Goal: Communication & Community: Answer question/provide support

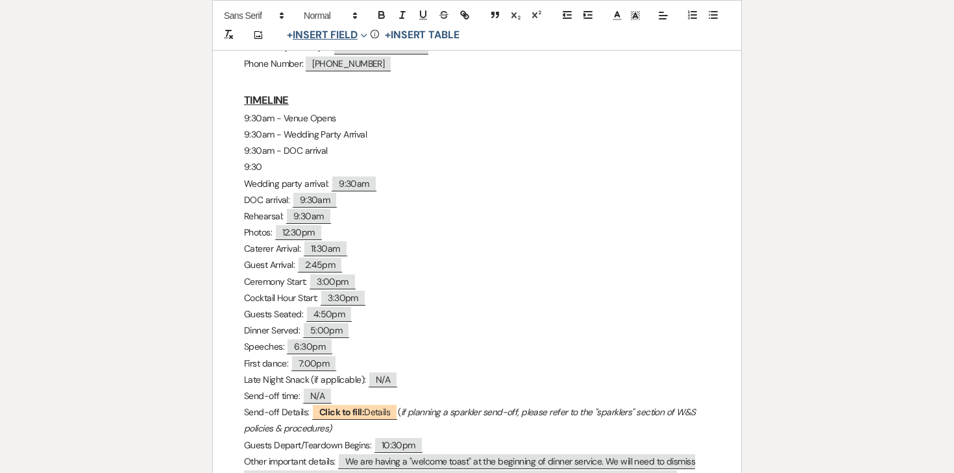
scroll to position [698, 0]
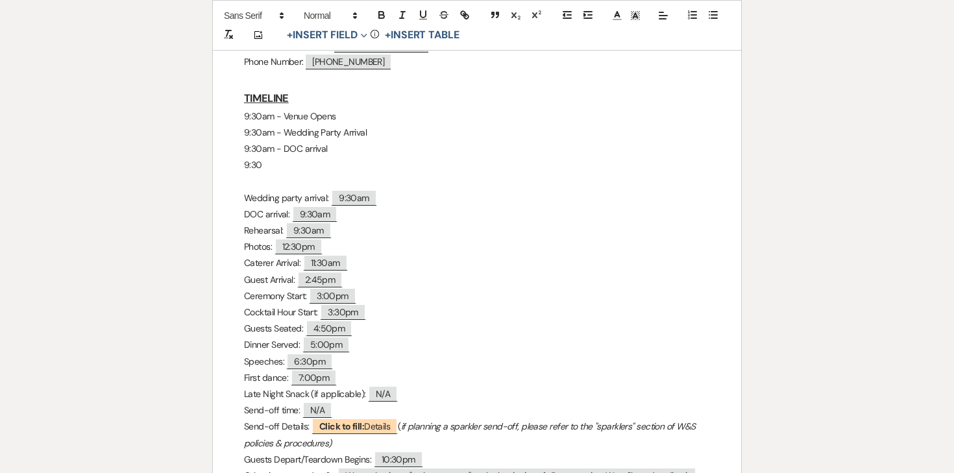
click at [311, 165] on p "9:30" at bounding box center [477, 165] width 466 height 16
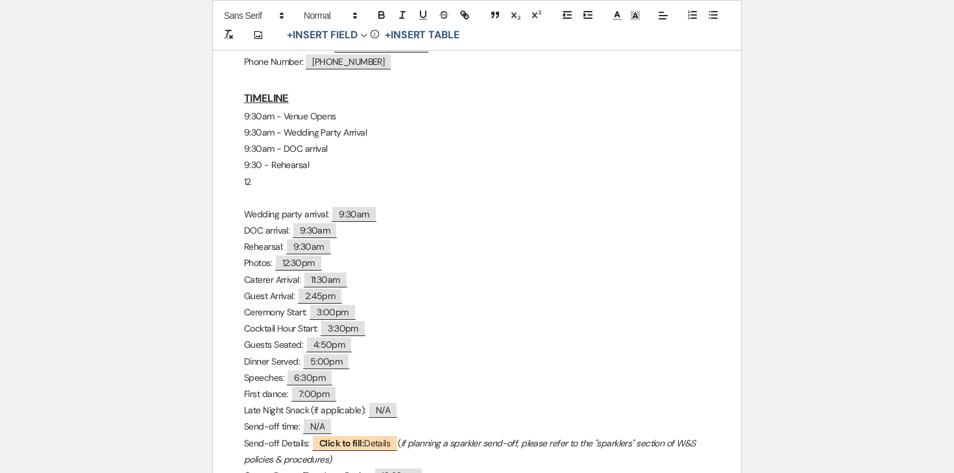
click at [262, 164] on p "9:30 - Rehearsal" at bounding box center [477, 165] width 466 height 16
click at [260, 188] on p "12" at bounding box center [477, 182] width 466 height 16
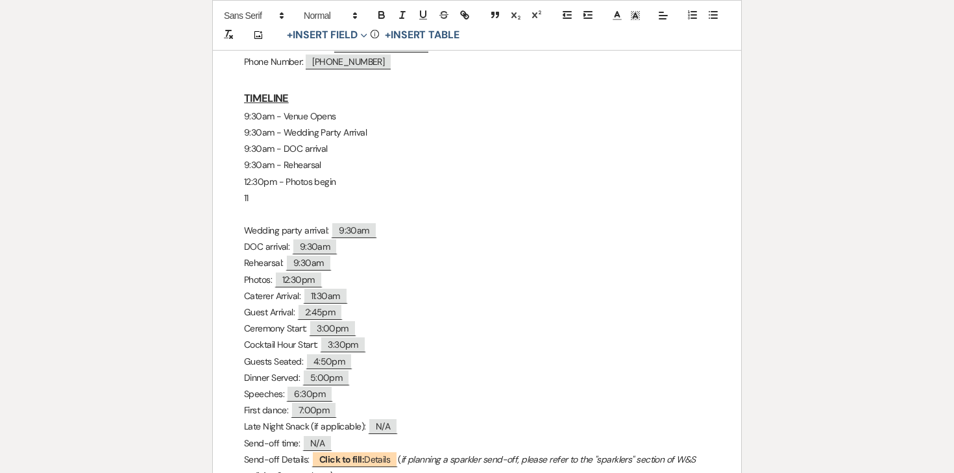
click at [338, 159] on p "9:30am - Rehearsal" at bounding box center [477, 165] width 466 height 16
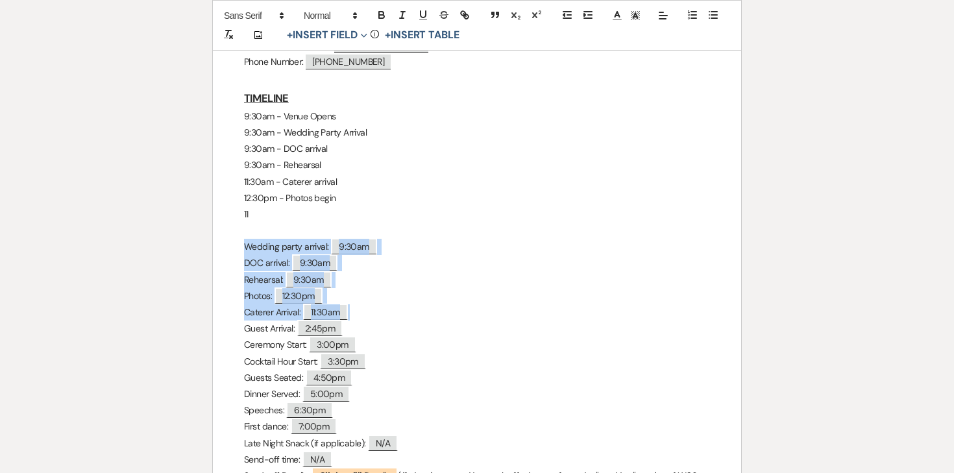
drag, startPoint x: 243, startPoint y: 246, endPoint x: 358, endPoint y: 308, distance: 131.0
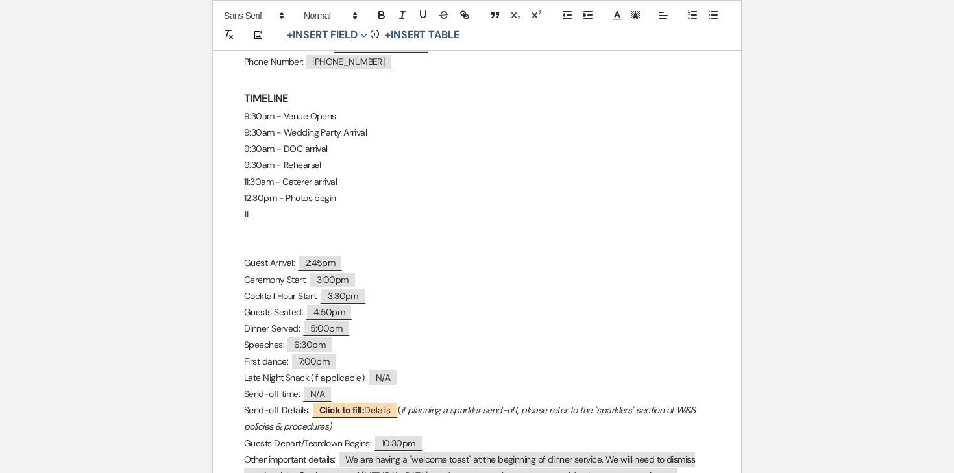
click at [270, 208] on p "11" at bounding box center [477, 214] width 466 height 16
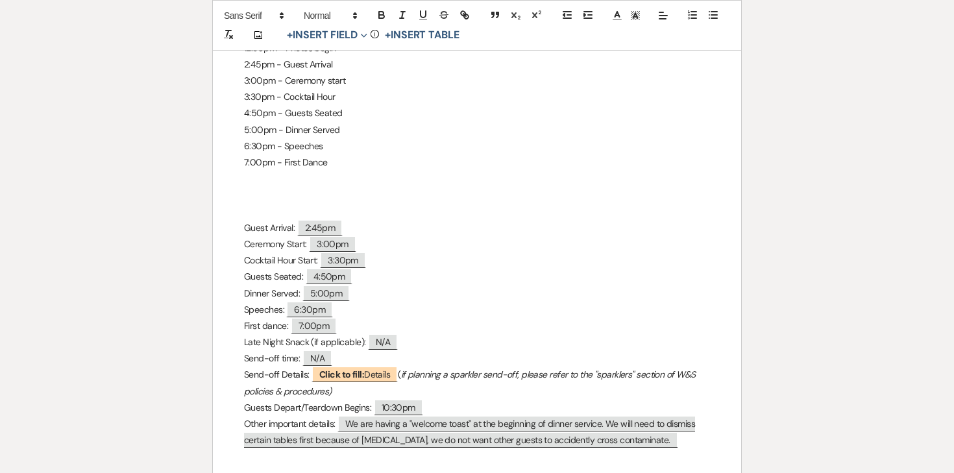
scroll to position [848, 0]
click at [342, 173] on p "10:30pm - Guests Depart / Teardown Begins" at bounding box center [477, 178] width 466 height 16
click at [342, 163] on p "7:00pm - First Dance" at bounding box center [477, 162] width 466 height 16
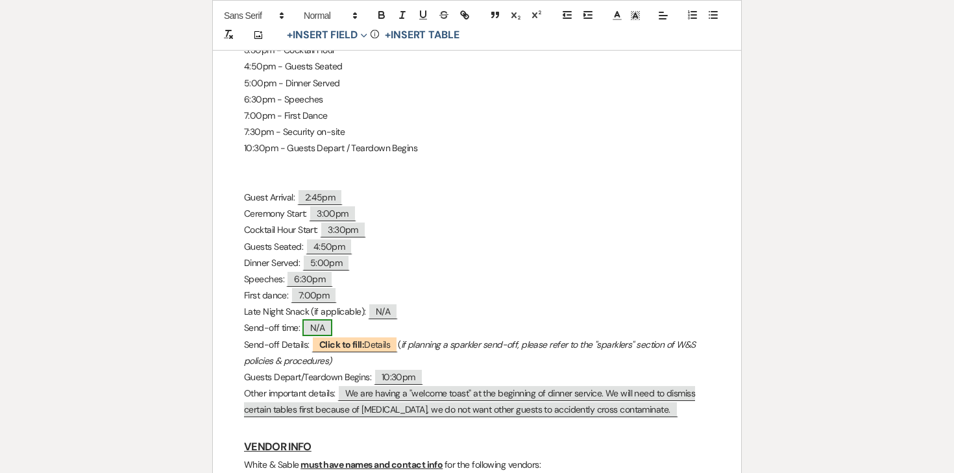
scroll to position [909, 0]
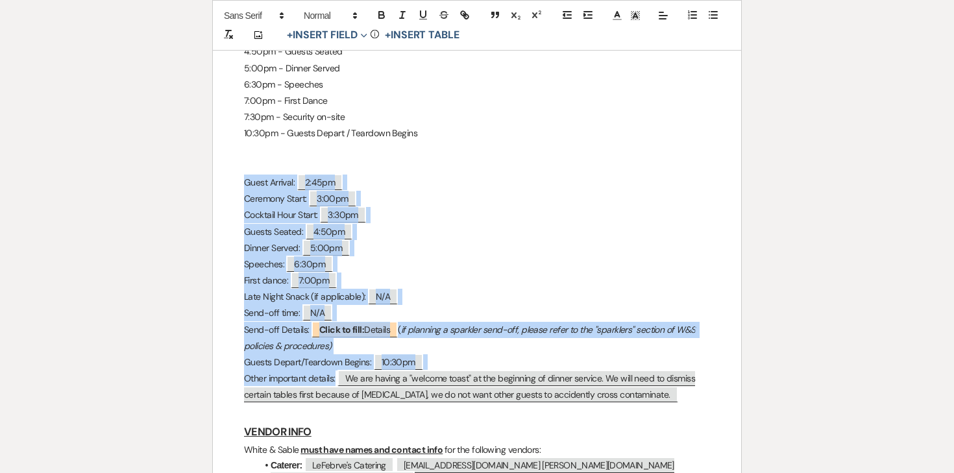
drag, startPoint x: 232, startPoint y: 183, endPoint x: 709, endPoint y: 391, distance: 519.7
click at [709, 391] on div "WHITE & SABLE - FINAL DETAILS FORM The following information is required. Pleas…" at bounding box center [477, 405] width 528 height 2178
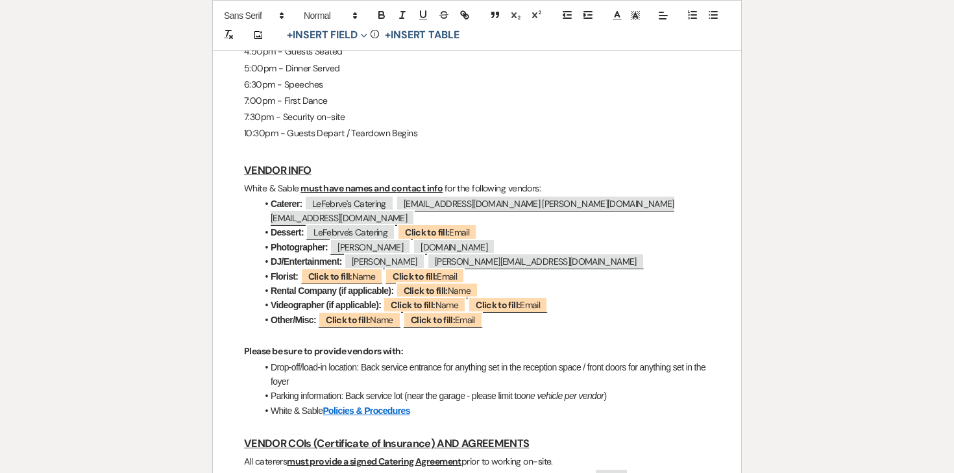
click at [338, 185] on u "must have names and contact info" at bounding box center [372, 188] width 142 height 12
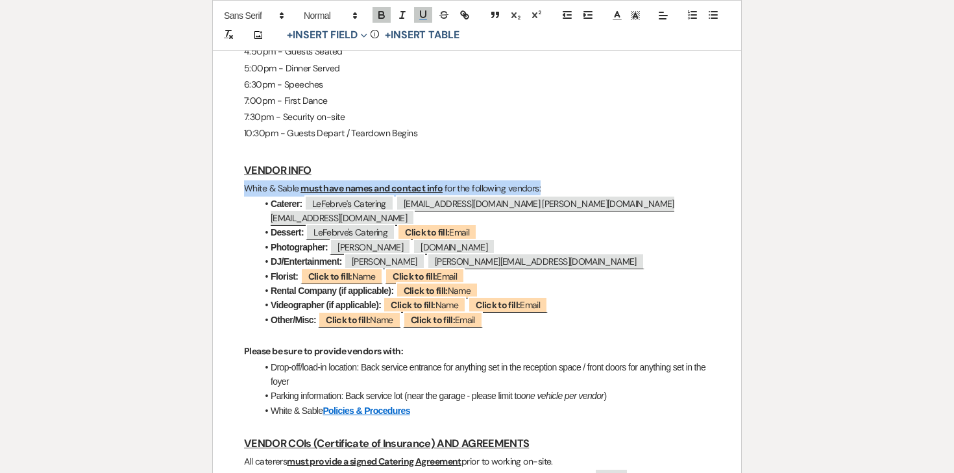
click at [338, 185] on u "must have names and contact info" at bounding box center [372, 188] width 142 height 12
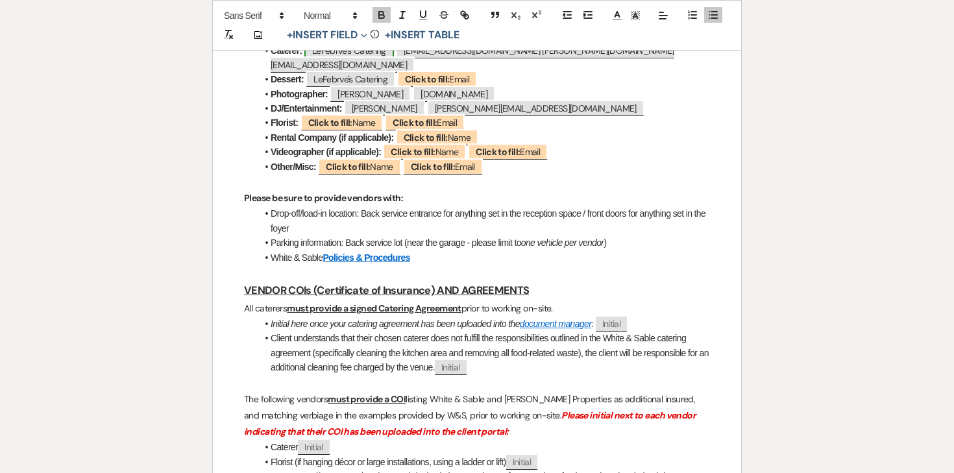
scroll to position [1051, 0]
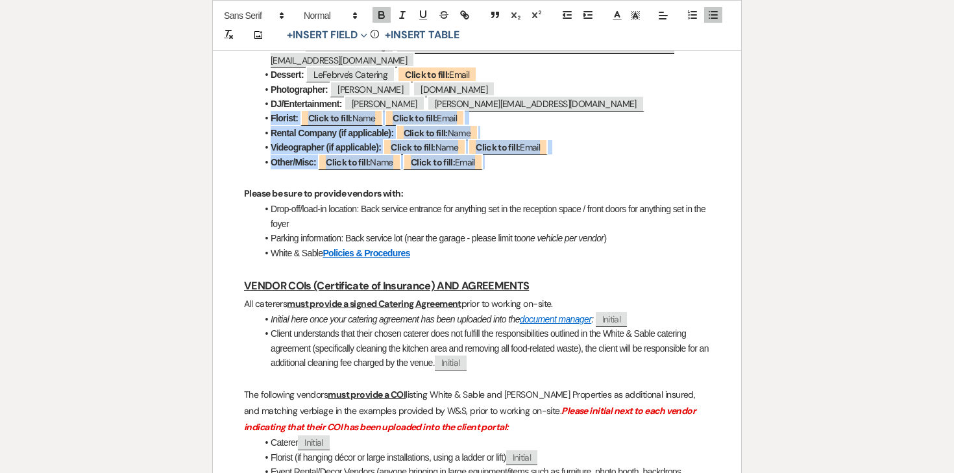
drag, startPoint x: 264, startPoint y: 102, endPoint x: 509, endPoint y: 152, distance: 250.4
click at [509, 152] on ul "Caterer: ﻿ LeFebrve's Catering ﻿ ﻿ lefebvrescatering@gmail.com c.cooper.fix@gma…" at bounding box center [483, 104] width 453 height 131
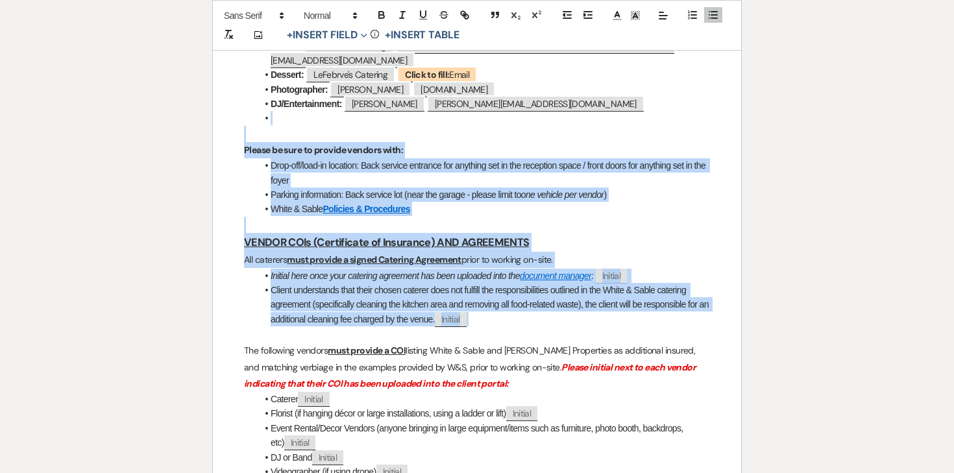
drag, startPoint x: 255, startPoint y: 107, endPoint x: 592, endPoint y: 302, distance: 389.1
click at [592, 302] on div "WHITE & SABLE - FINAL DETAILS FORM The following information is required. Pleas…" at bounding box center [477, 102] width 528 height 1856
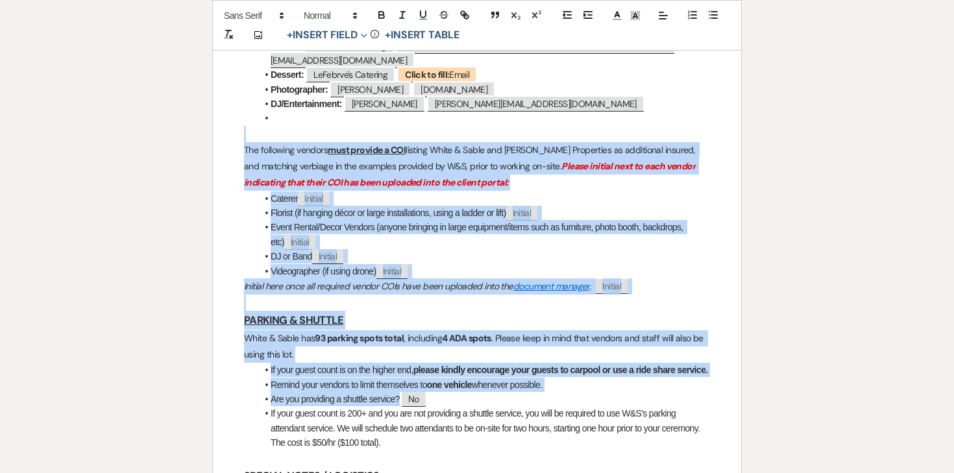
drag, startPoint x: 238, startPoint y: 119, endPoint x: 573, endPoint y: 405, distance: 440.1
click at [573, 405] on div "WHITE & SABLE - FINAL DETAILS FORM The following information is required. Pleas…" at bounding box center [477, 2] width 528 height 1656
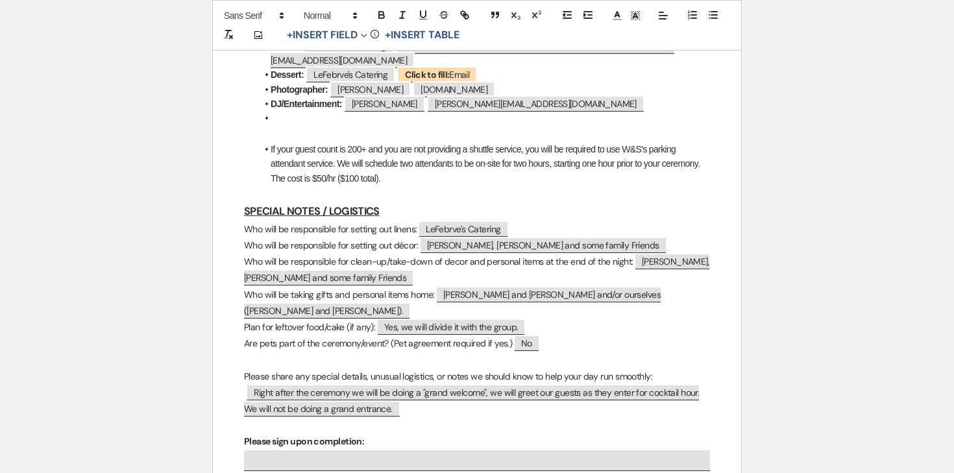
drag, startPoint x: 247, startPoint y: 108, endPoint x: 411, endPoint y: 165, distance: 173.6
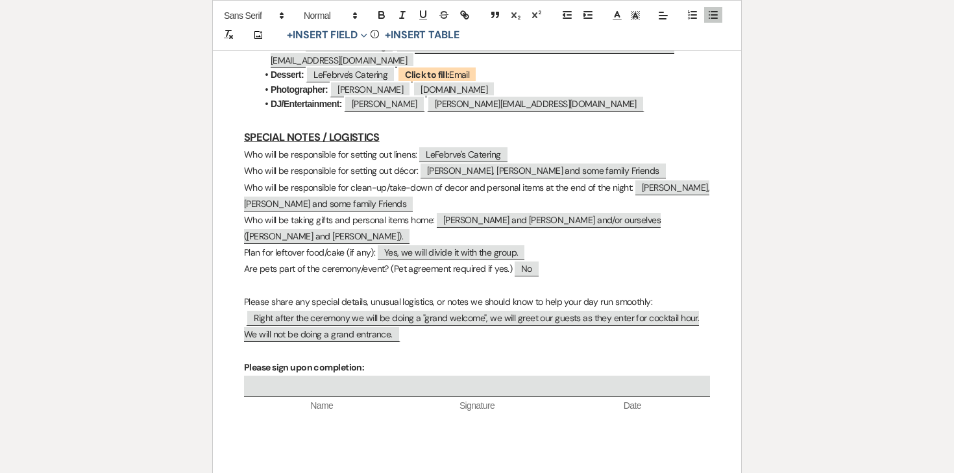
click at [314, 261] on p "Are pets part of the ceremony/event? (Pet agreement required if yes.) ﻿ No ﻿" at bounding box center [477, 269] width 466 height 16
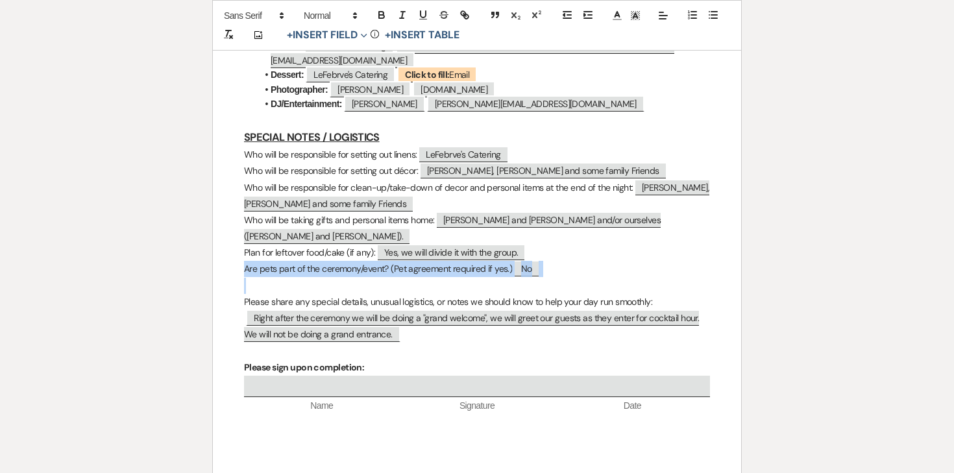
click at [314, 261] on p "Are pets part of the ceremony/event? (Pet agreement required if yes.) ﻿ No ﻿" at bounding box center [477, 269] width 466 height 16
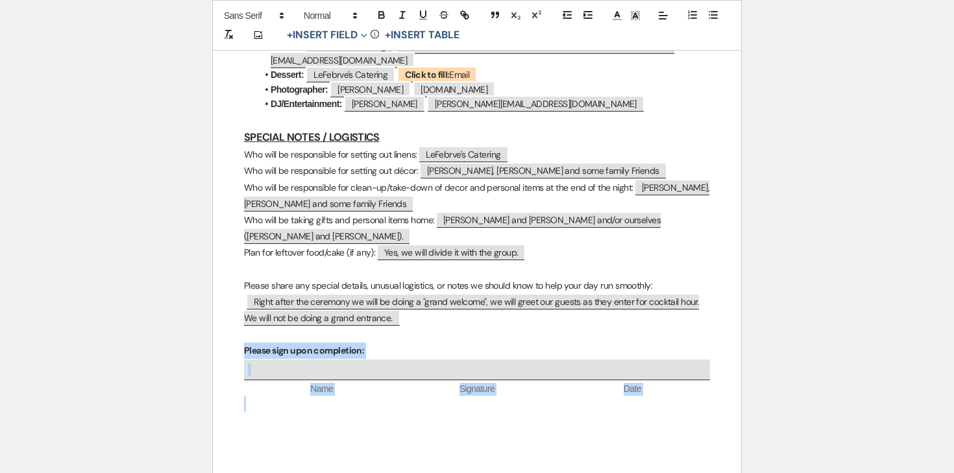
drag, startPoint x: 240, startPoint y: 313, endPoint x: 743, endPoint y: 381, distance: 506.9
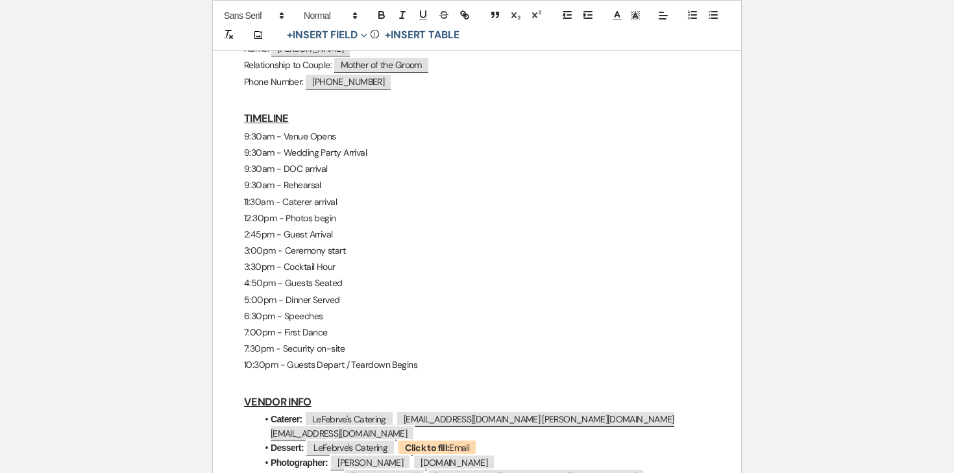
scroll to position [678, 0]
click at [411, 328] on p "7:00pm - First Dance" at bounding box center [477, 332] width 466 height 16
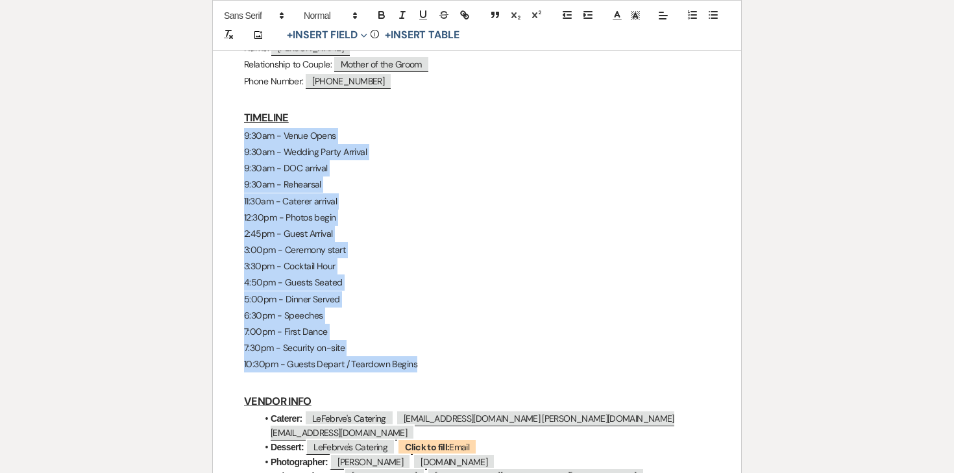
drag, startPoint x: 415, startPoint y: 364, endPoint x: 241, endPoint y: 132, distance: 289.7
click at [241, 132] on div "WHITE & SABLE - FINAL DETAILS FORM The following information is required. Pleas…" at bounding box center [477, 162] width 528 height 1231
copy div "9:30am - Venue Opens 9:30am - Wedding Party Arrival 9:30am - DOC arrival 9:30am…"
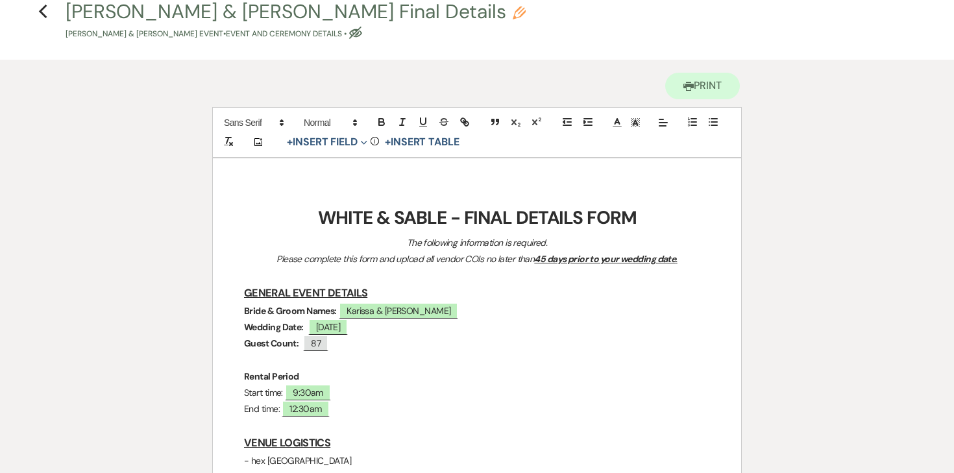
scroll to position [0, 0]
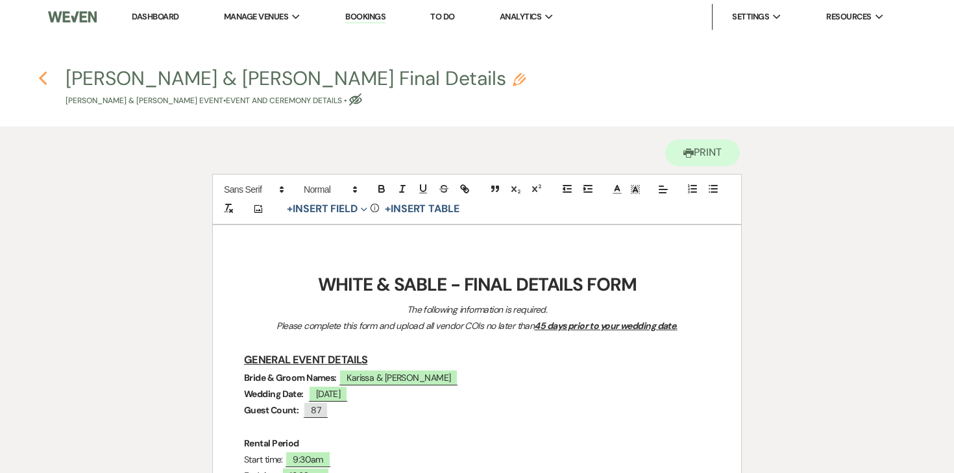
click at [45, 78] on icon "Previous" at bounding box center [43, 79] width 10 height 16
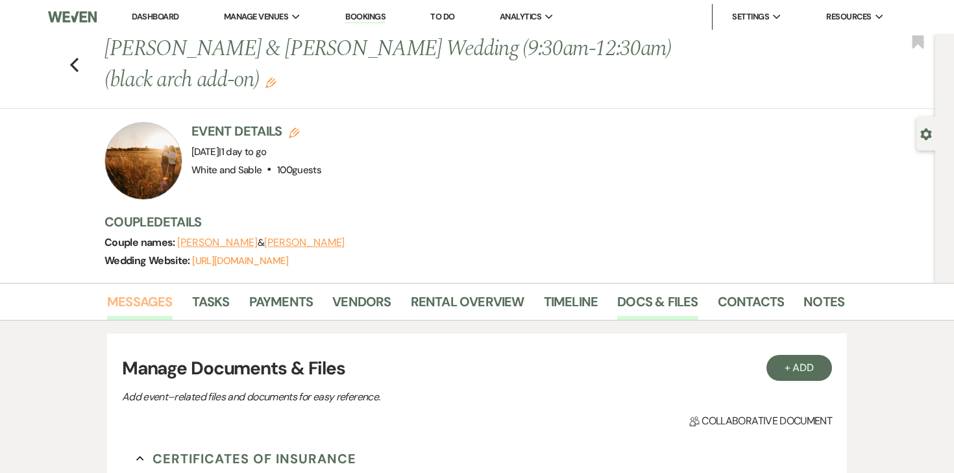
click at [141, 308] on link "Messages" at bounding box center [140, 305] width 66 height 29
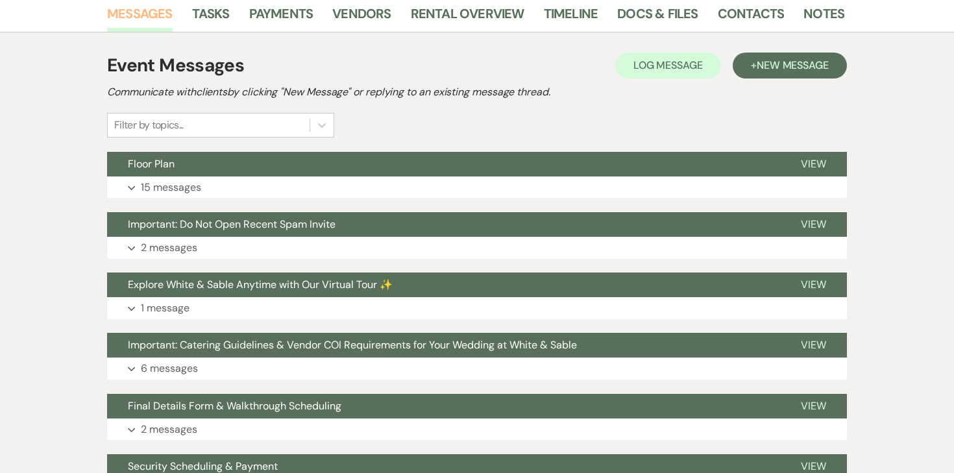
scroll to position [291, 0]
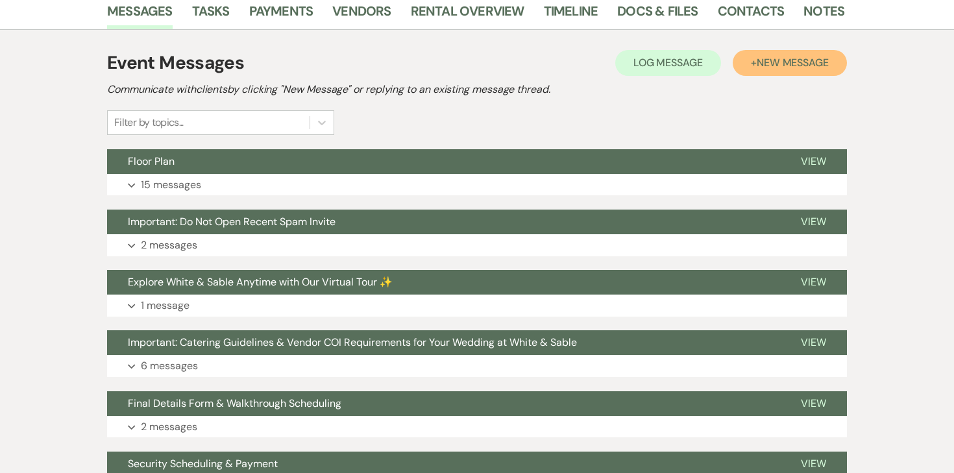
click at [769, 58] on span "New Message" at bounding box center [793, 63] width 72 height 14
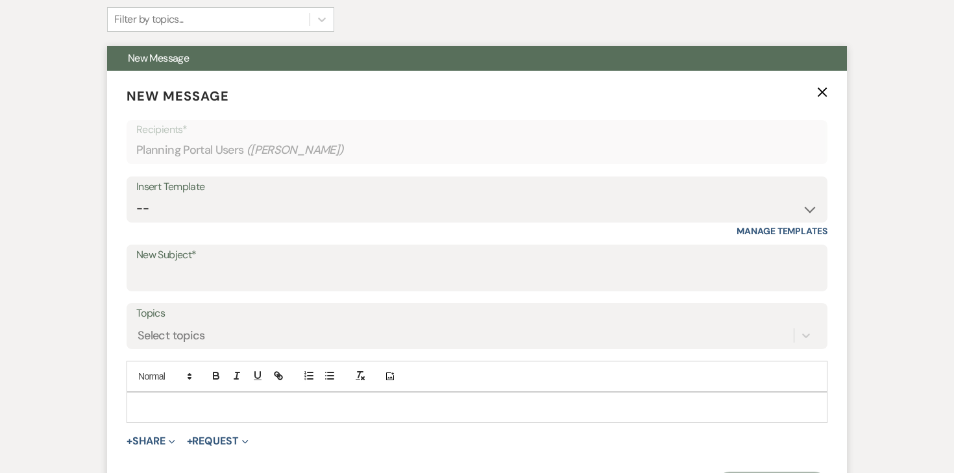
scroll to position [424, 0]
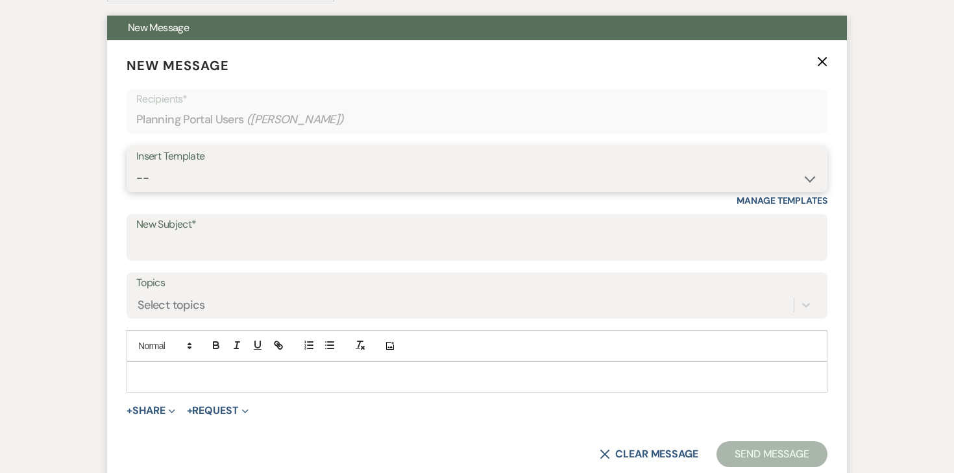
click at [376, 174] on select "-- Inquiry Response (Venue Guide) Schedule - Venue Tour Appt Confirmation Sched…" at bounding box center [477, 178] width 682 height 25
select select "5559"
click at [136, 166] on select "-- Inquiry Response (Venue Guide) Schedule - Venue Tour Appt Confirmation Sched…" at bounding box center [477, 178] width 682 height 25
type input "Happy Wedding Week! 💕 [final details inside]"
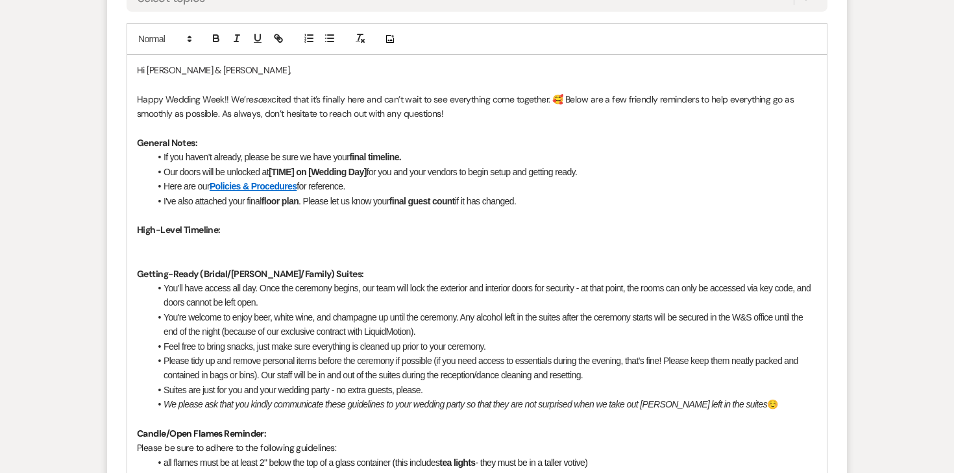
scroll to position [790, 0]
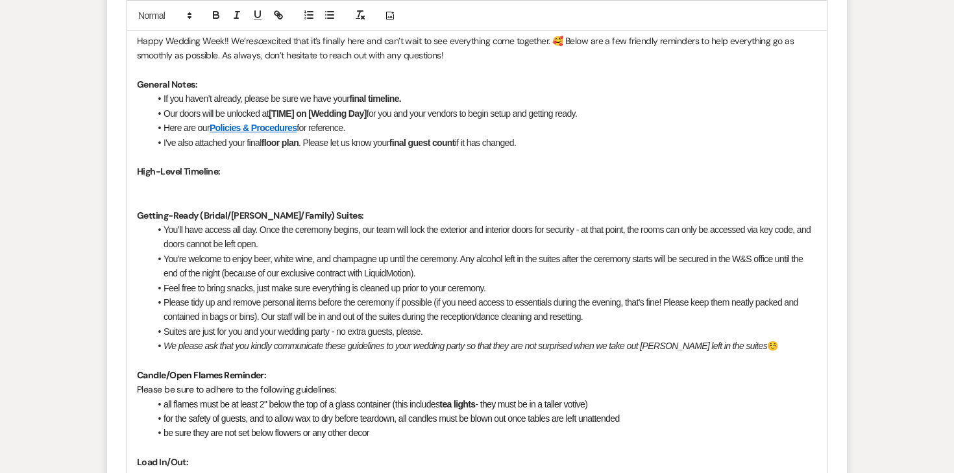
click at [184, 186] on p at bounding box center [477, 186] width 680 height 14
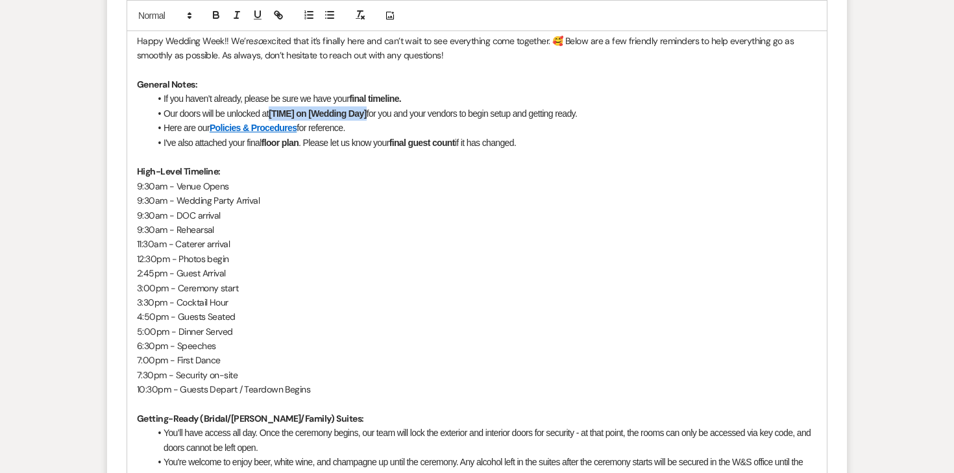
drag, startPoint x: 371, startPoint y: 113, endPoint x: 272, endPoint y: 113, distance: 98.7
click at [272, 113] on li "Our doors will be unlocked at [TIME] on [Wedding Day] for you and your vendors …" at bounding box center [483, 113] width 667 height 14
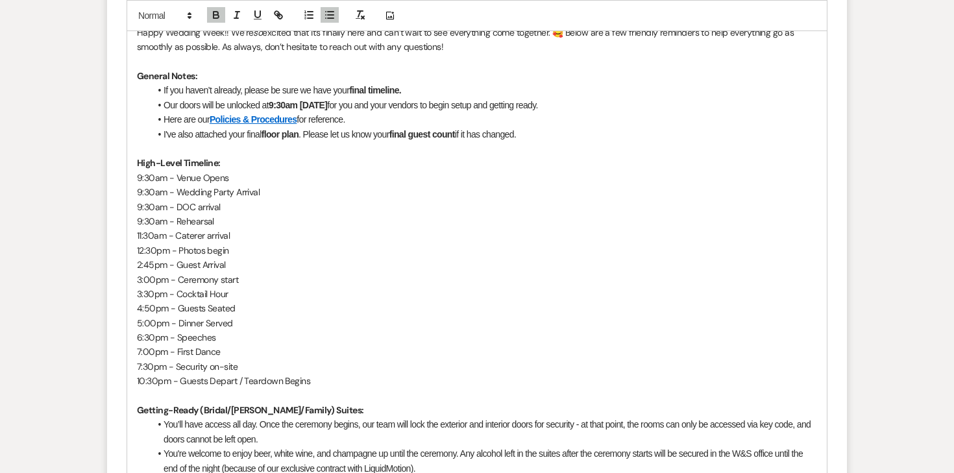
scroll to position [804, 0]
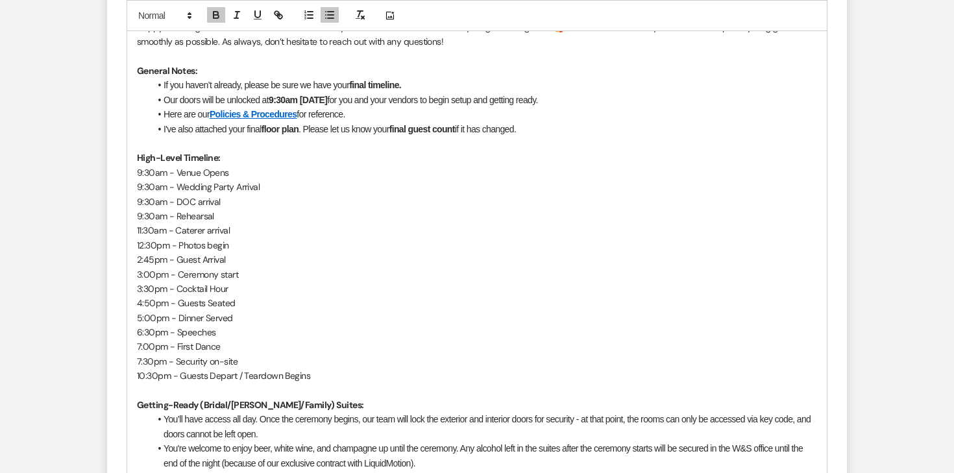
drag, startPoint x: 524, startPoint y: 129, endPoint x: 306, endPoint y: 126, distance: 217.4
click at [306, 126] on li "I've also attached your final floor plan . Please let us know your final guest …" at bounding box center [483, 129] width 667 height 14
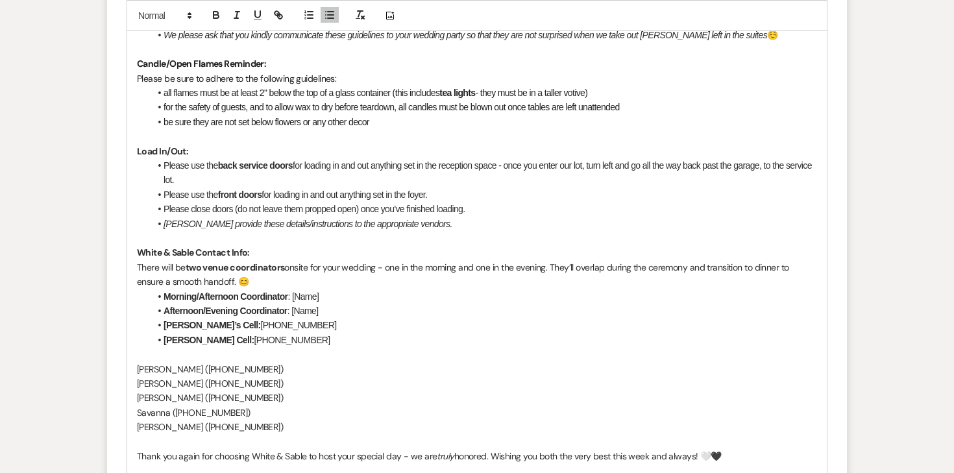
scroll to position [1307, 0]
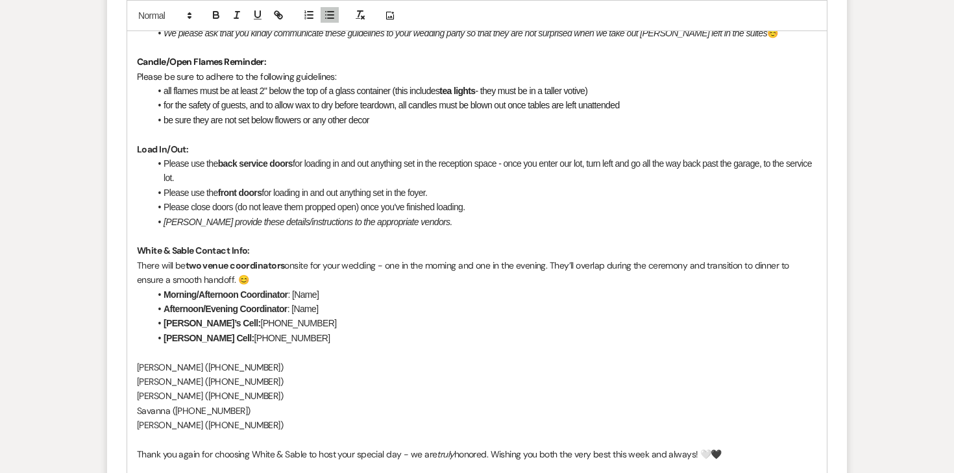
click at [191, 378] on p "[PERSON_NAME] ([PHONE_NUMBER]‬)" at bounding box center [477, 382] width 680 height 14
copy p "[PERSON_NAME] ([PHONE_NUMBER]‬)"
click at [334, 293] on li "Morning/Afternoon Coordinator : [Name]" at bounding box center [483, 295] width 667 height 14
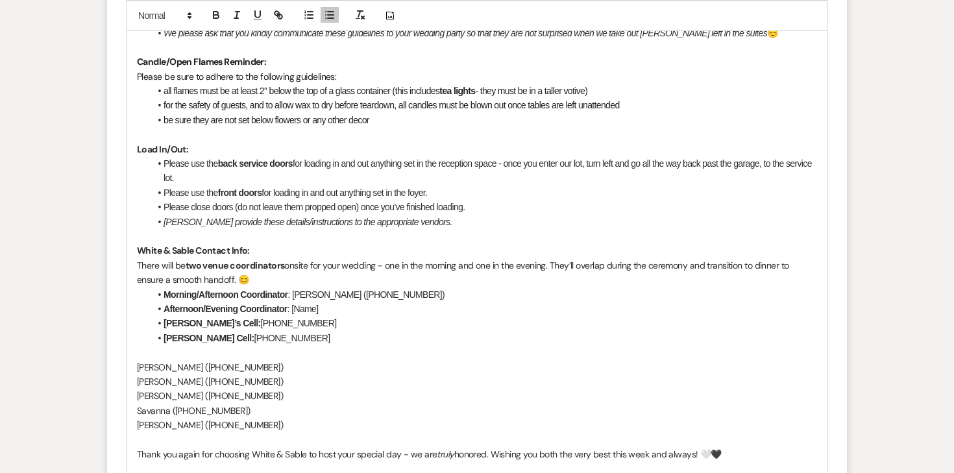
click at [182, 395] on p "[PERSON_NAME] ([PHONE_NUMBER]‬)" at bounding box center [477, 396] width 680 height 14
copy p "[PERSON_NAME] ([PHONE_NUMBER]‬)"
click at [334, 309] on li "Afternoon/Evening Coordinator : [Name]" at bounding box center [483, 309] width 667 height 14
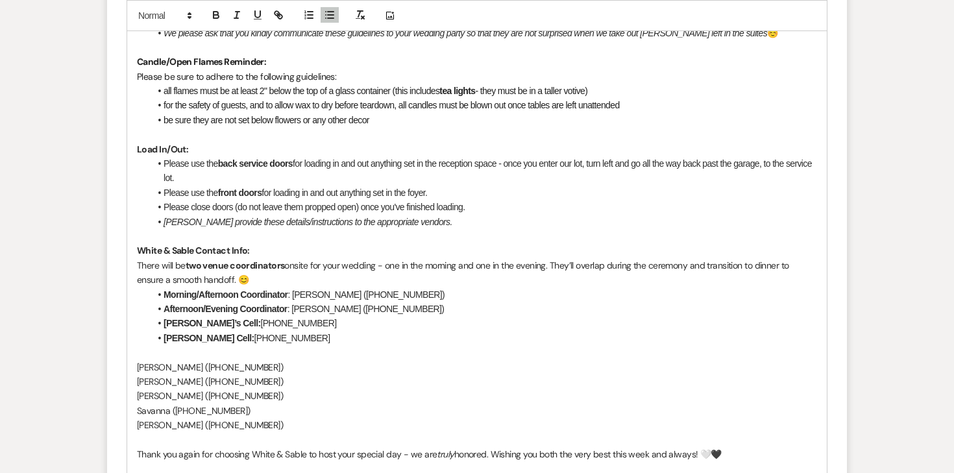
scroll to position [1376, 0]
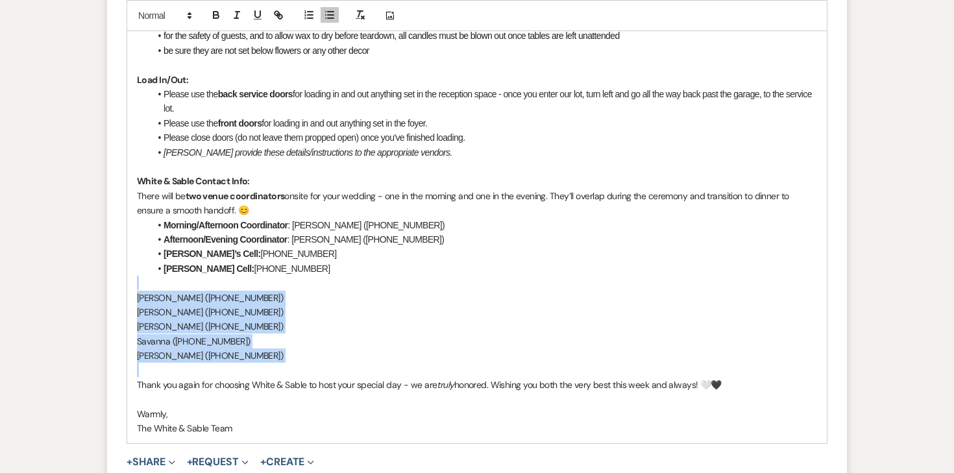
drag, startPoint x: 240, startPoint y: 368, endPoint x: 122, endPoint y: 289, distance: 141.7
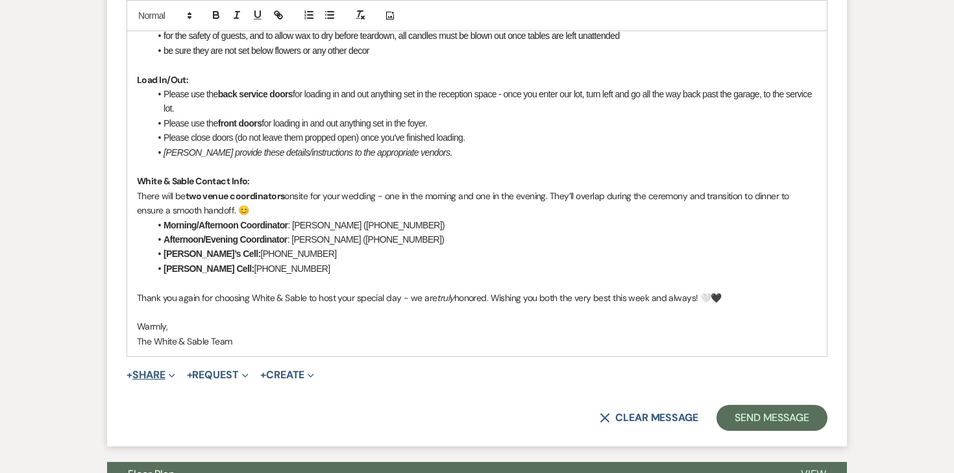
click at [164, 372] on button "+ Share Expand" at bounding box center [151, 375] width 49 height 10
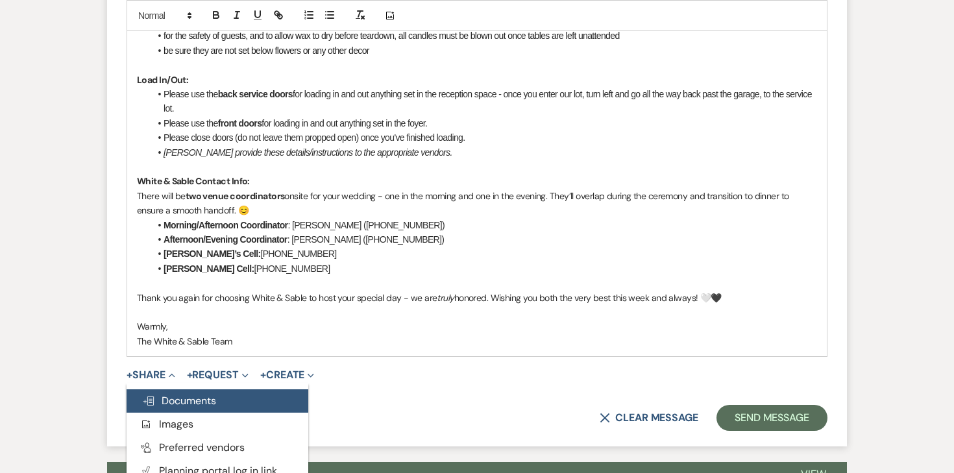
click at [170, 391] on button "Doc Upload Documents" at bounding box center [218, 400] width 182 height 23
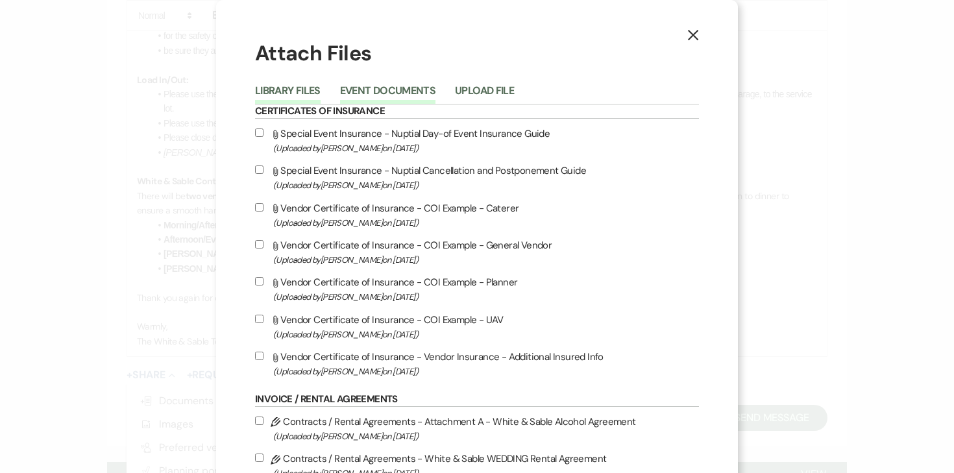
click at [404, 102] on button "Event Documents" at bounding box center [387, 95] width 95 height 18
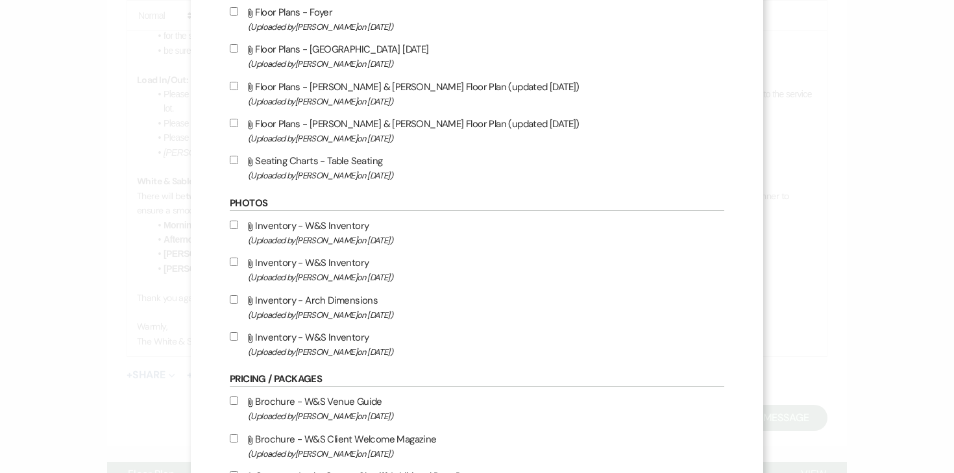
scroll to position [1329, 0]
click at [238, 129] on input "Attach File Floor Plans - Joe & Karissa Floor Plan (updated 9.22.25) (Uploaded …" at bounding box center [234, 124] width 8 height 8
checkbox input "true"
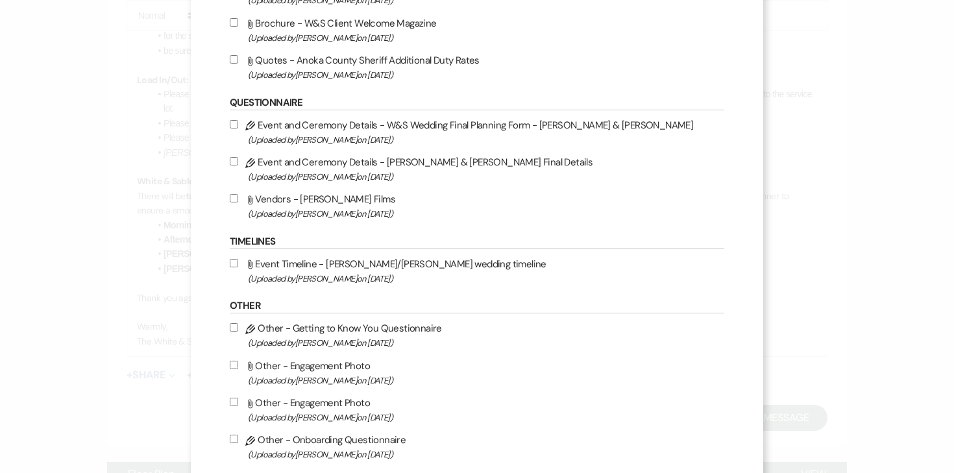
scroll to position [1933, 0]
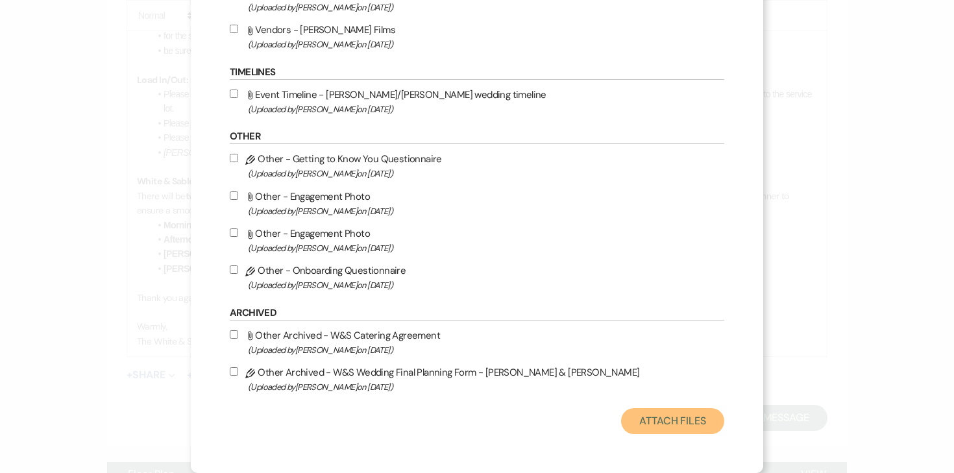
click at [621, 412] on button "Attach Files" at bounding box center [672, 421] width 103 height 26
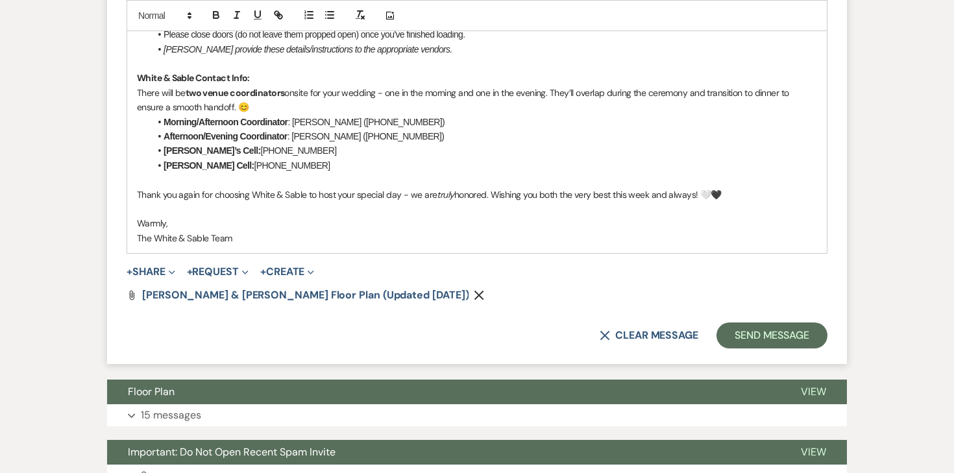
scroll to position [1495, 0]
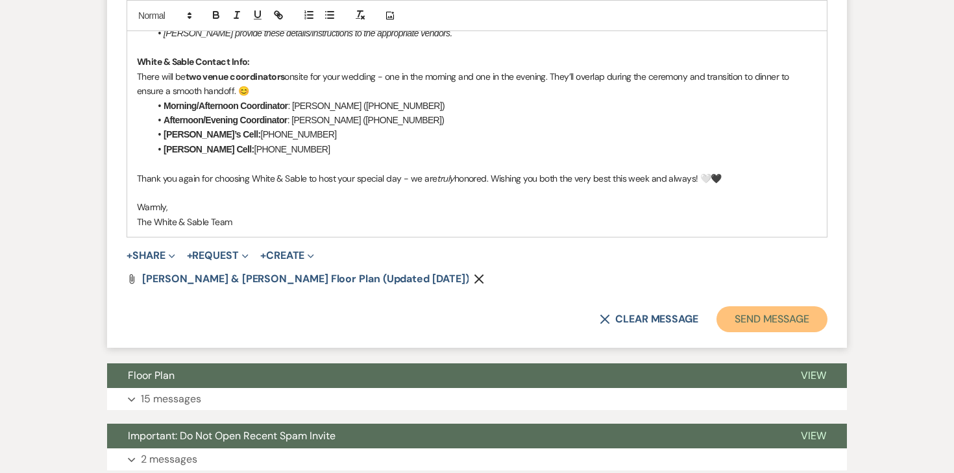
click at [763, 321] on button "Send Message" at bounding box center [772, 319] width 111 height 26
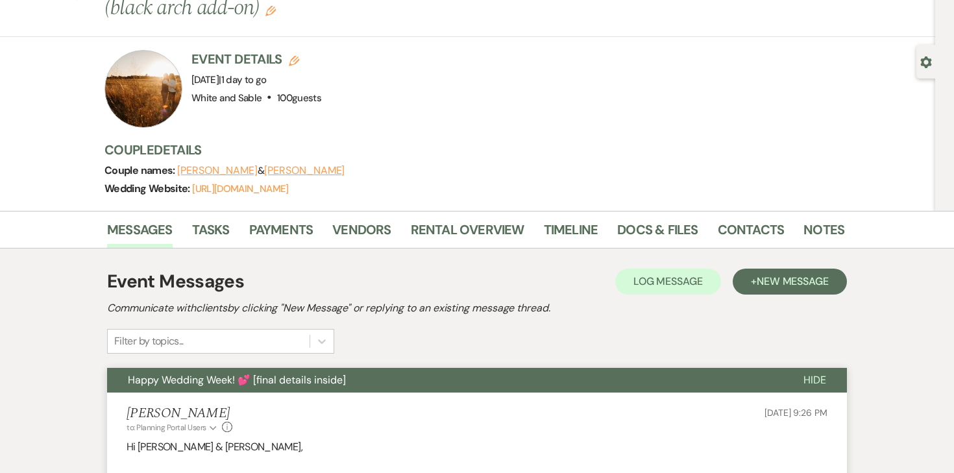
scroll to position [0, 0]
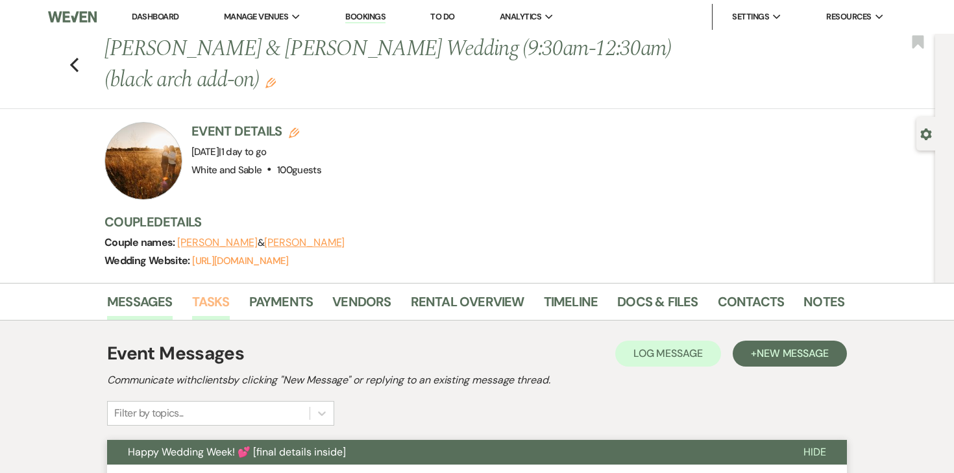
click at [215, 301] on link "Tasks" at bounding box center [211, 305] width 38 height 29
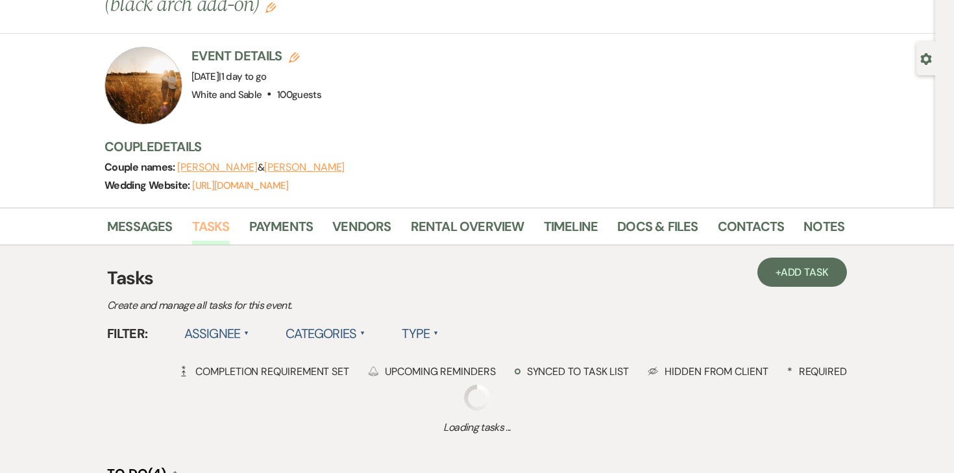
scroll to position [83, 0]
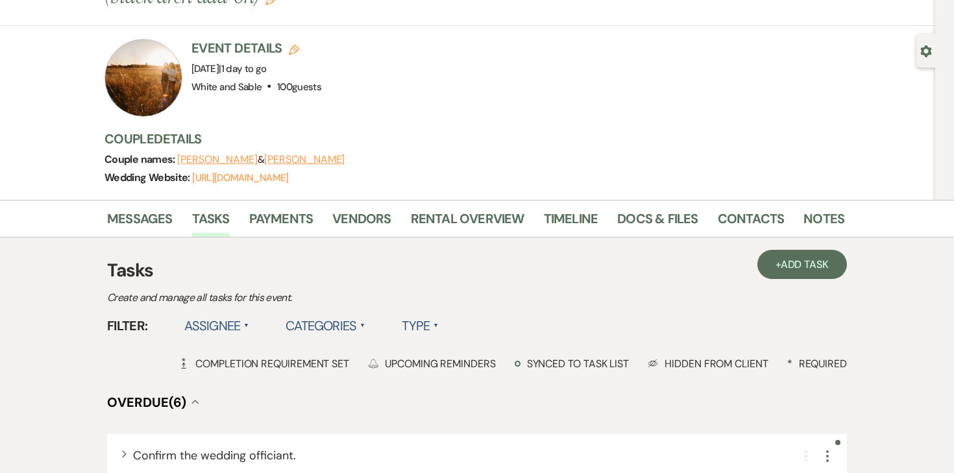
click at [231, 326] on label "Assignee ▲" at bounding box center [217, 325] width 66 height 23
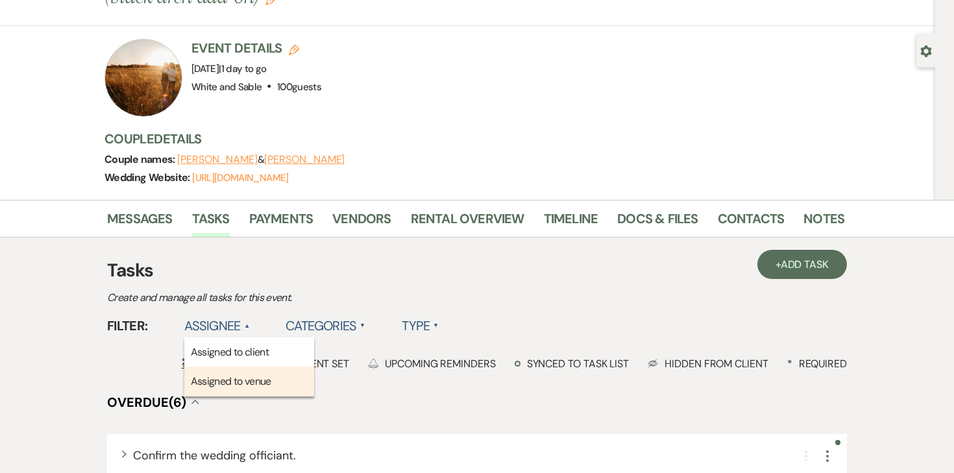
click at [233, 371] on li "Assigned to venue" at bounding box center [249, 382] width 130 height 30
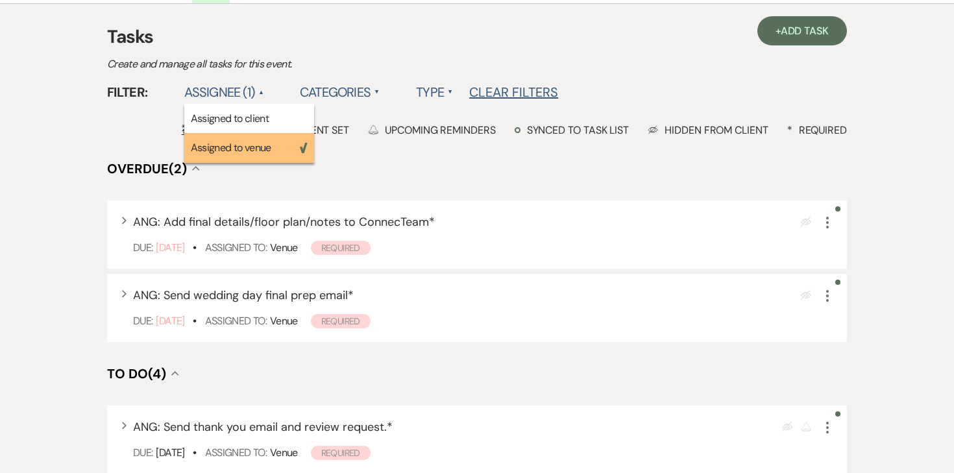
scroll to position [325, 0]
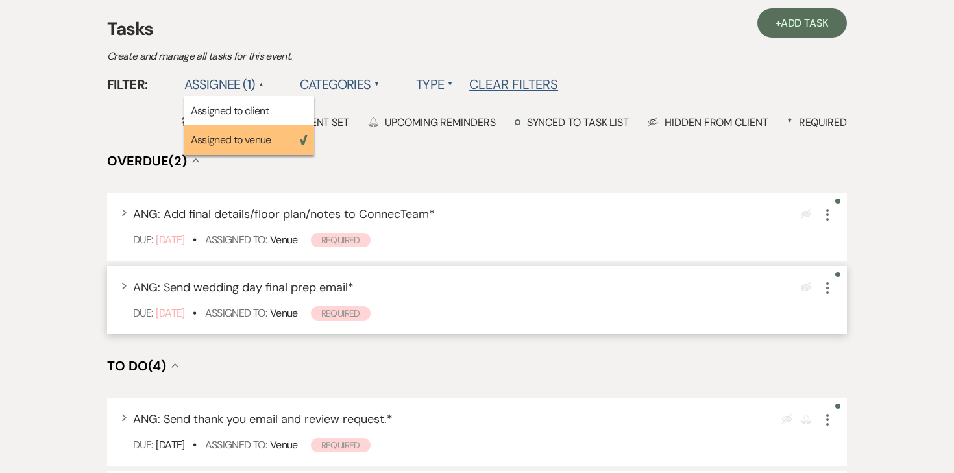
click at [824, 289] on icon "More" at bounding box center [828, 288] width 16 height 16
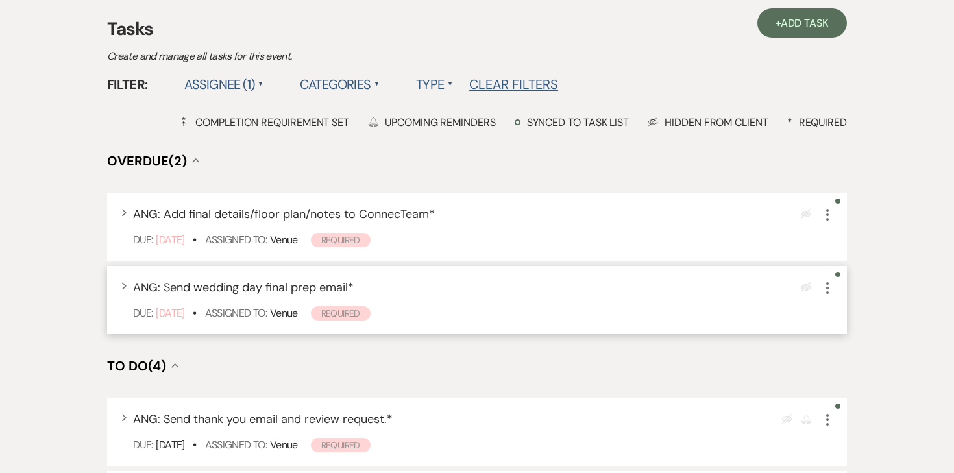
click at [833, 296] on div "Eye Blocked More" at bounding box center [817, 288] width 33 height 18
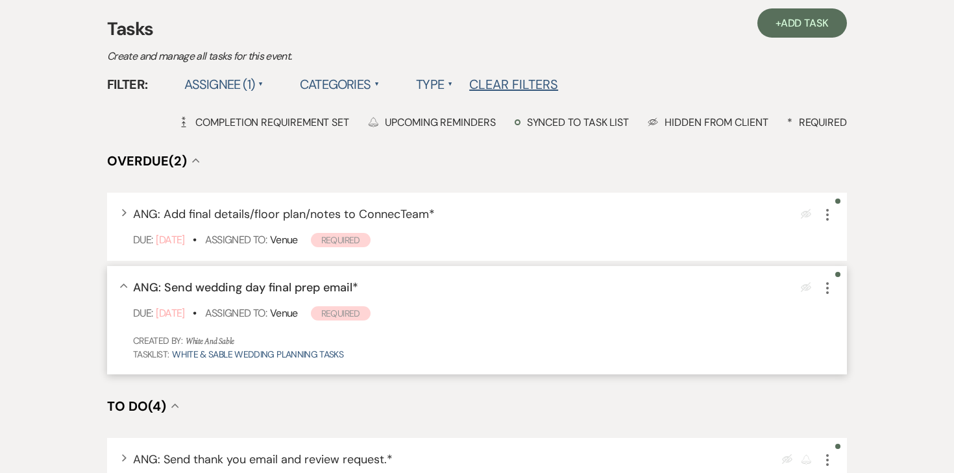
click at [833, 291] on icon "More" at bounding box center [828, 288] width 16 height 16
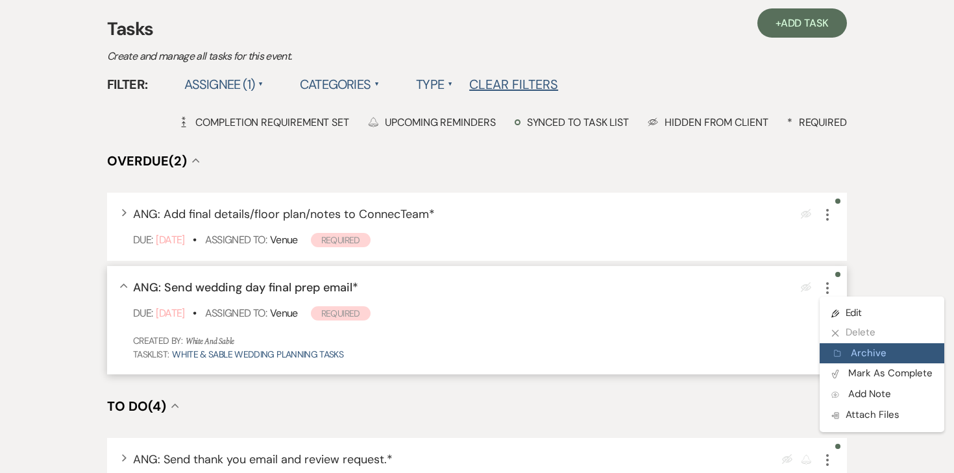
click at [855, 352] on button "Archive Archive" at bounding box center [882, 353] width 125 height 21
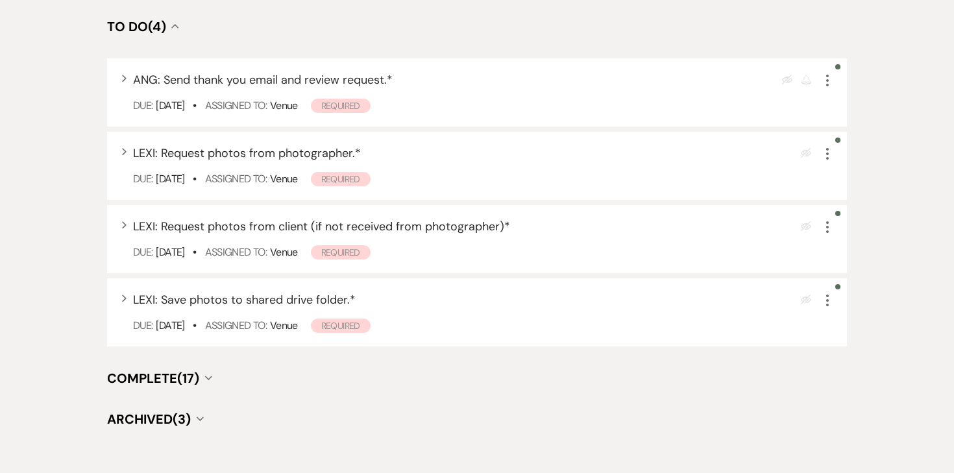
scroll to position [665, 0]
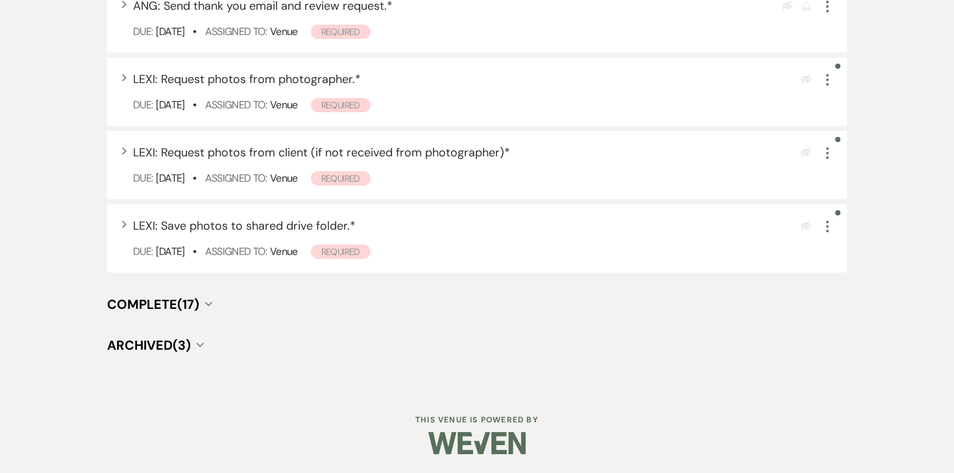
click at [195, 341] on button "Archived (3) Collapse" at bounding box center [155, 345] width 97 height 13
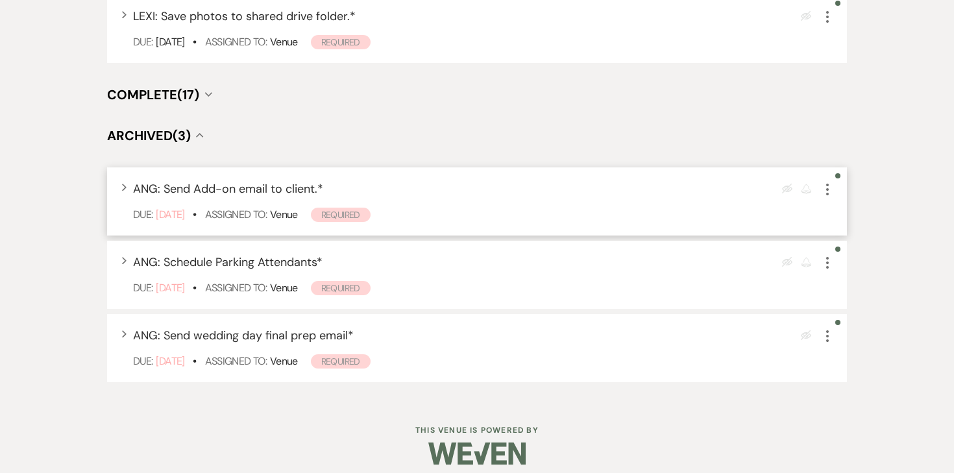
scroll to position [885, 0]
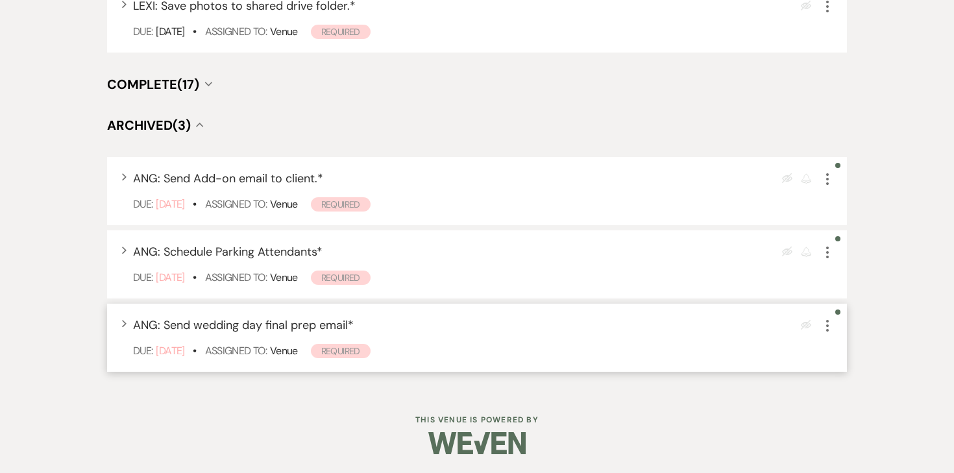
click at [831, 327] on icon "More" at bounding box center [828, 326] width 16 height 16
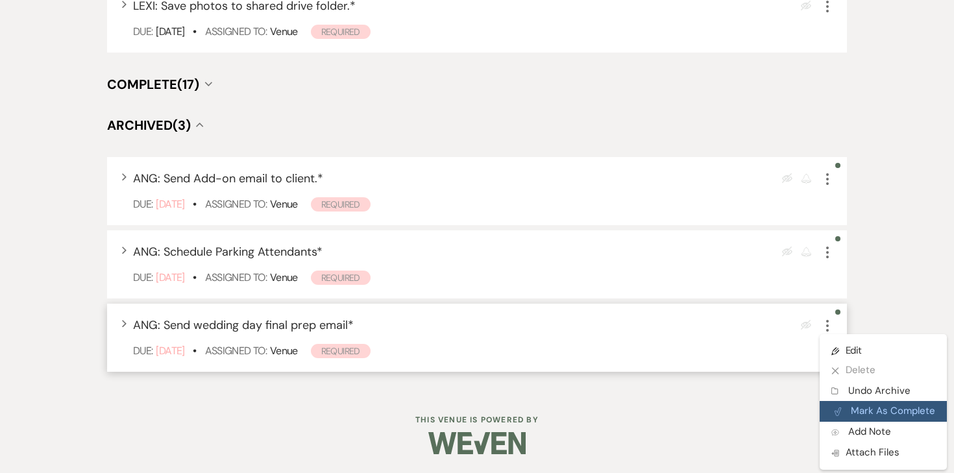
click at [863, 408] on button "Plan Portal Link Mark As Complete" at bounding box center [883, 411] width 127 height 21
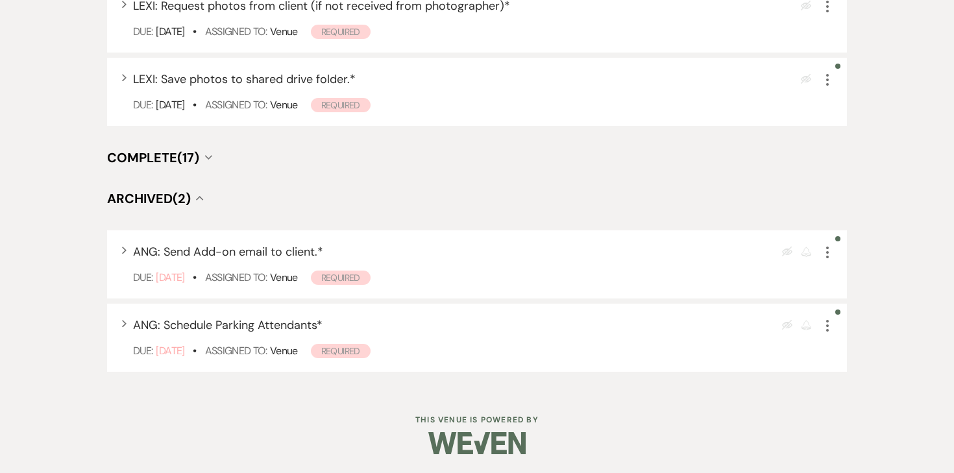
scroll to position [0, 0]
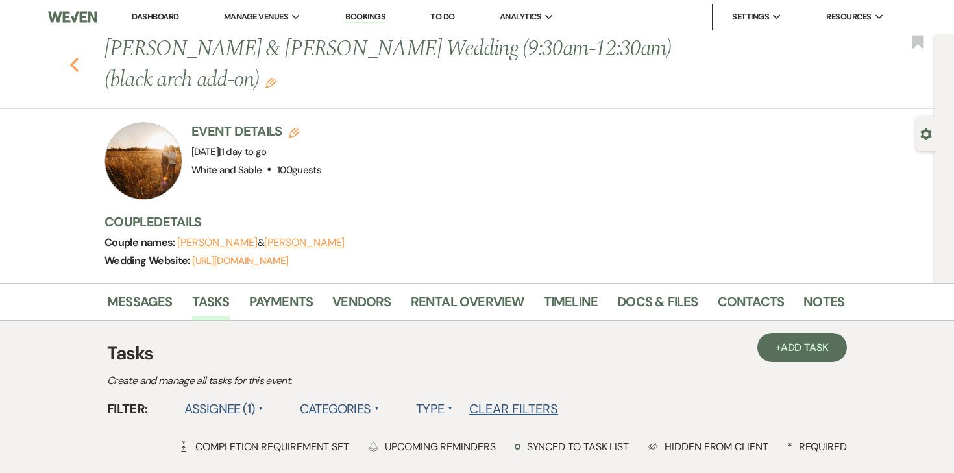
click at [77, 57] on icon "Previous" at bounding box center [74, 65] width 10 height 16
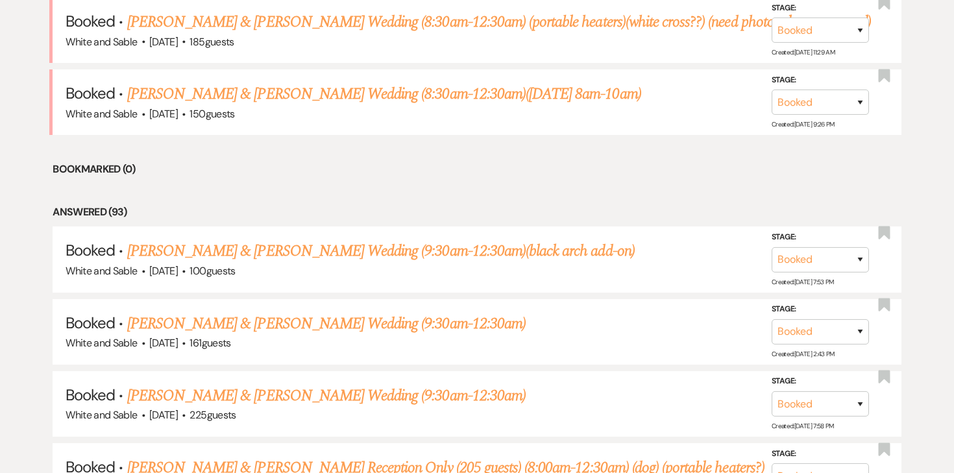
scroll to position [605, 0]
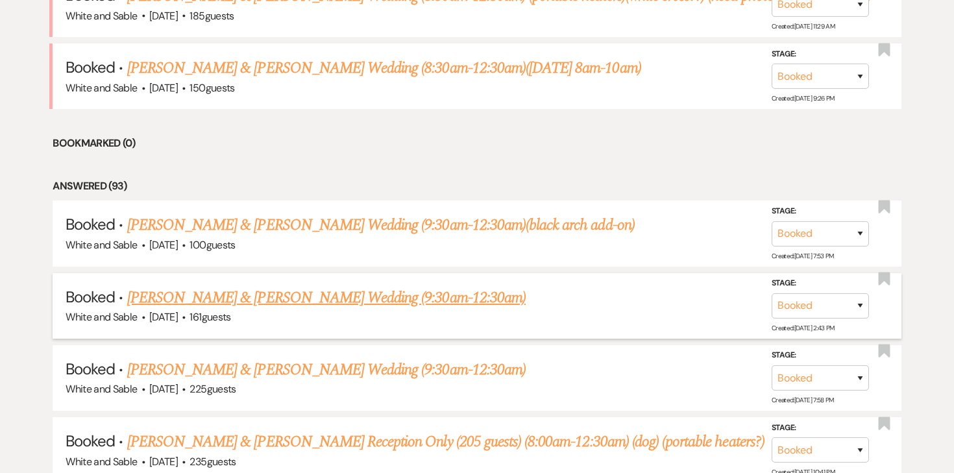
click at [373, 293] on link "[PERSON_NAME] & [PERSON_NAME] Wedding (9:30am-12:30am)" at bounding box center [326, 297] width 399 height 23
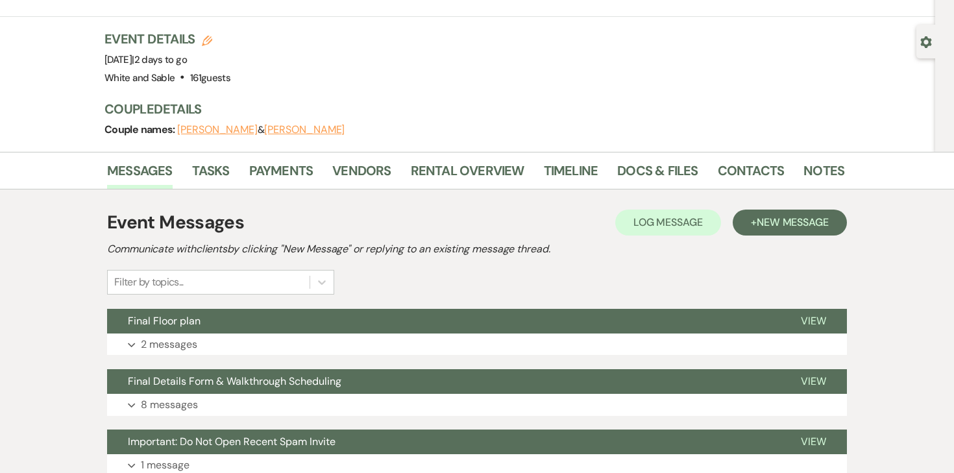
scroll to position [103, 0]
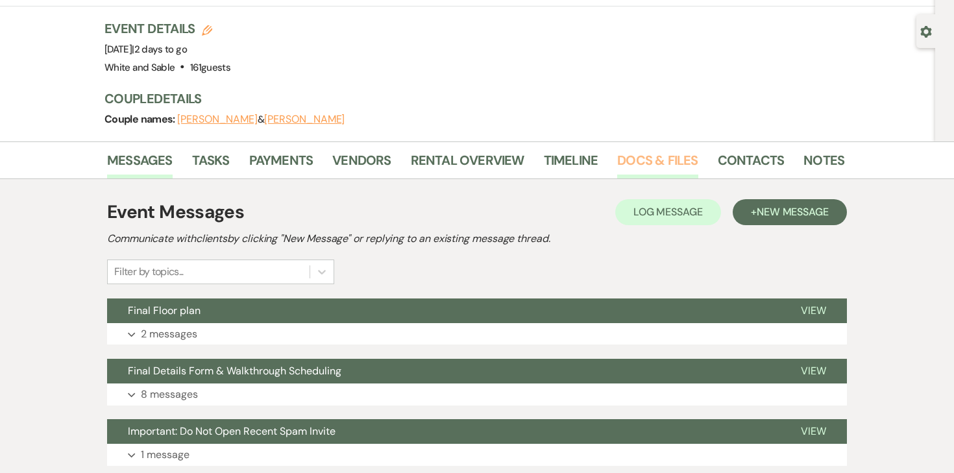
click at [617, 150] on link "Docs & Files" at bounding box center [657, 164] width 80 height 29
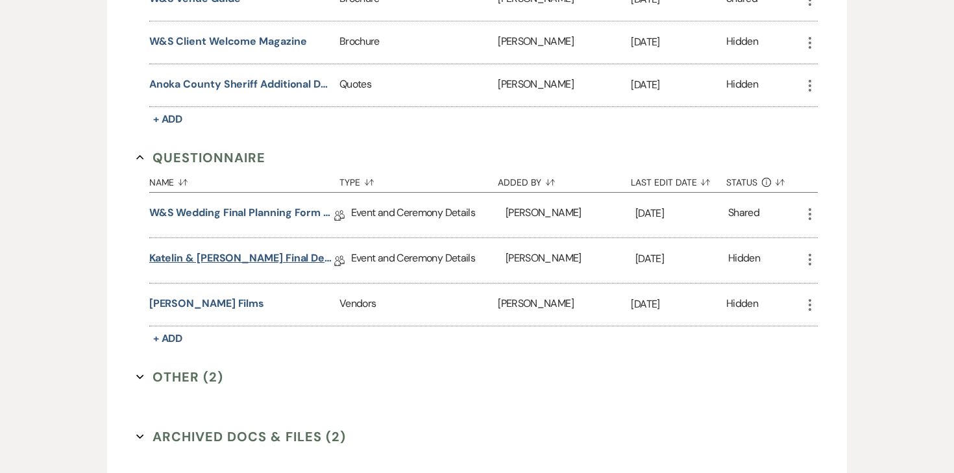
scroll to position [2274, 0]
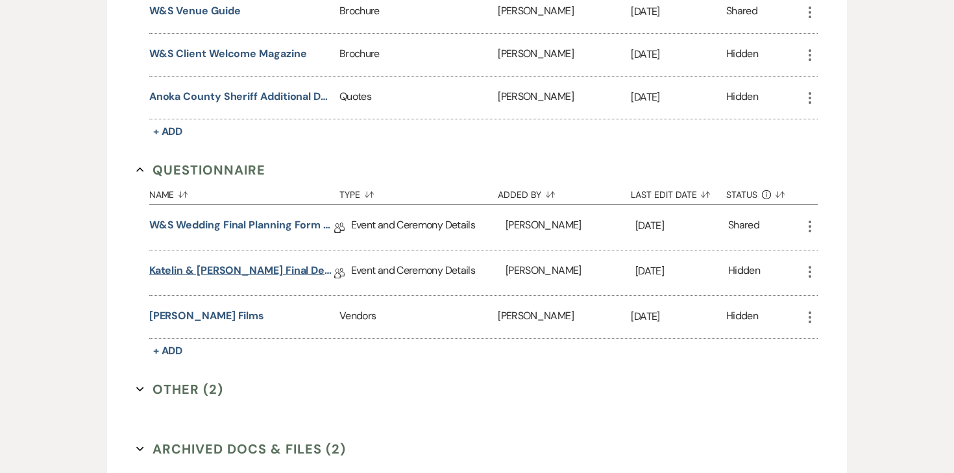
click at [250, 263] on link "Katelin & Eli Final Details" at bounding box center [241, 273] width 185 height 20
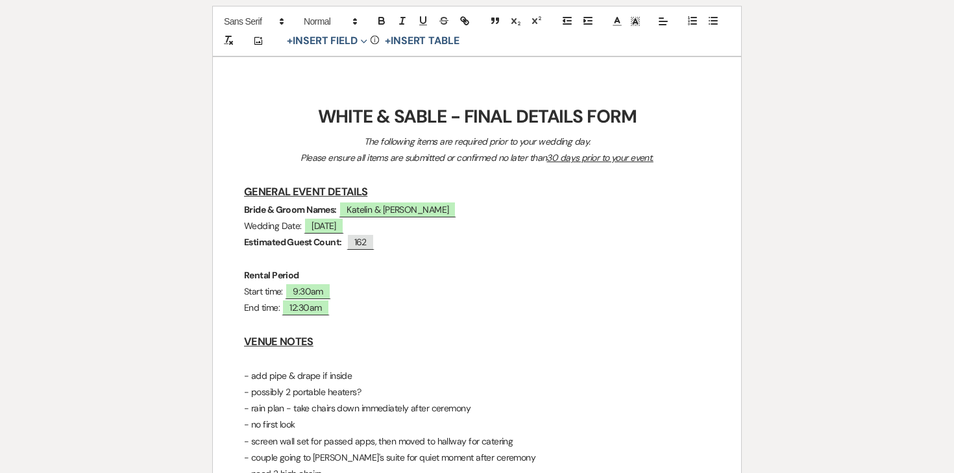
scroll to position [173, 0]
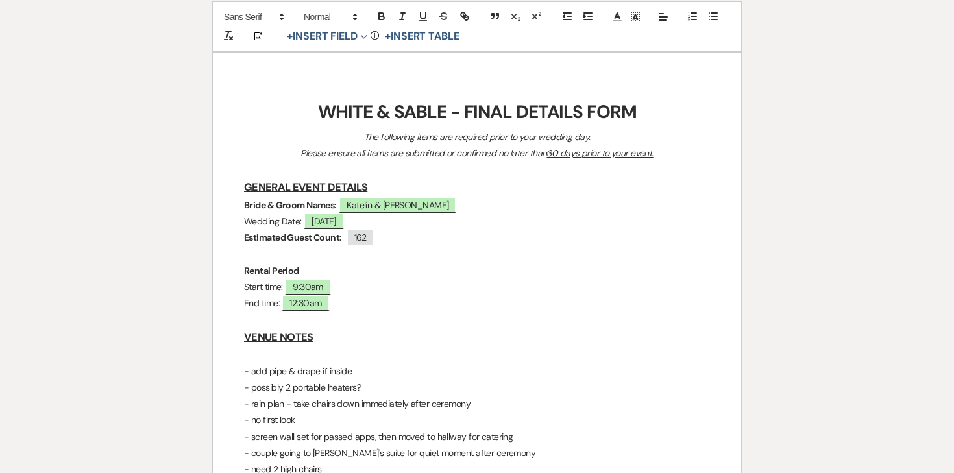
click at [492, 112] on strong "WHITE & SABLE - FINAL DETAILS FORM" at bounding box center [477, 112] width 319 height 24
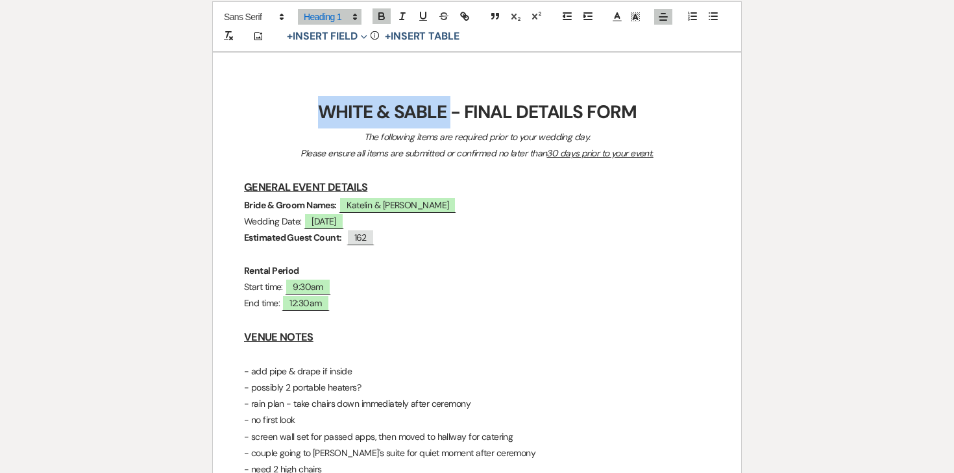
drag, startPoint x: 450, startPoint y: 109, endPoint x: 321, endPoint y: 113, distance: 129.9
click at [321, 113] on strong "WHITE & SABLE - FINAL DETAILS FORM" at bounding box center [477, 112] width 319 height 24
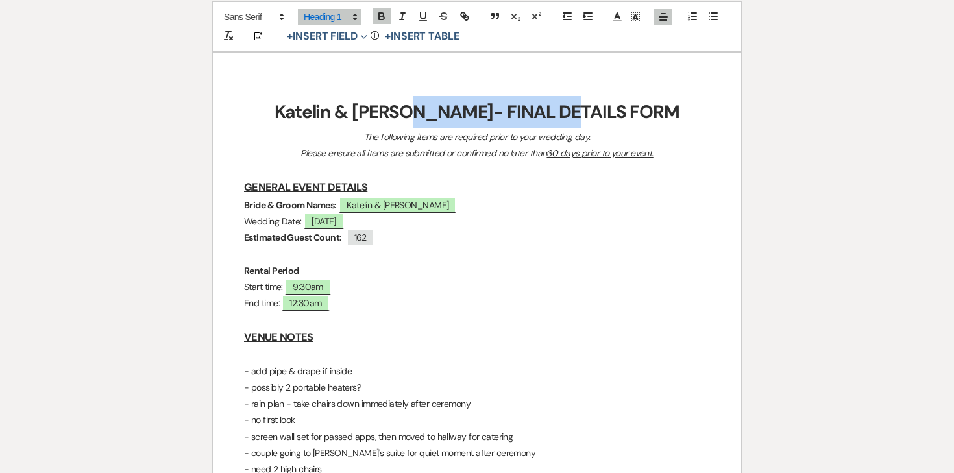
drag, startPoint x: 617, startPoint y: 108, endPoint x: 452, endPoint y: 112, distance: 165.5
click at [452, 112] on h1 "Katelin & Eli- FINAL DETAILS FORM" at bounding box center [477, 112] width 466 height 32
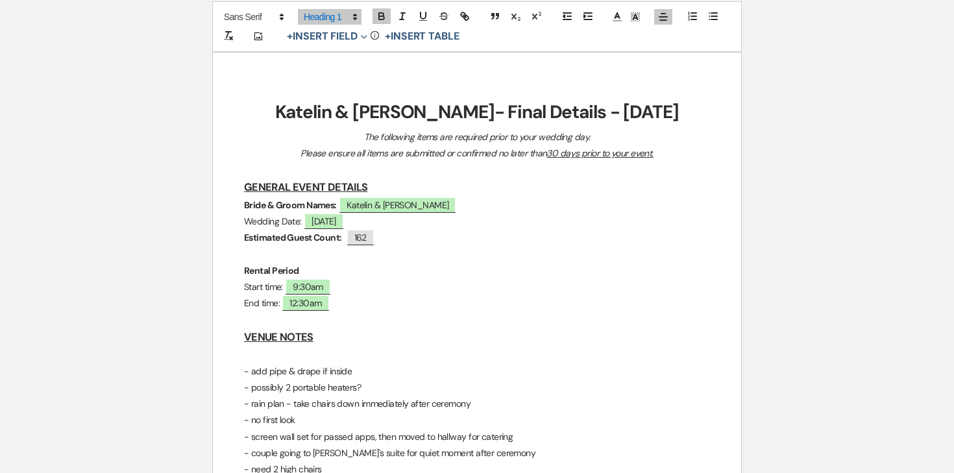
click at [453, 158] on em "Please ensure all items are submitted or confirmed no later than 30 days prior …" at bounding box center [477, 153] width 353 height 12
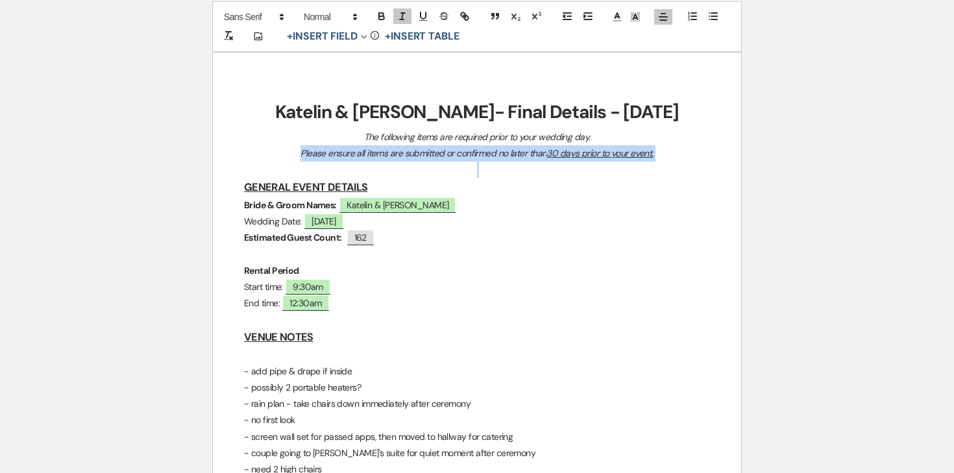
click at [453, 158] on em "Please ensure all items are submitted or confirmed no later than 30 days prior …" at bounding box center [477, 153] width 353 height 12
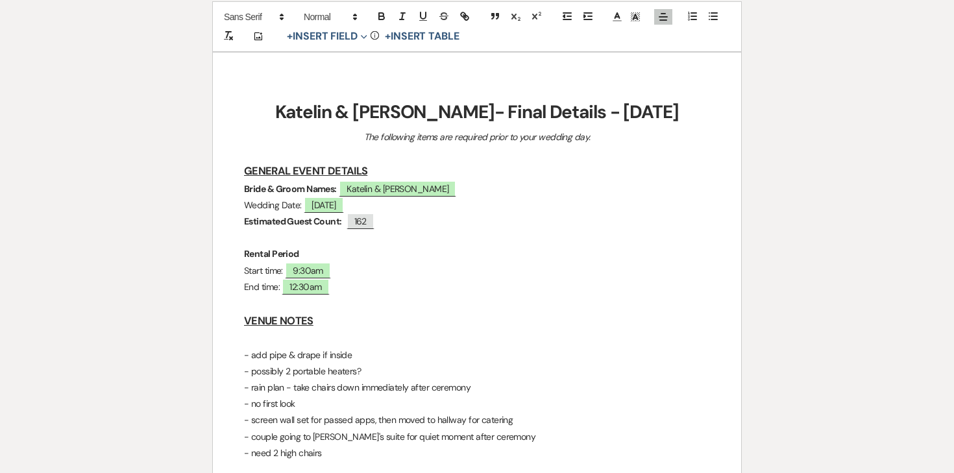
click at [474, 126] on h1 "Katelin & Eli- Final Details - 9.26.25" at bounding box center [477, 112] width 466 height 32
click at [460, 146] on p at bounding box center [477, 153] width 466 height 16
click at [459, 140] on em "The following items are required prior to your wedding day." at bounding box center [477, 137] width 227 height 12
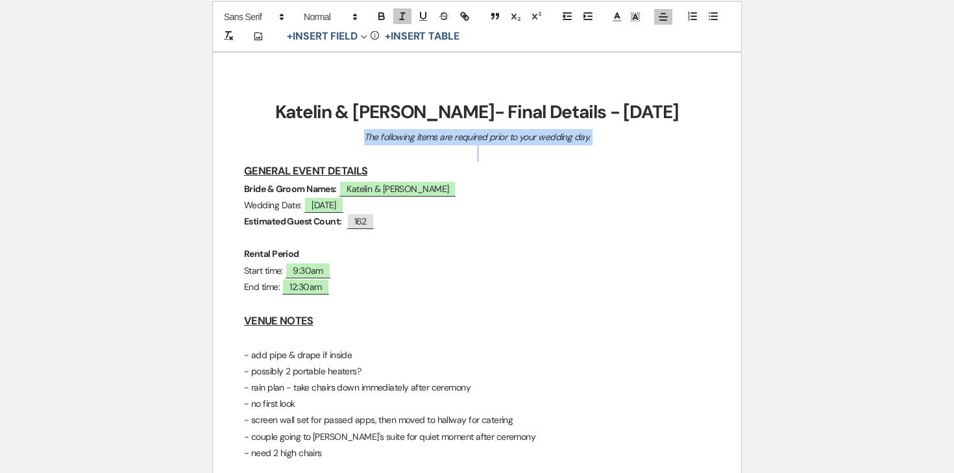
click at [459, 140] on em "The following items are required prior to your wedding day." at bounding box center [477, 137] width 227 height 12
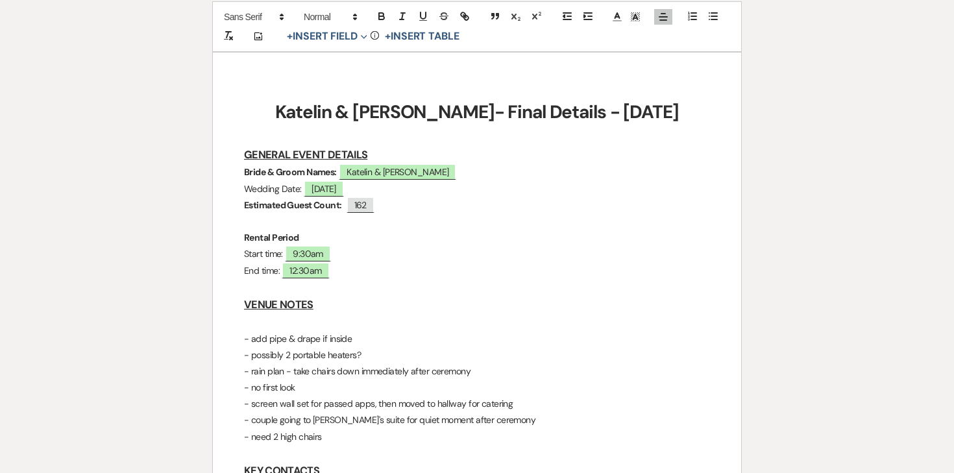
click at [383, 200] on p "Estimated Guest Count: ﻿ 162 ﻿" at bounding box center [477, 205] width 466 height 16
click at [362, 205] on span "162" at bounding box center [361, 205] width 28 height 17
select select "Number"
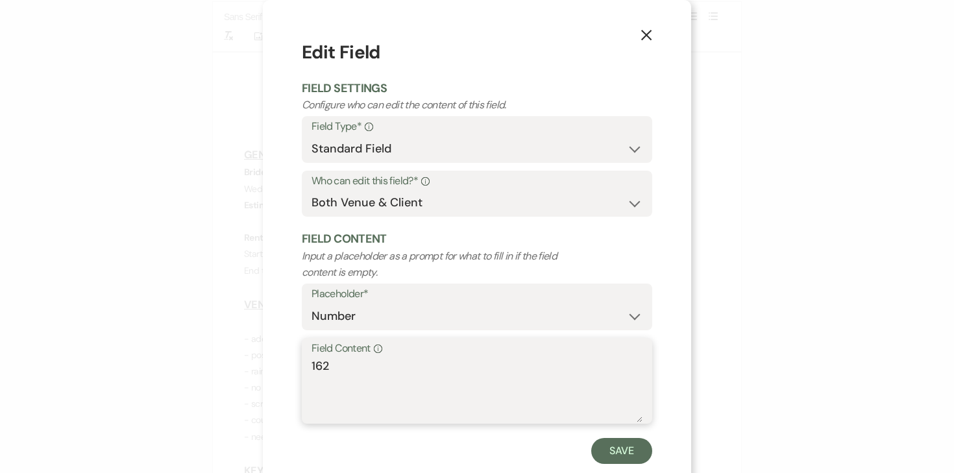
click at [362, 372] on textarea "162" at bounding box center [477, 390] width 331 height 65
type textarea "163"
click at [596, 450] on button "Save" at bounding box center [621, 451] width 61 height 26
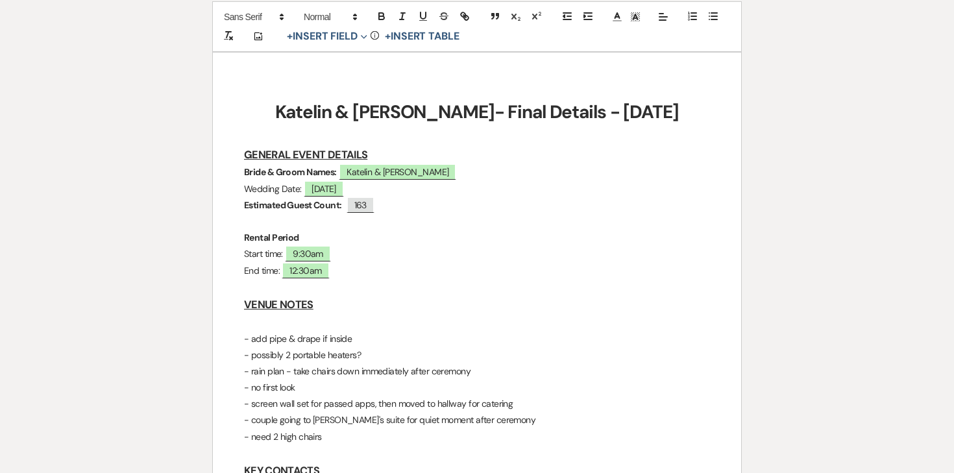
click at [285, 204] on strong "Estimated Guest Count:" at bounding box center [293, 205] width 98 height 12
drag, startPoint x: 288, startPoint y: 204, endPoint x: 226, endPoint y: 204, distance: 62.3
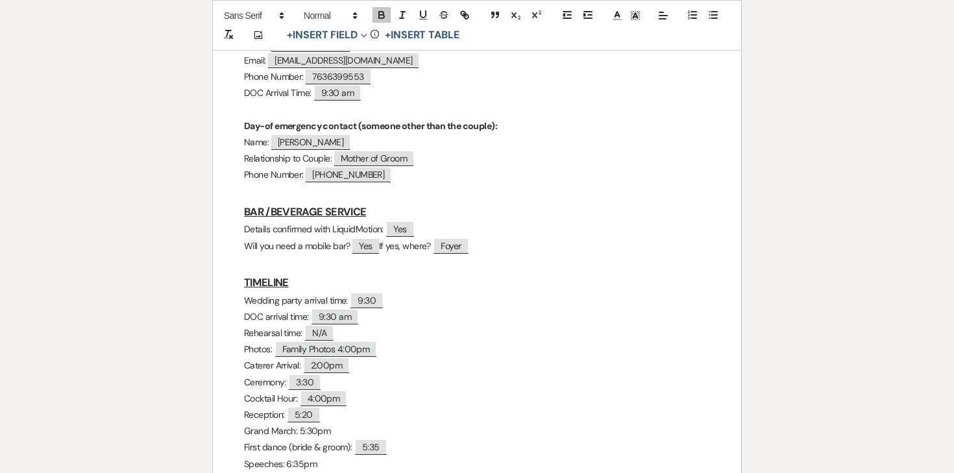
scroll to position [639, 0]
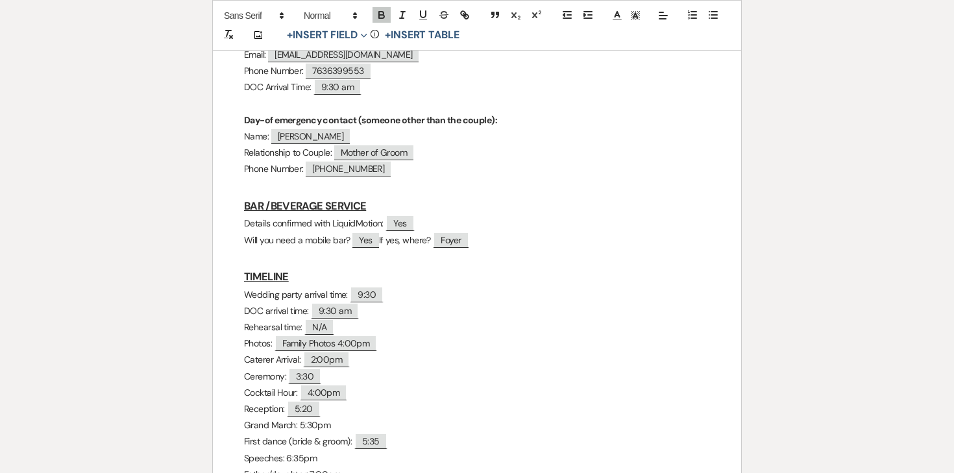
click at [238, 205] on div "Katelin & Eli- Final Details - 9.26.25 GENERAL EVENT DETAILS Bride & Groom Name…" at bounding box center [477, 275] width 528 height 1378
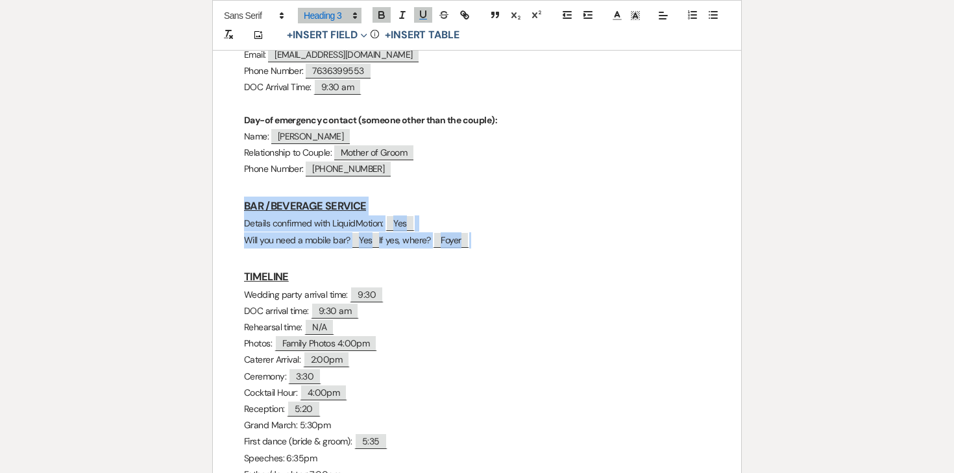
drag, startPoint x: 234, startPoint y: 199, endPoint x: 534, endPoint y: 241, distance: 302.2
click at [534, 241] on div "Katelin & Eli- Final Details - 9.26.25 GENERAL EVENT DETAILS Bride & Groom Name…" at bounding box center [477, 275] width 528 height 1378
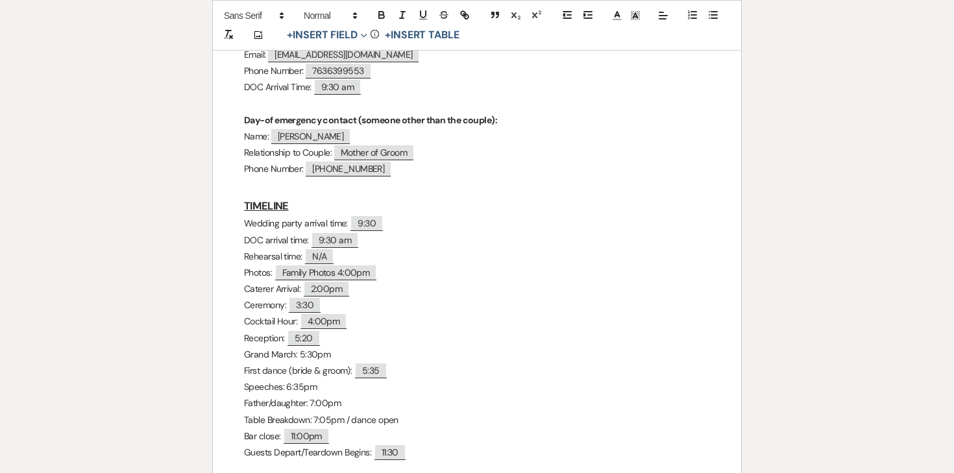
click at [240, 224] on div "Katelin & Eli- Final Details - 9.26.25 GENERAL EVENT DETAILS Bride & Groom Name…" at bounding box center [477, 239] width 528 height 1307
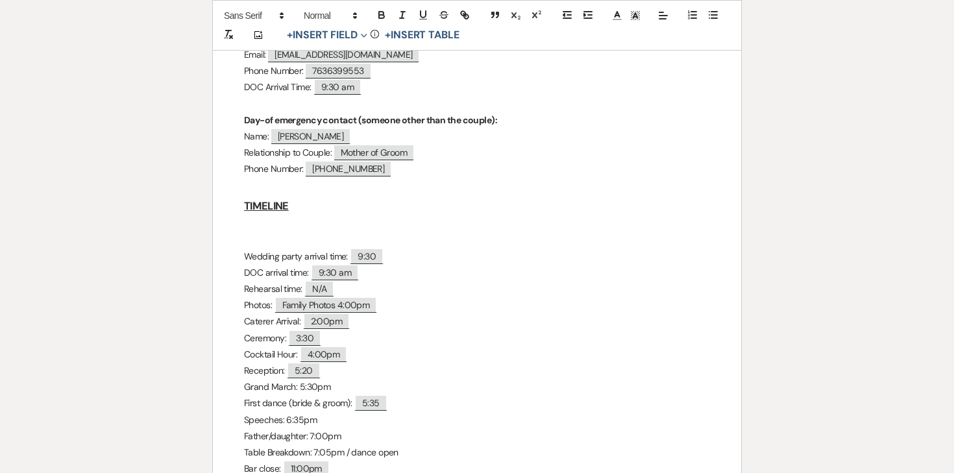
click at [263, 221] on p at bounding box center [477, 223] width 466 height 16
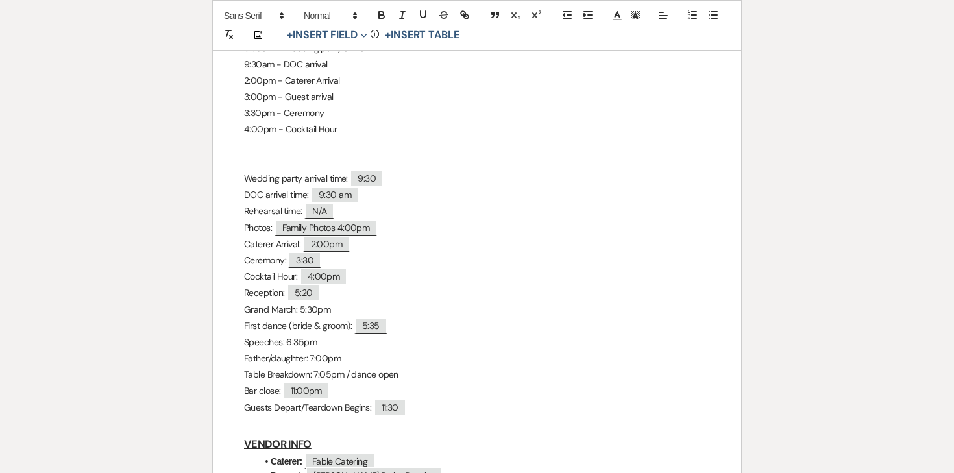
scroll to position [838, 0]
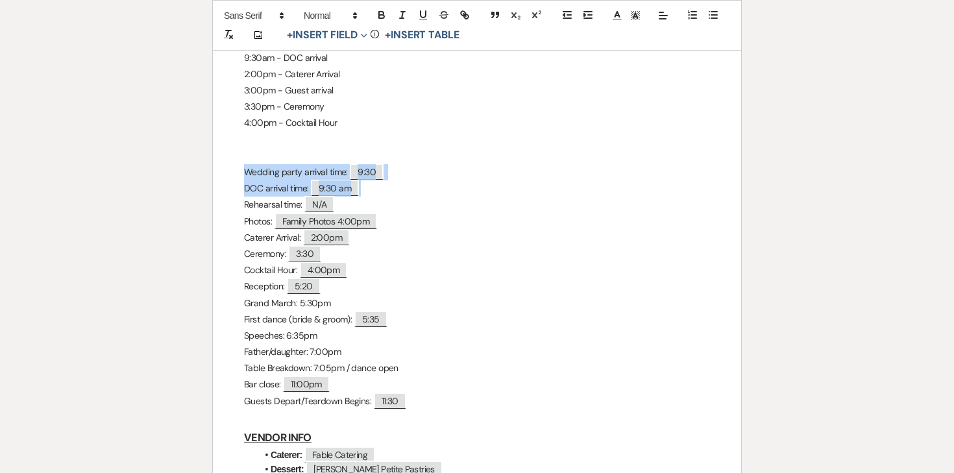
drag, startPoint x: 242, startPoint y: 168, endPoint x: 378, endPoint y: 195, distance: 138.9
click at [378, 195] on div "Katelin & Eli- Final Details - 9.26.25 GENERAL EVENT DETAILS Bride & Groom Name…" at bounding box center [477, 114] width 528 height 1454
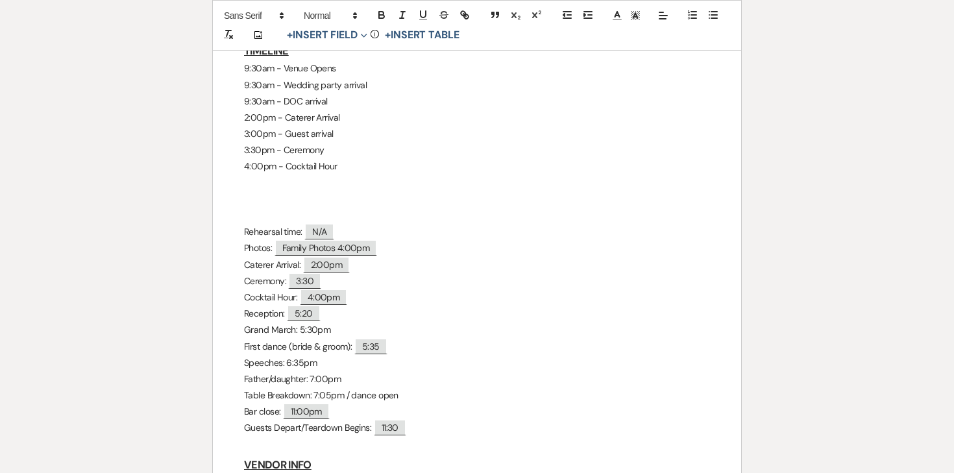
scroll to position [794, 0]
click at [340, 154] on p "3:30pm - Ceremony" at bounding box center [477, 151] width 466 height 16
click at [345, 167] on p "4:00pm - Cocktail Hour" at bounding box center [477, 167] width 466 height 16
click at [342, 153] on p "3:30pm - Ceremony" at bounding box center [477, 151] width 466 height 16
click at [327, 178] on p at bounding box center [477, 184] width 466 height 16
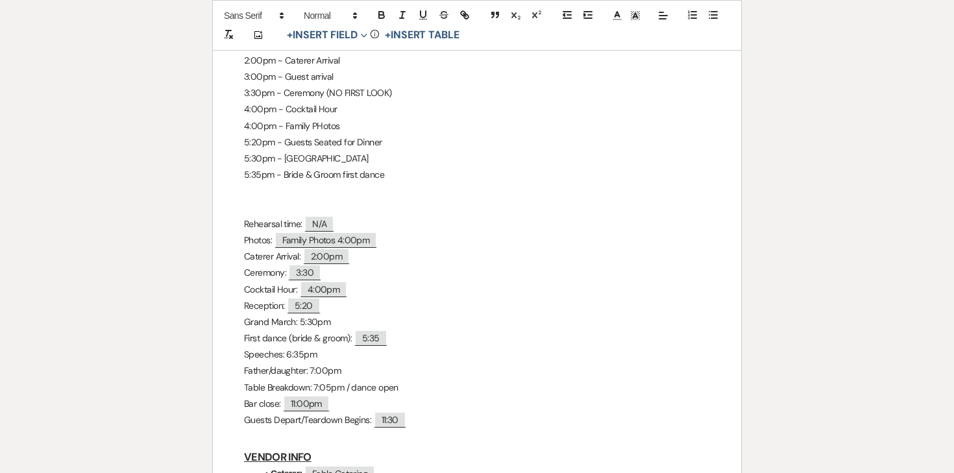
scroll to position [856, 0]
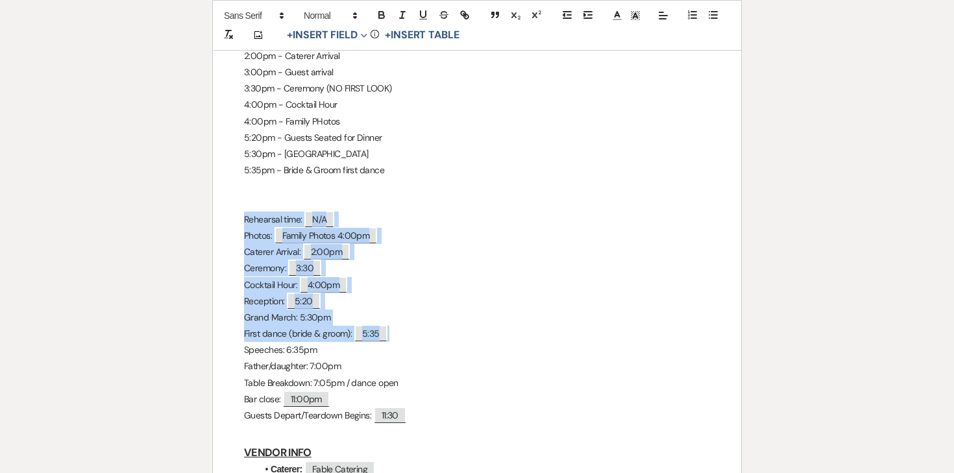
drag, startPoint x: 243, startPoint y: 215, endPoint x: 393, endPoint y: 332, distance: 190.1
click at [393, 332] on div "Katelin & Eli- Final Details - 9.26.25 GENERAL EVENT DETAILS Bride & Groom Name…" at bounding box center [477, 112] width 528 height 1487
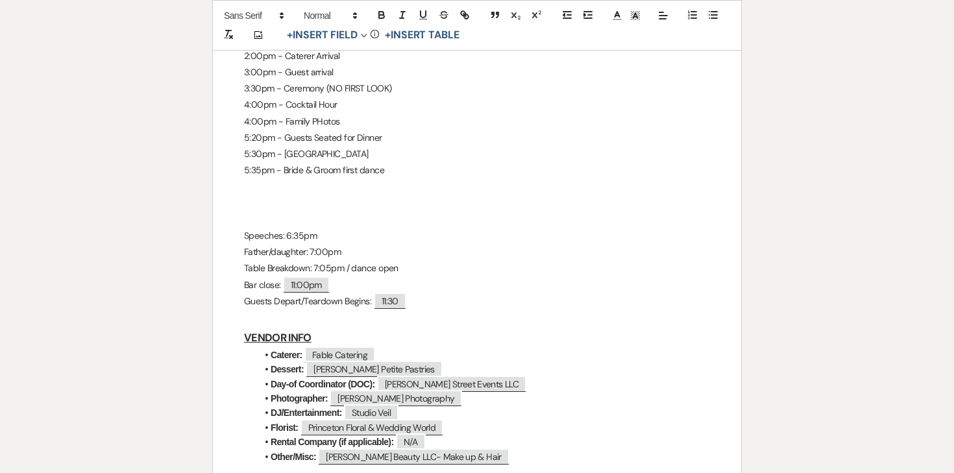
click at [272, 173] on p "5:35pm - Bride & Groom first dance" at bounding box center [477, 170] width 466 height 16
click at [251, 177] on p "5:35pm - Bride & Groom first dance" at bounding box center [477, 170] width 466 height 16
click at [399, 175] on p "5:35pm - Bride & Groom first dance" at bounding box center [477, 170] width 466 height 16
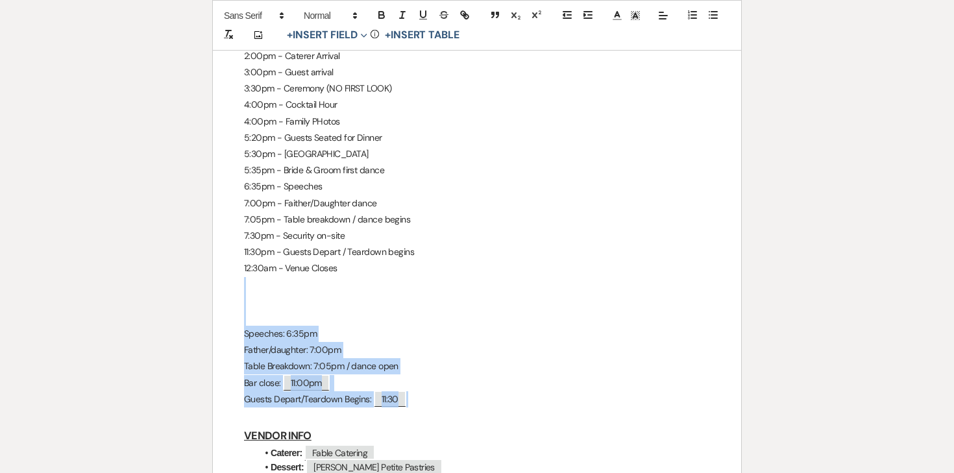
drag, startPoint x: 423, startPoint y: 402, endPoint x: 223, endPoint y: 289, distance: 230.5
click at [223, 289] on div "Katelin & Eli- Final Details - 9.26.25 GENERAL EVENT DETAILS Bride & Groom Name…" at bounding box center [477, 104] width 528 height 1471
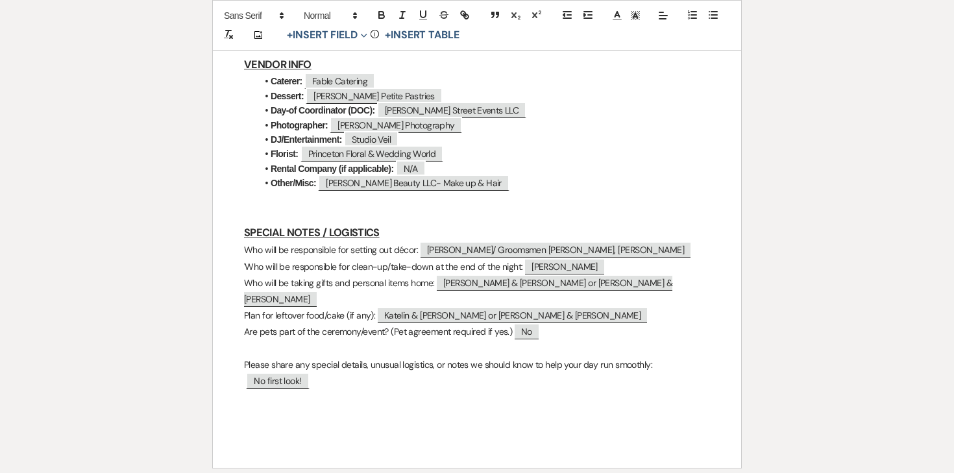
scroll to position [1099, 0]
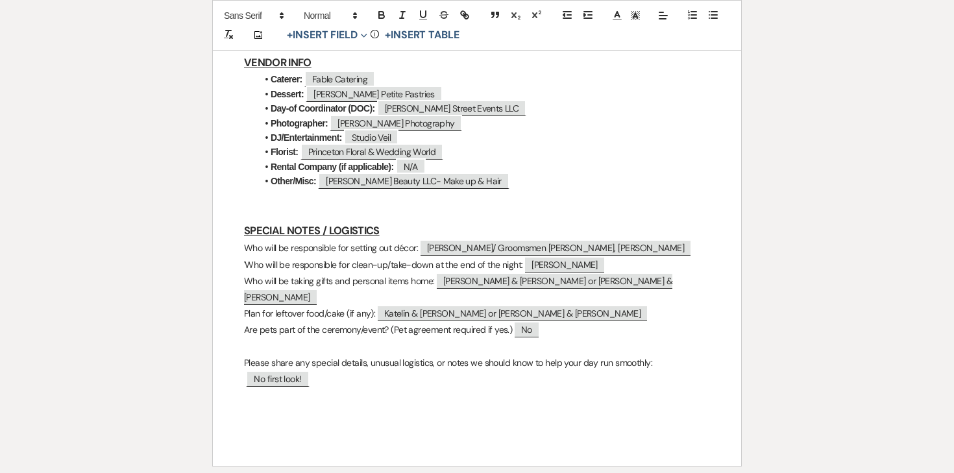
click at [304, 322] on p "Are pets part of the ceremony/event? (Pet agreement required if yes.) ﻿ No ﻿" at bounding box center [477, 330] width 466 height 16
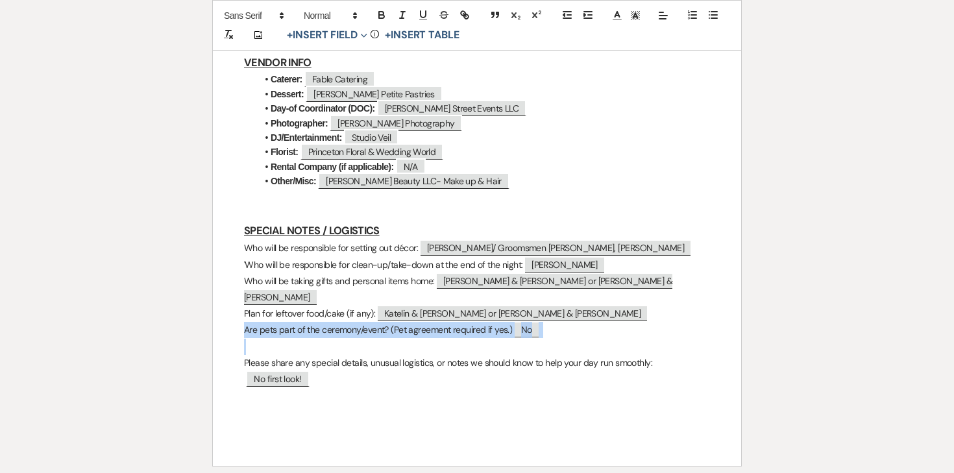
click at [304, 322] on p "Are pets part of the ceremony/event? (Pet agreement required if yes.) ﻿ No ﻿" at bounding box center [477, 330] width 466 height 16
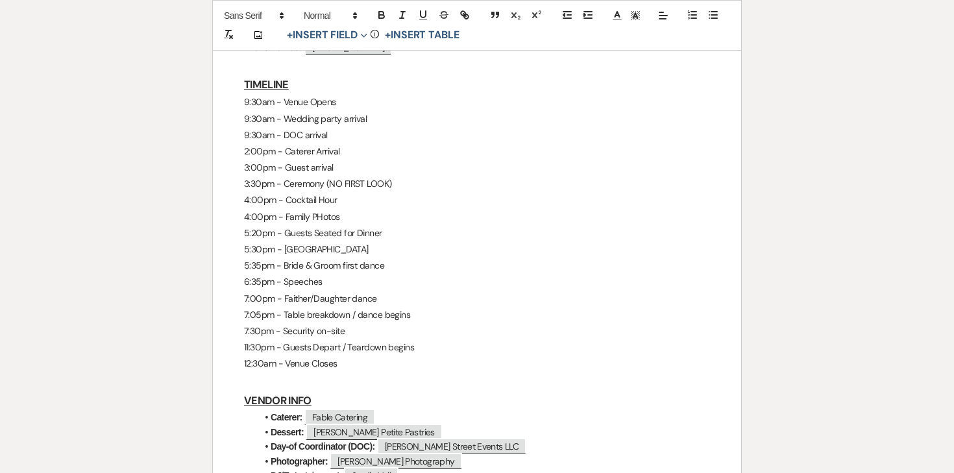
scroll to position [751, 0]
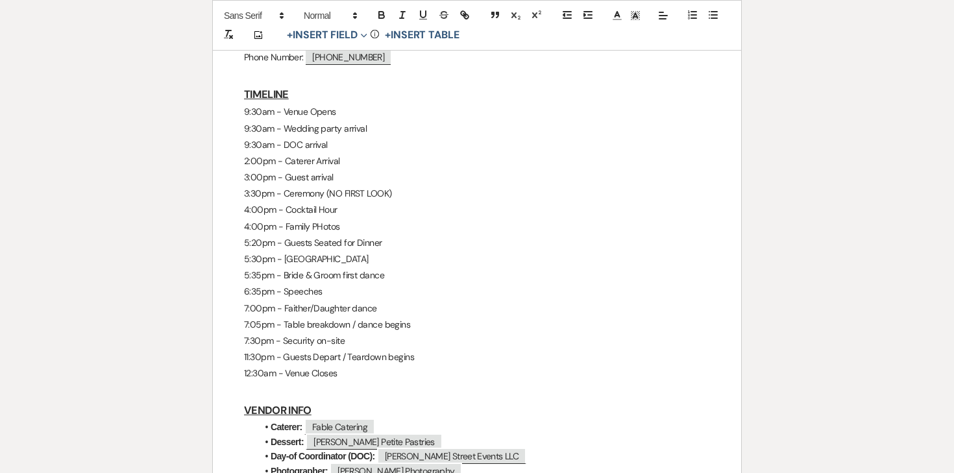
drag, startPoint x: 342, startPoint y: 372, endPoint x: 236, endPoint y: 110, distance: 283.0
click at [236, 109] on div "Katelin & Eli- Final Details - 9.26.25 GENERAL EVENT DETAILS Bride & Groom Name…" at bounding box center [477, 135] width 528 height 1323
copy div "9:30am - Venue Opens 9:30am - Wedding party arrival 9:30am - DOC arrival 2:00pm…"
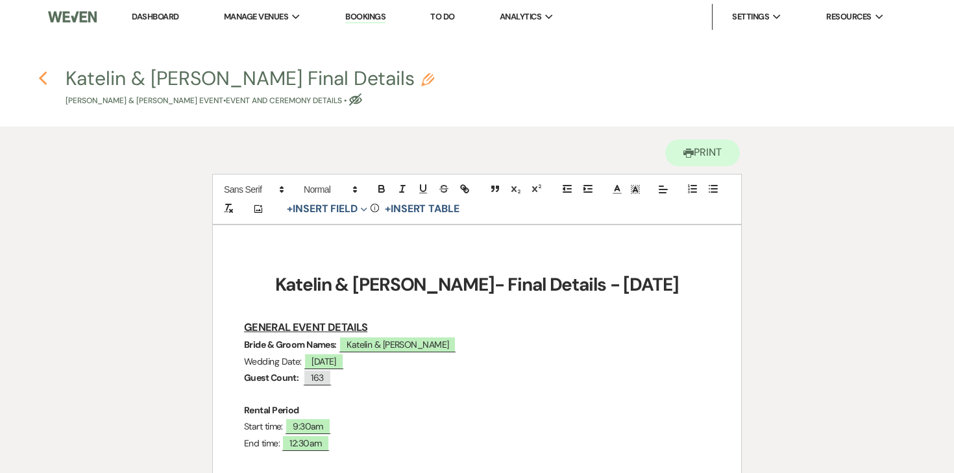
click at [40, 80] on use "button" at bounding box center [42, 78] width 8 height 14
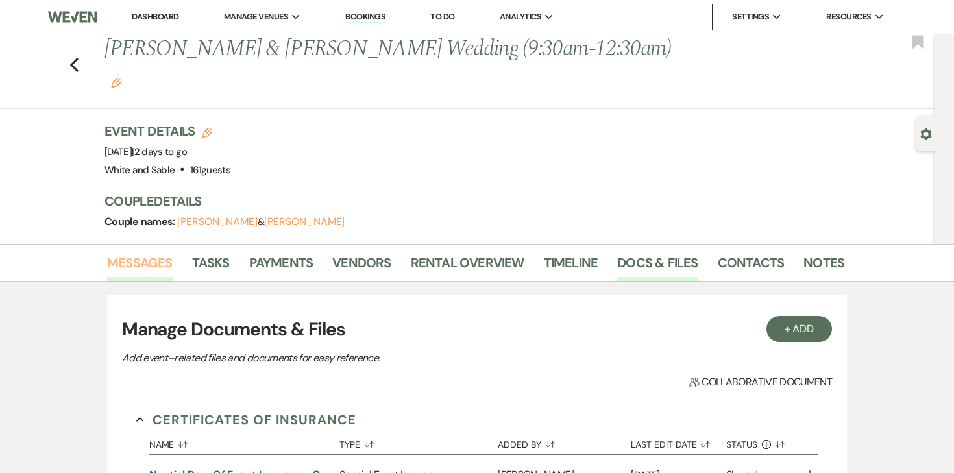
click at [151, 252] on link "Messages" at bounding box center [140, 266] width 66 height 29
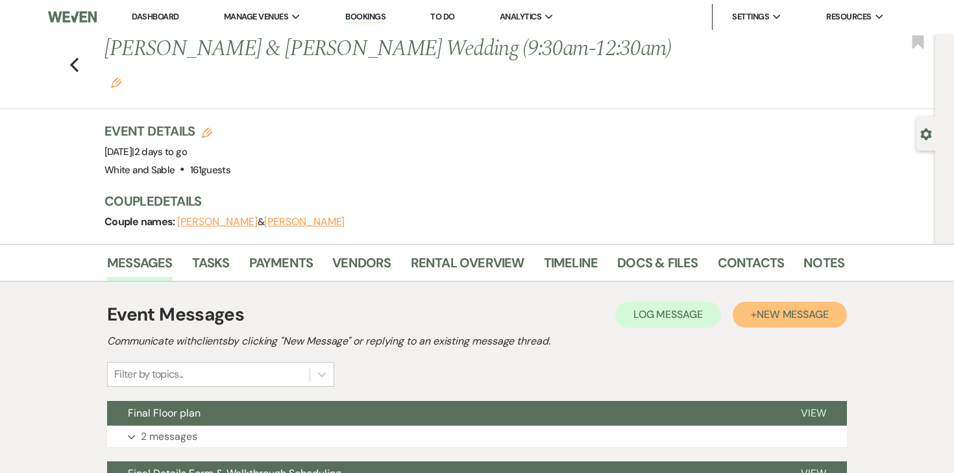
click at [805, 302] on button "+ New Message" at bounding box center [790, 315] width 114 height 26
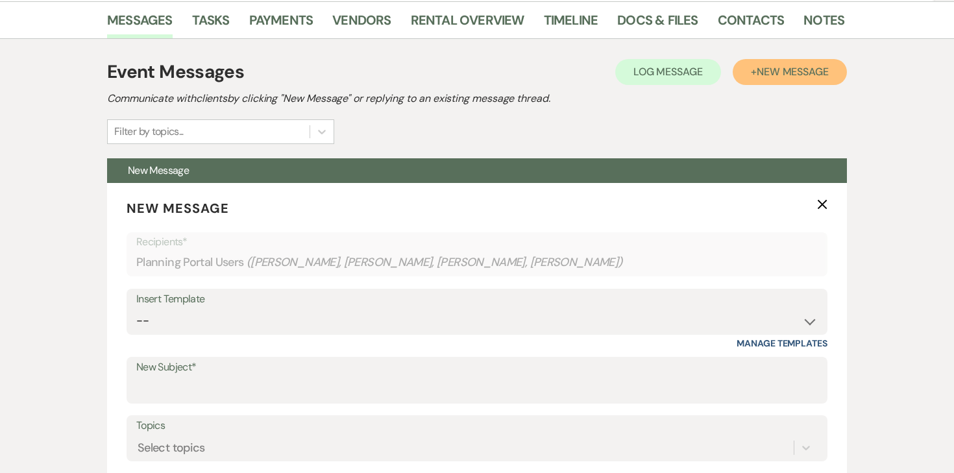
scroll to position [244, 0]
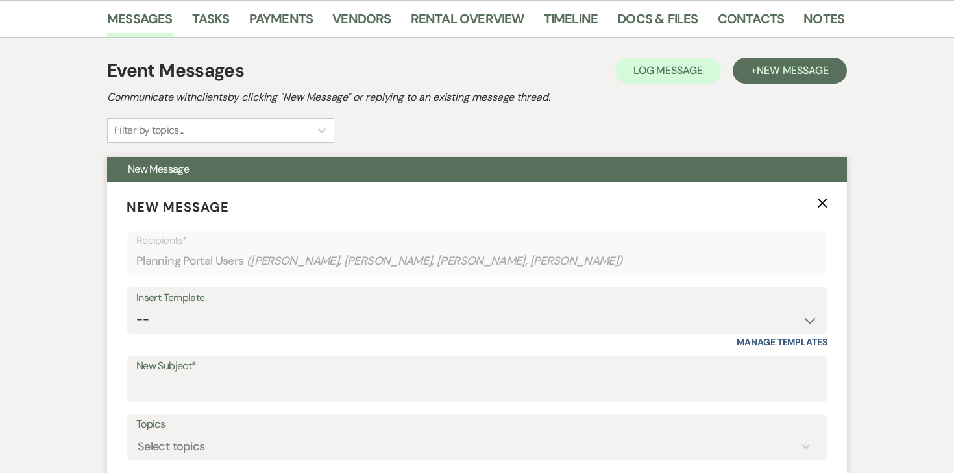
click at [408, 289] on div "Insert Template" at bounding box center [477, 298] width 682 height 19
click at [391, 307] on select "-- Inquiry Response (Venue Guide) Schedule - Venue Tour Appt Confirmation Sched…" at bounding box center [477, 319] width 682 height 25
select select "5559"
click at [136, 307] on select "-- Inquiry Response (Venue Guide) Schedule - Venue Tour Appt Confirmation Sched…" at bounding box center [477, 319] width 682 height 25
type input "Happy Wedding Week! 💕 [final details inside]"
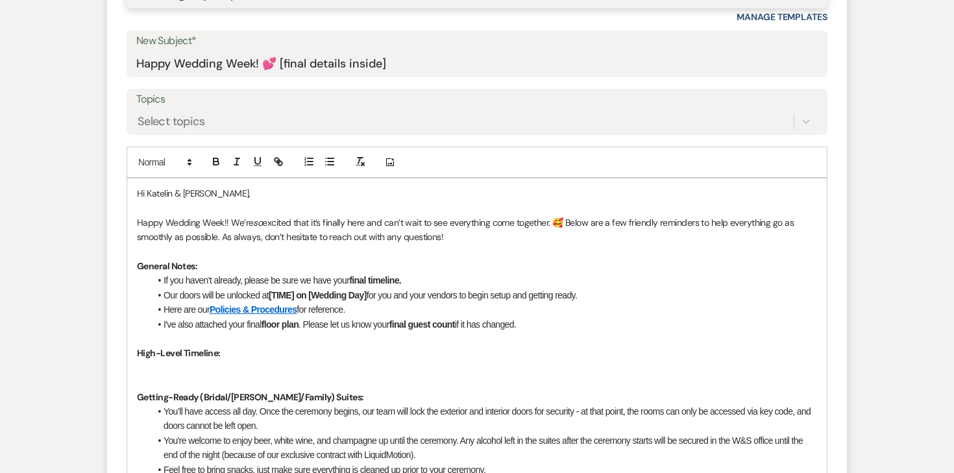
scroll to position [569, 0]
click at [203, 362] on p at bounding box center [477, 369] width 680 height 14
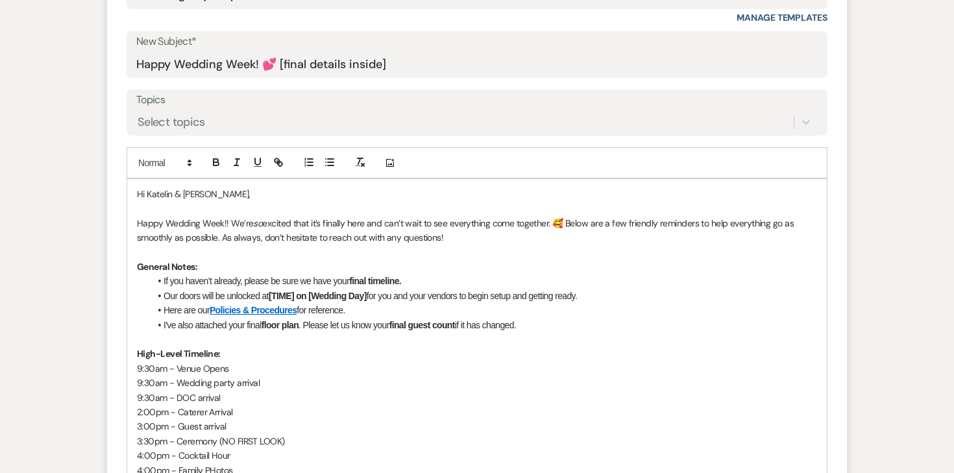
click at [259, 274] on li "If you haven’t already, please be sure we have your final timeline." at bounding box center [483, 281] width 667 height 14
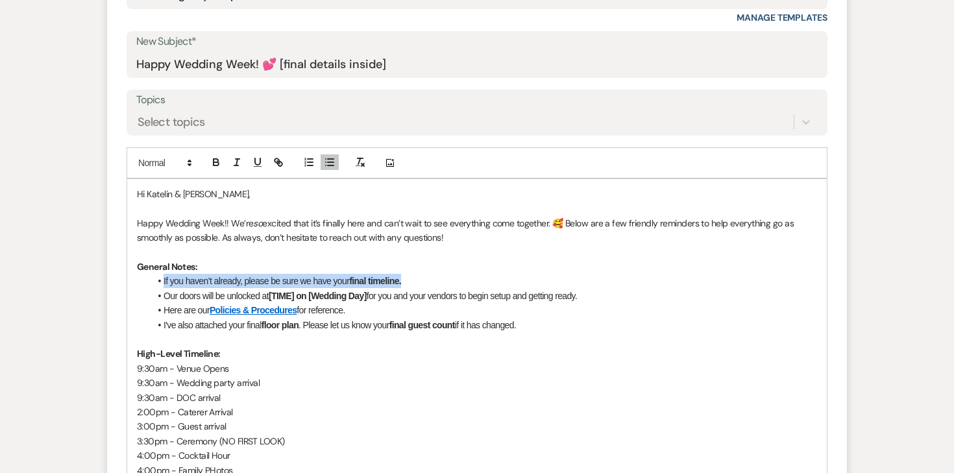
click at [259, 274] on li "If you haven’t already, please be sure we have your final timeline." at bounding box center [483, 281] width 667 height 14
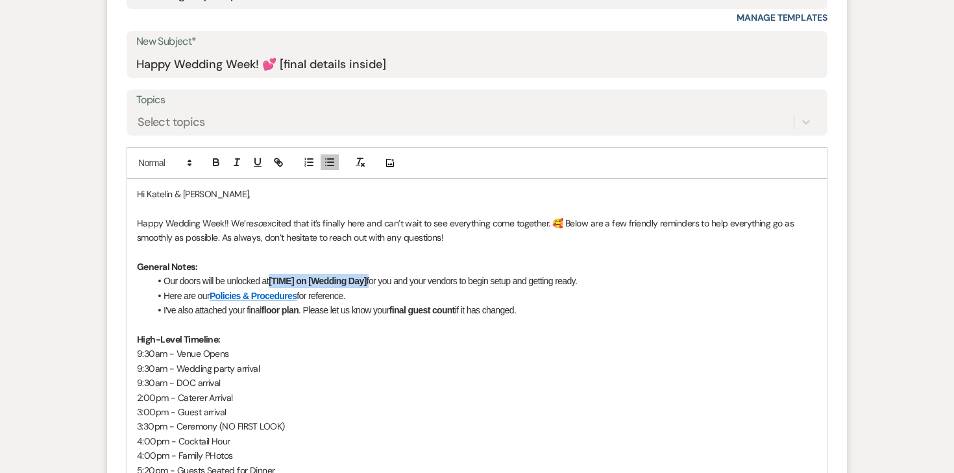
drag, startPoint x: 372, startPoint y: 252, endPoint x: 273, endPoint y: 251, distance: 98.7
click at [273, 274] on li "Our doors will be unlocked at [TIME] on [Wedding Day] for you and your vendors …" at bounding box center [483, 281] width 667 height 14
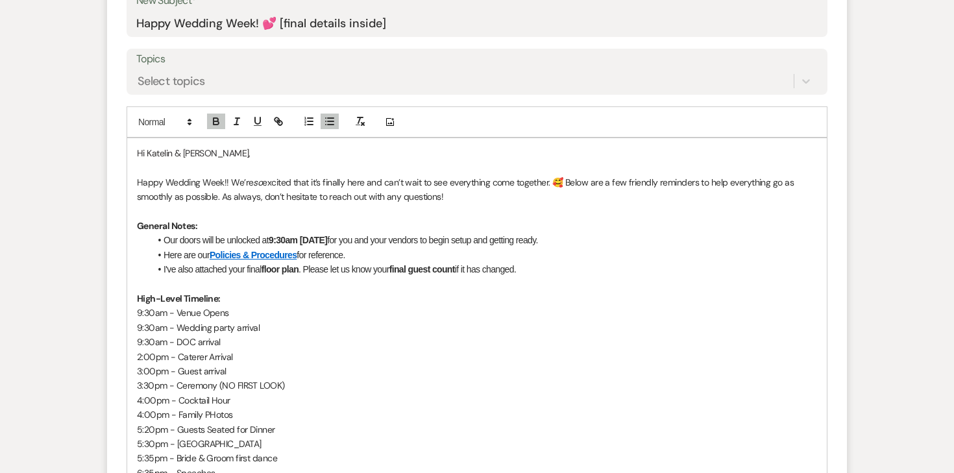
scroll to position [616, 0]
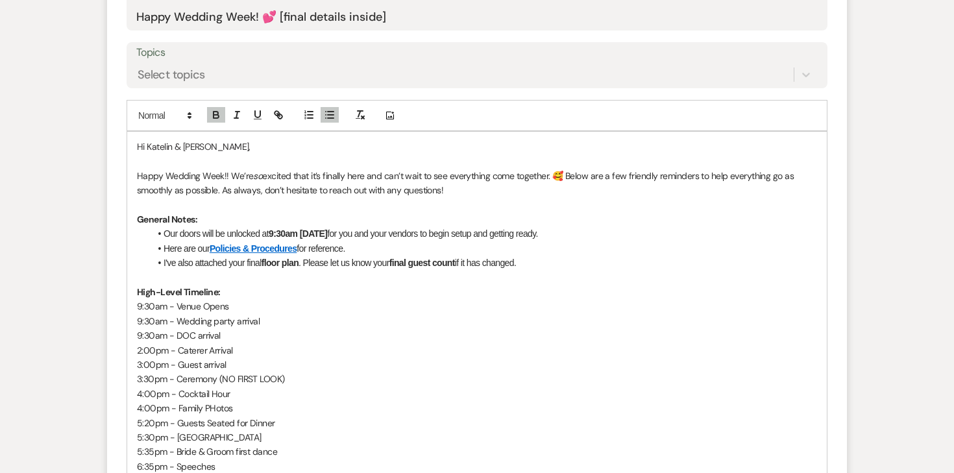
drag, startPoint x: 305, startPoint y: 230, endPoint x: 552, endPoint y: 226, distance: 246.7
click at [552, 256] on li "I've also attached your final floor plan . Please let us know your final guest …" at bounding box center [483, 263] width 667 height 14
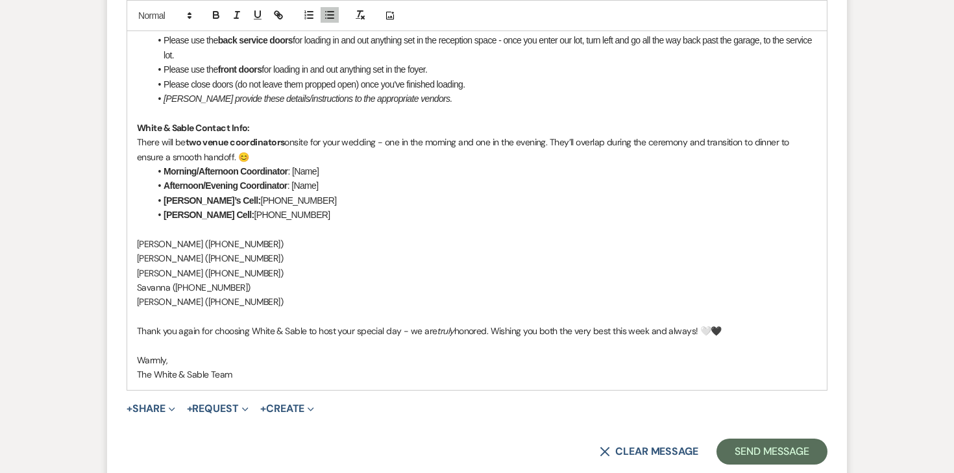
scroll to position [1456, 0]
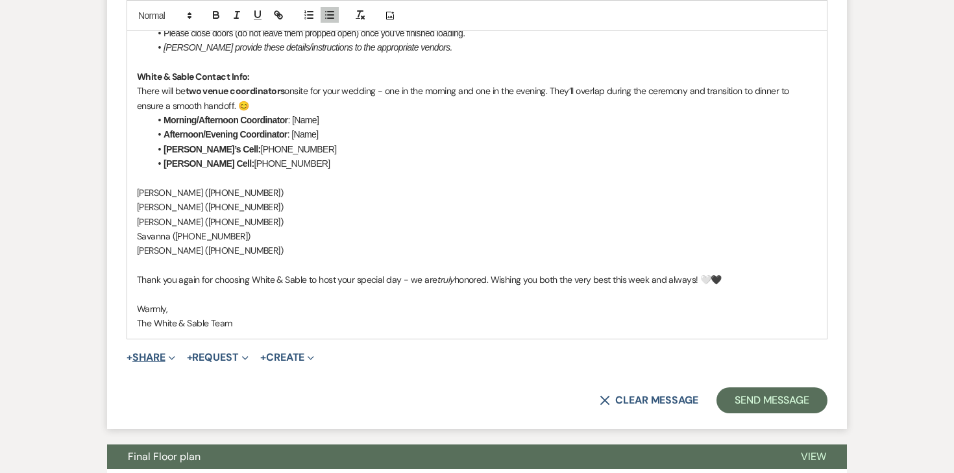
click at [149, 352] on button "+ Share Expand" at bounding box center [151, 357] width 49 height 10
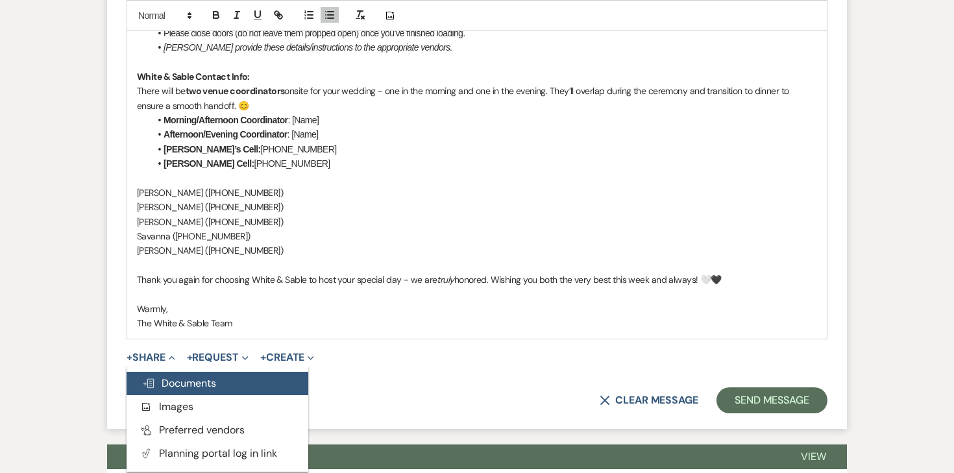
click at [182, 372] on button "Doc Upload Documents" at bounding box center [218, 383] width 182 height 23
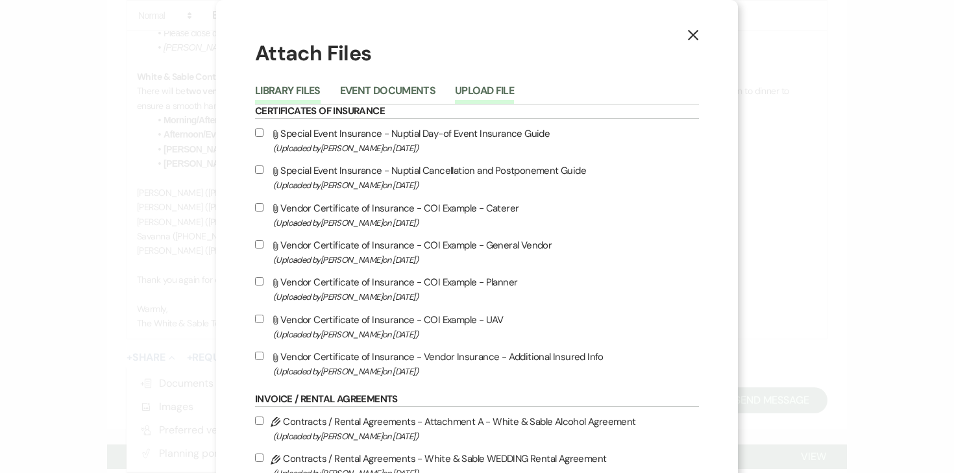
click at [488, 86] on button "Upload File" at bounding box center [484, 95] width 59 height 18
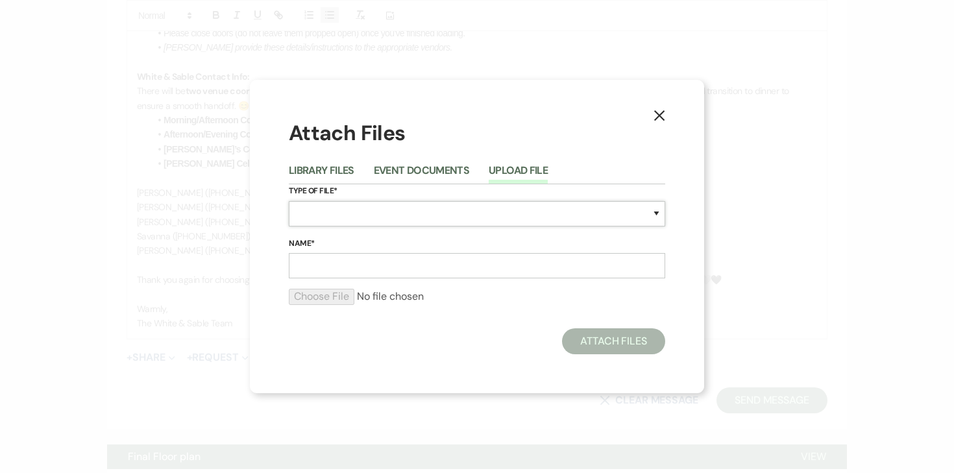
click at [339, 215] on select "Special Event Insurance Vendor Certificate of Insurance Contracts / Rental Agre…" at bounding box center [477, 213] width 376 height 25
select select "24"
click at [289, 201] on select "Special Event Insurance Vendor Certificate of Insurance Contracts / Rental Agre…" at bounding box center [477, 213] width 376 height 25
click at [365, 272] on input "Name*" at bounding box center [477, 265] width 376 height 25
type input "f"
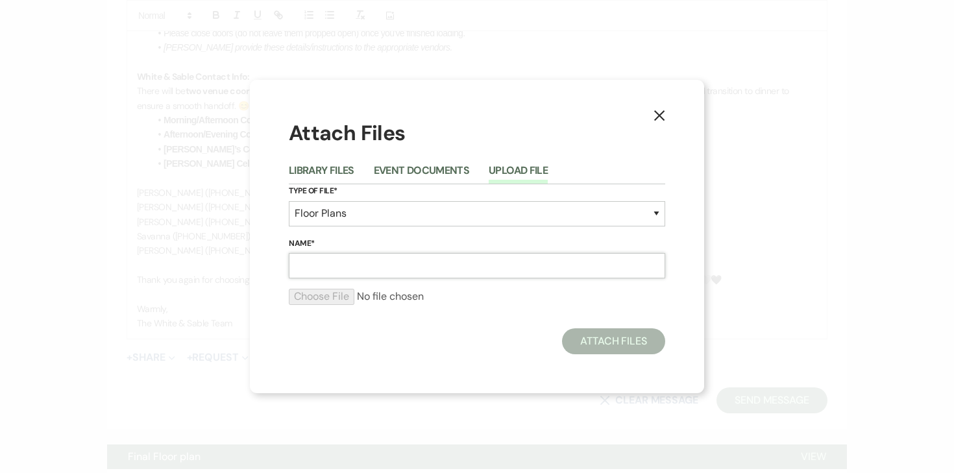
type input "F"
type input "final floor plan"
click at [331, 299] on input "file" at bounding box center [477, 297] width 376 height 16
type input "C:\fakepath\9.26.25 - Floor Plan - Katelin & Eli (updated 9.22.25).pdf"
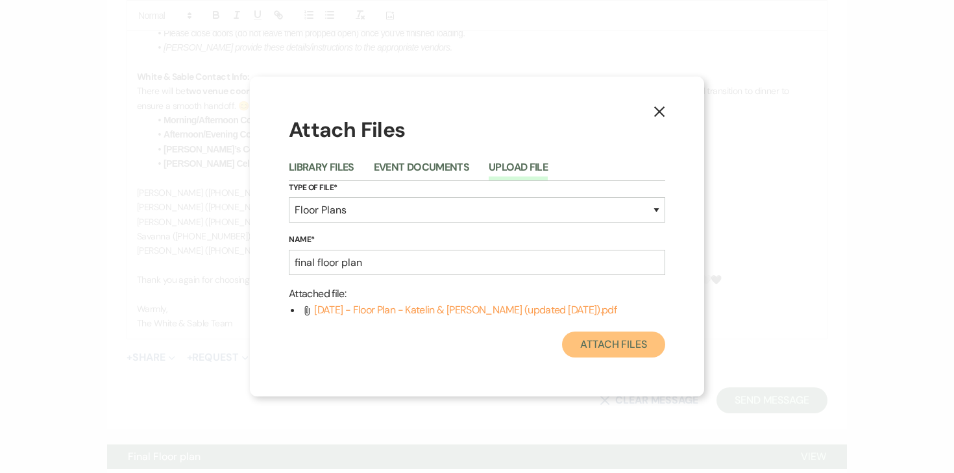
click at [601, 349] on button "Attach Files" at bounding box center [613, 345] width 103 height 26
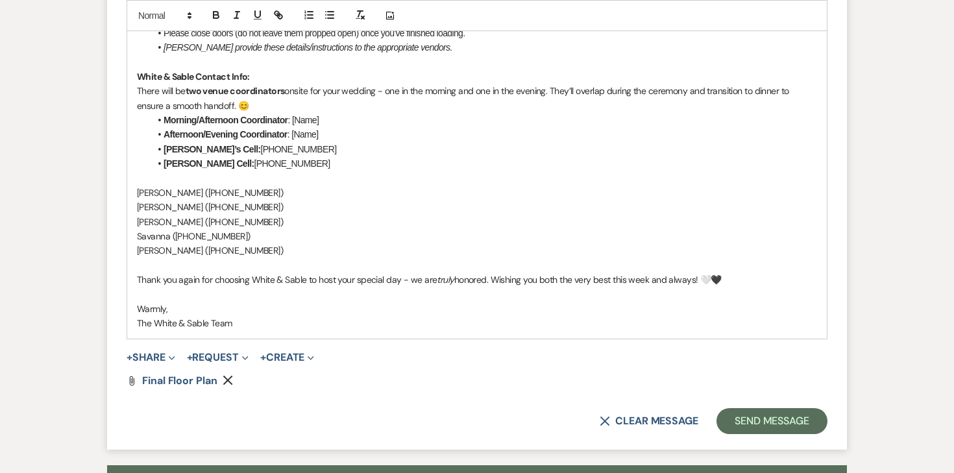
click at [184, 243] on p "[PERSON_NAME] ‭([PHONE_NUMBER]‬)" at bounding box center [477, 250] width 680 height 14
click at [188, 229] on p "Savanna ([PHONE_NUMBER]‬)" at bounding box center [477, 236] width 680 height 14
click at [242, 243] on p "[PERSON_NAME] ‭([PHONE_NUMBER]‬)" at bounding box center [477, 250] width 680 height 14
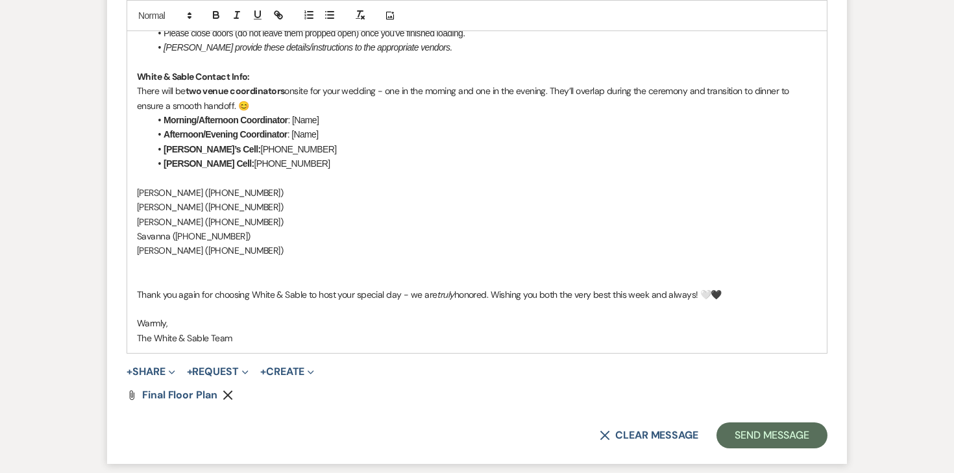
click at [336, 113] on li "Morning/Afternoon Coordinator : [Name]" at bounding box center [483, 120] width 667 height 14
click at [336, 113] on li "Morning/Afternoon Coordinator : Ashley (‭+1 (612) 751-9157‬" at bounding box center [483, 120] width 667 height 14
click at [343, 113] on li "Morning/Afternoon Coordinator : Ashley (‭612) 751-9157‬" at bounding box center [483, 120] width 667 height 14
click at [377, 113] on li "Morning/Afternoon Coordinator : Ashley (‭612-751-9157‬" at bounding box center [483, 120] width 667 height 14
click at [189, 229] on p "Savanna ([PHONE_NUMBER]‬)" at bounding box center [477, 236] width 680 height 14
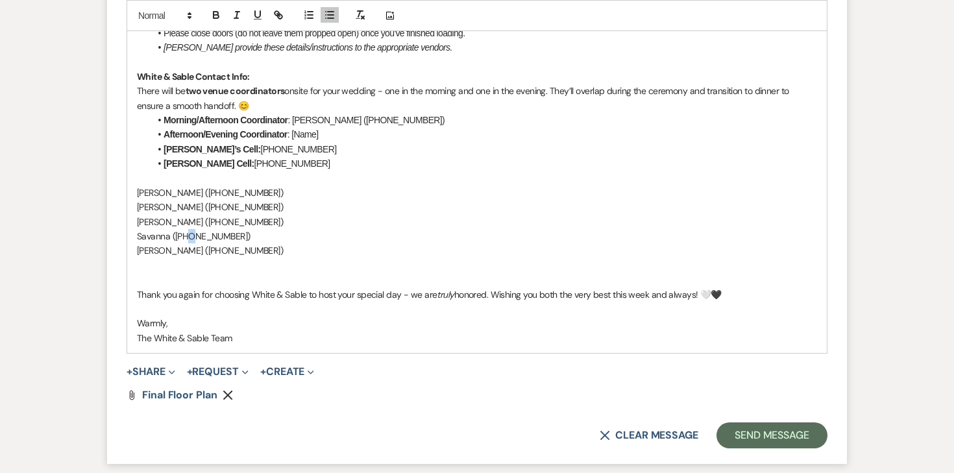
click at [189, 229] on p "Savanna ([PHONE_NUMBER]‬)" at bounding box center [477, 236] width 680 height 14
copy p "Savanna ([PHONE_NUMBER]‬)"
click at [332, 127] on li "Afternoon/Evening Coordinator : [Name]" at bounding box center [483, 134] width 667 height 14
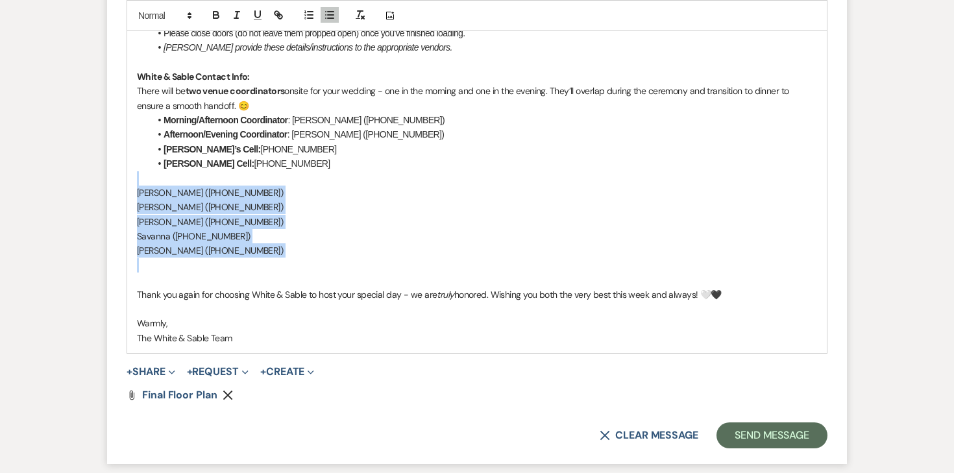
drag, startPoint x: 236, startPoint y: 231, endPoint x: 132, endPoint y: 147, distance: 133.4
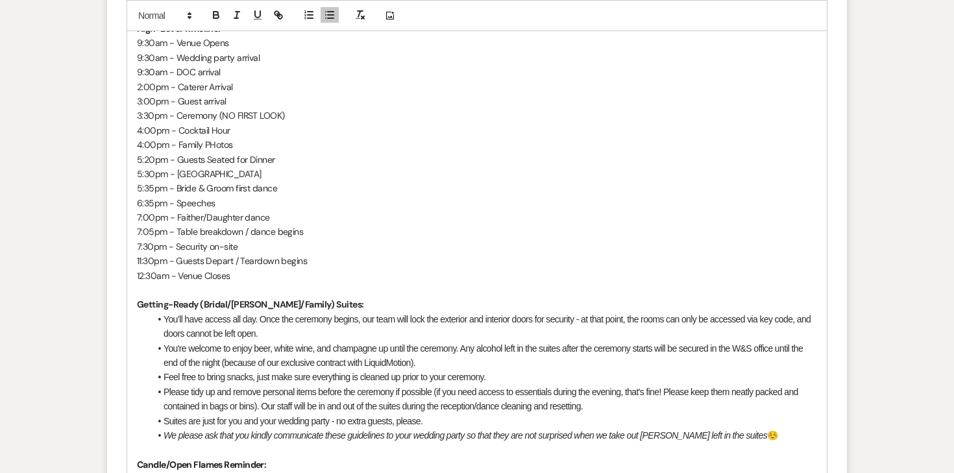
scroll to position [876, 0]
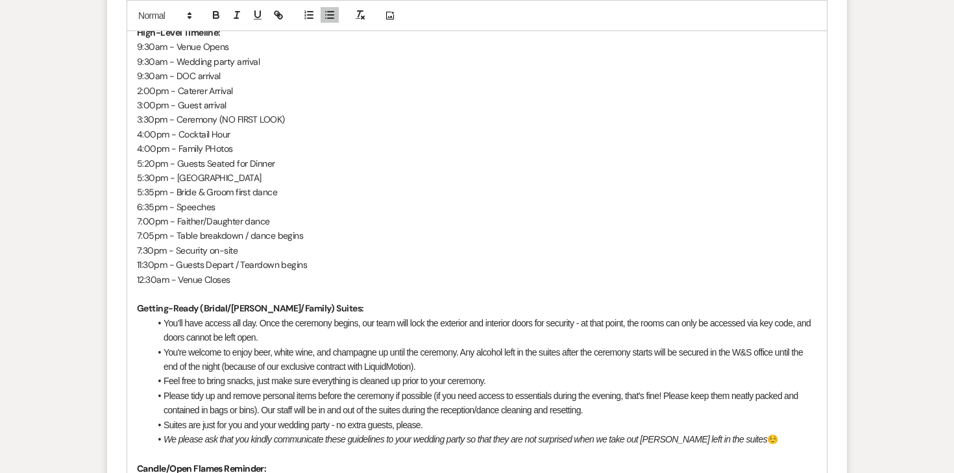
click at [437, 418] on li "Suites are just for you and your wedding party - no extra guests, please." at bounding box center [483, 425] width 667 height 14
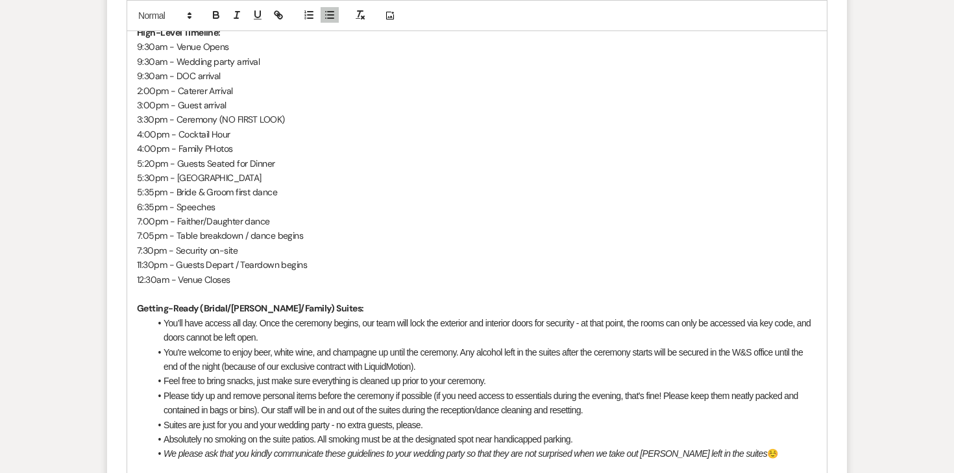
click at [391, 432] on li "Absolutely no smoking on the suite patios. All smoking must be at the designate…" at bounding box center [483, 439] width 667 height 14
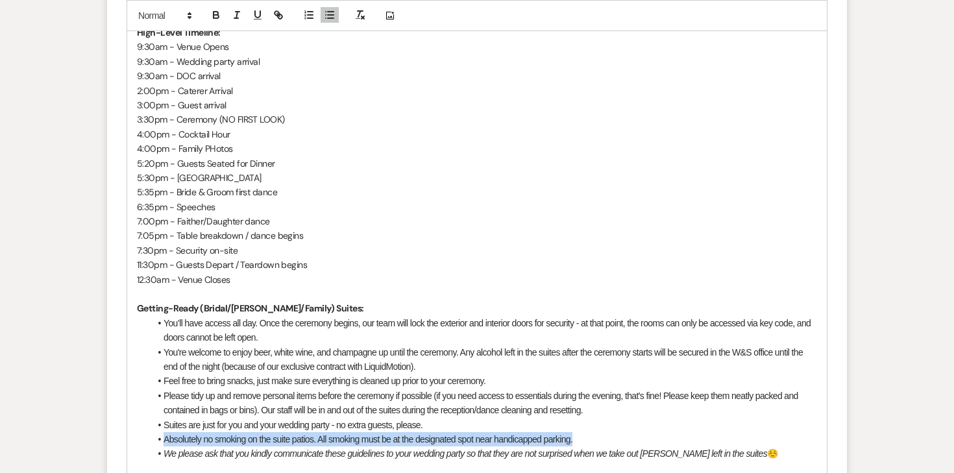
click at [391, 432] on li "Absolutely no smoking on the suite patios. All smoking must be at the designate…" at bounding box center [483, 439] width 667 height 14
click at [223, 18] on button "button" at bounding box center [216, 15] width 18 height 16
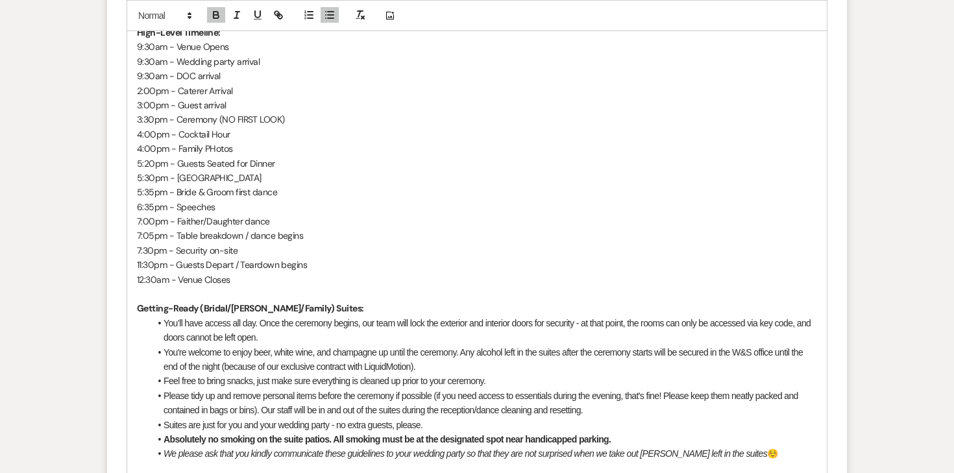
click at [402, 258] on p "11:30pm - Guests Depart / Teardown begins" at bounding box center [477, 265] width 680 height 14
click at [349, 434] on strong "Absolutely no smoking on the suite patios. All smoking must be at the designate…" at bounding box center [387, 439] width 447 height 10
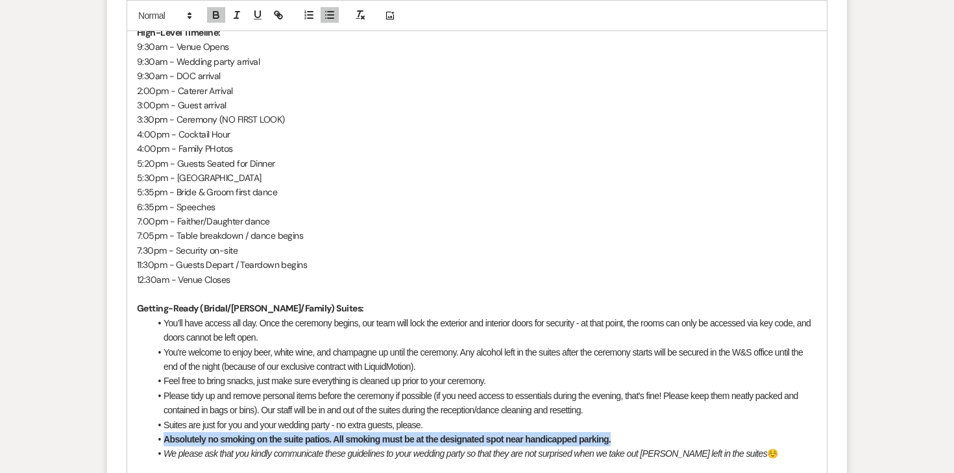
click at [349, 434] on strong "Absolutely no smoking on the suite patios. All smoking must be at the designate…" at bounding box center [387, 439] width 447 height 10
copy strong "Absolutely no smoking on the suite patios. All smoking must be at the designate…"
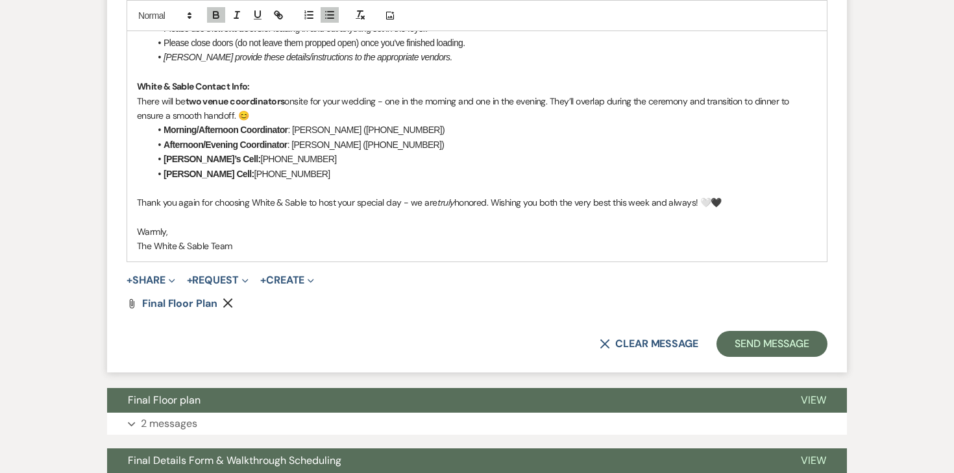
scroll to position [1567, 0]
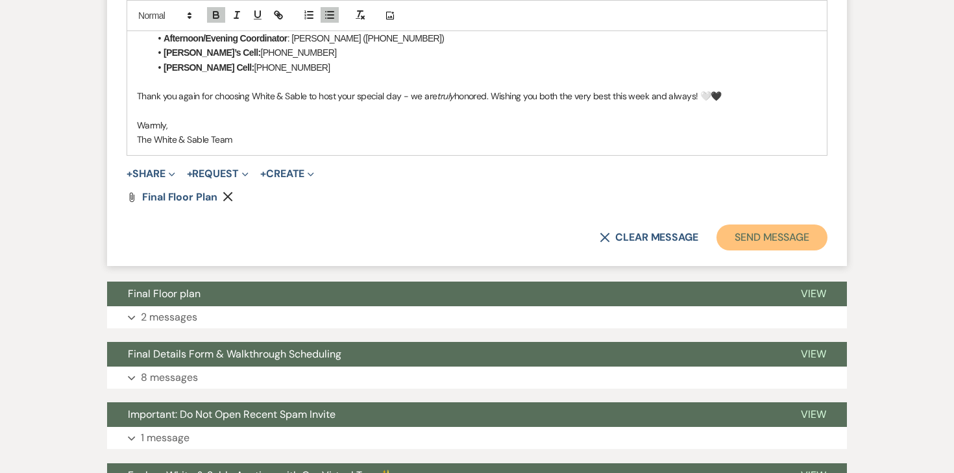
click at [776, 225] on button "Send Message" at bounding box center [772, 238] width 111 height 26
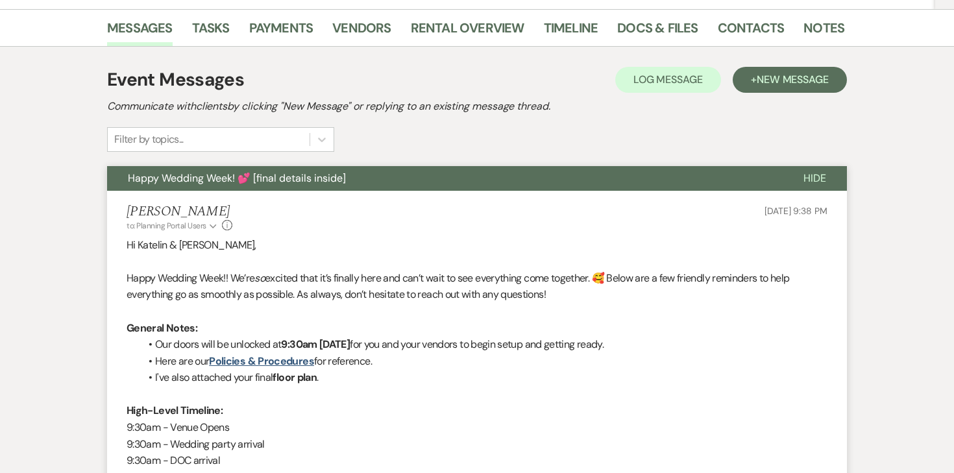
scroll to position [0, 0]
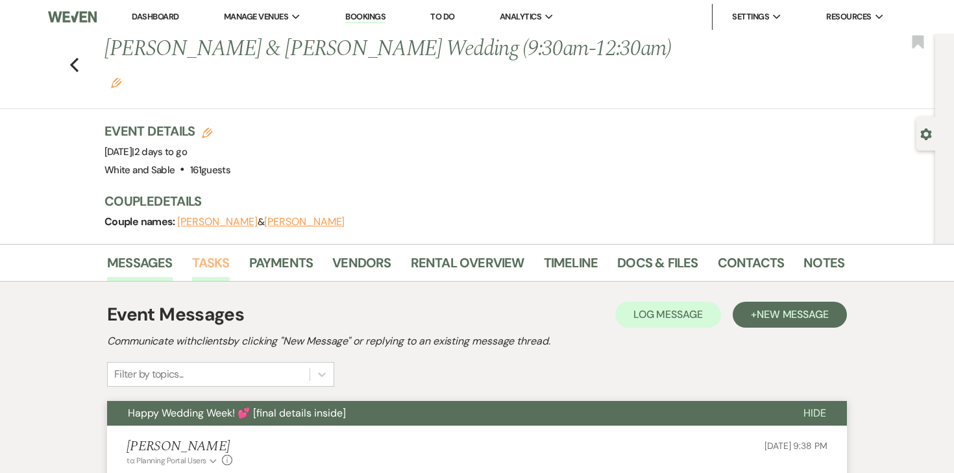
click at [203, 252] on link "Tasks" at bounding box center [211, 266] width 38 height 29
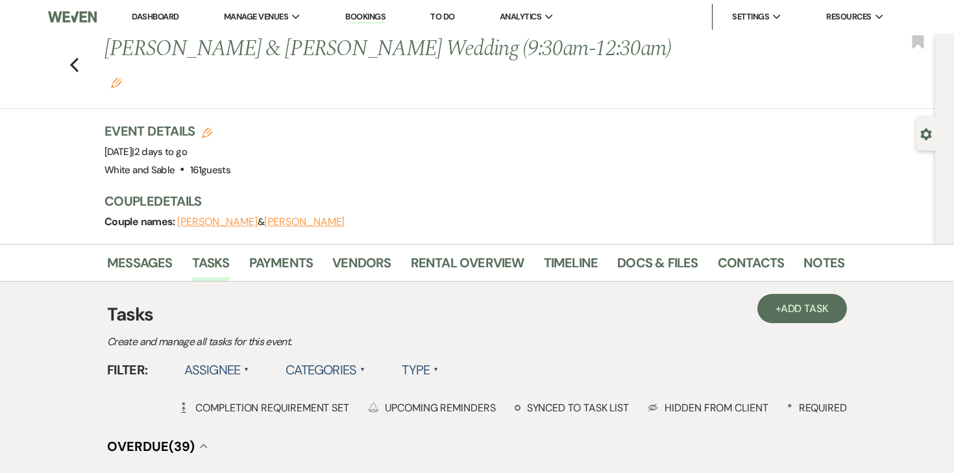
click at [231, 358] on label "Assignee ▲" at bounding box center [217, 369] width 66 height 23
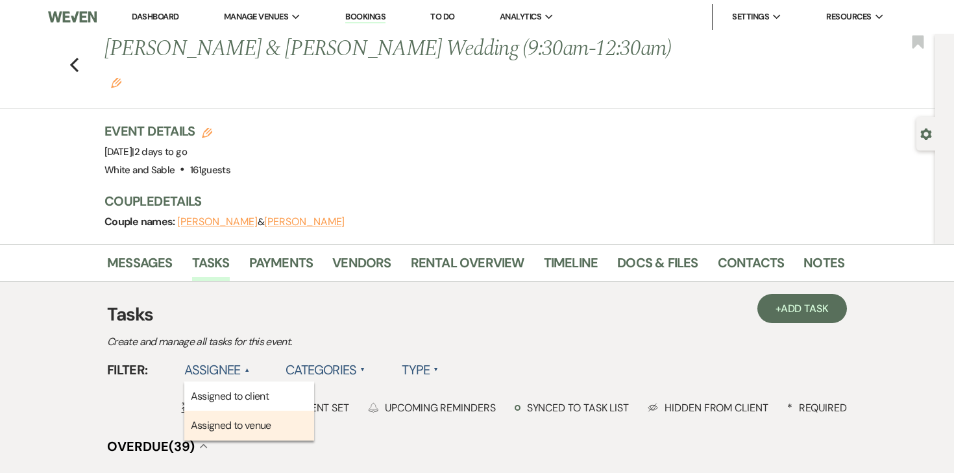
click at [225, 411] on li "Assigned to venue" at bounding box center [249, 426] width 130 height 30
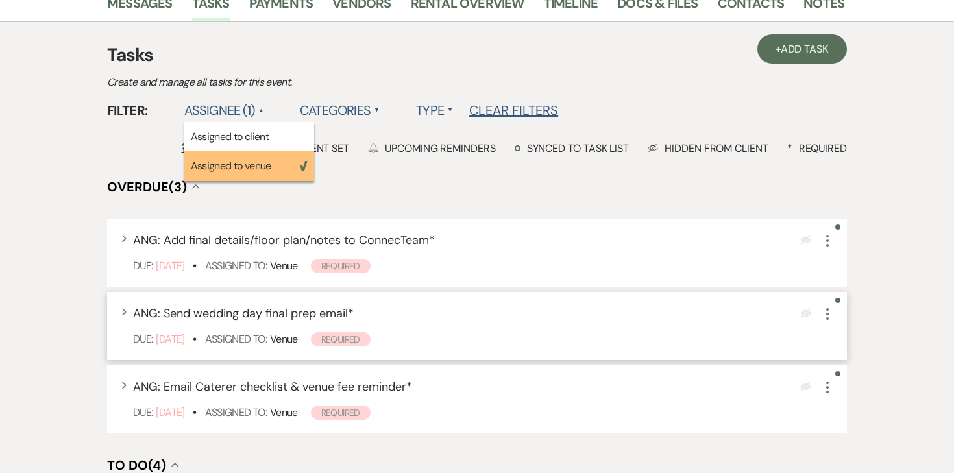
scroll to position [276, 0]
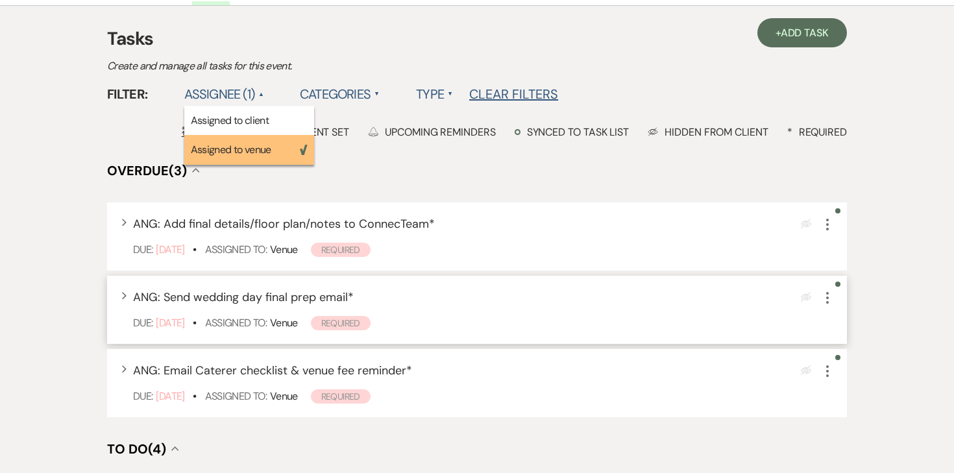
click at [826, 290] on icon "More" at bounding box center [828, 298] width 16 height 16
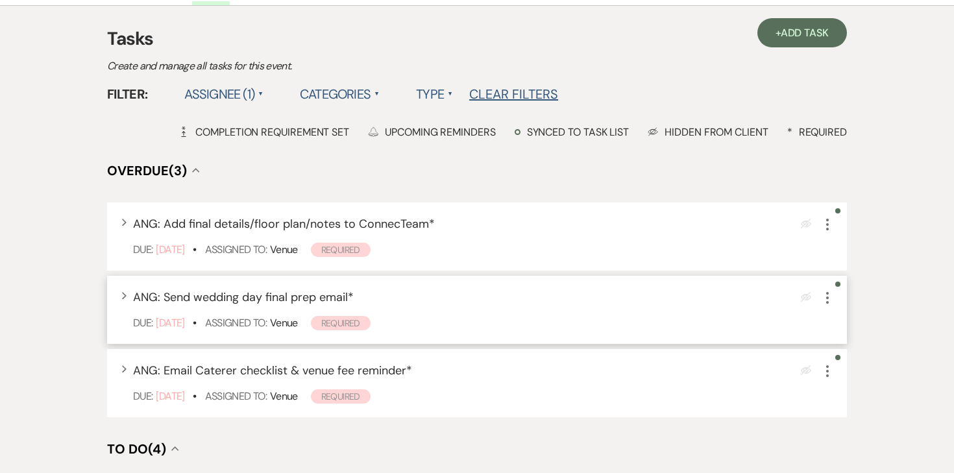
click at [826, 290] on icon "More" at bounding box center [828, 298] width 16 height 16
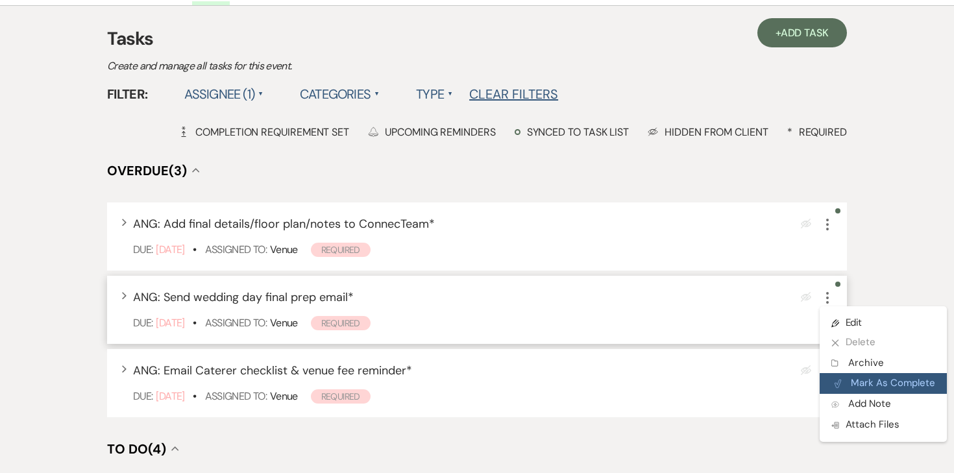
click at [845, 373] on button "Plan Portal Link Mark As Complete" at bounding box center [883, 383] width 127 height 21
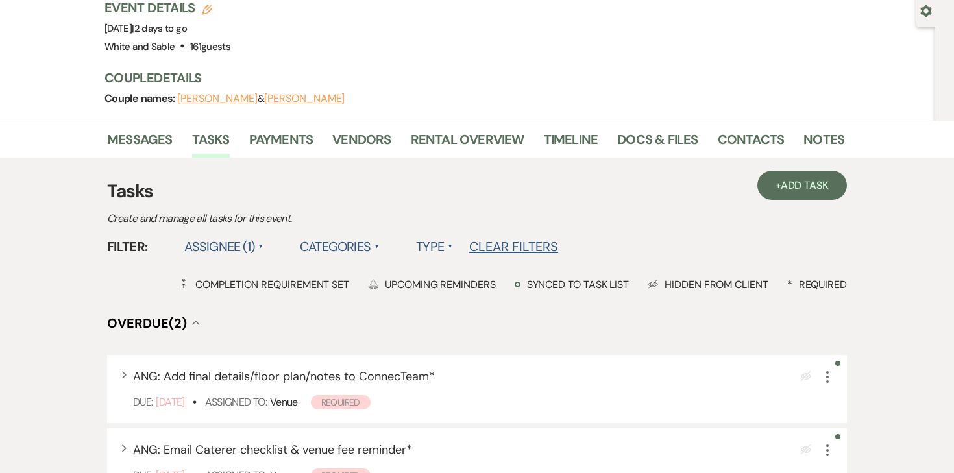
scroll to position [30, 0]
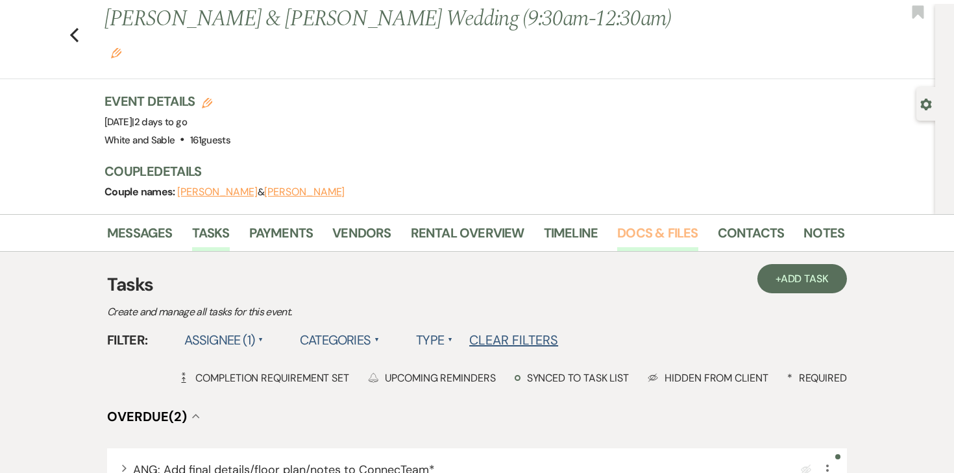
click at [661, 223] on link "Docs & Files" at bounding box center [657, 237] width 80 height 29
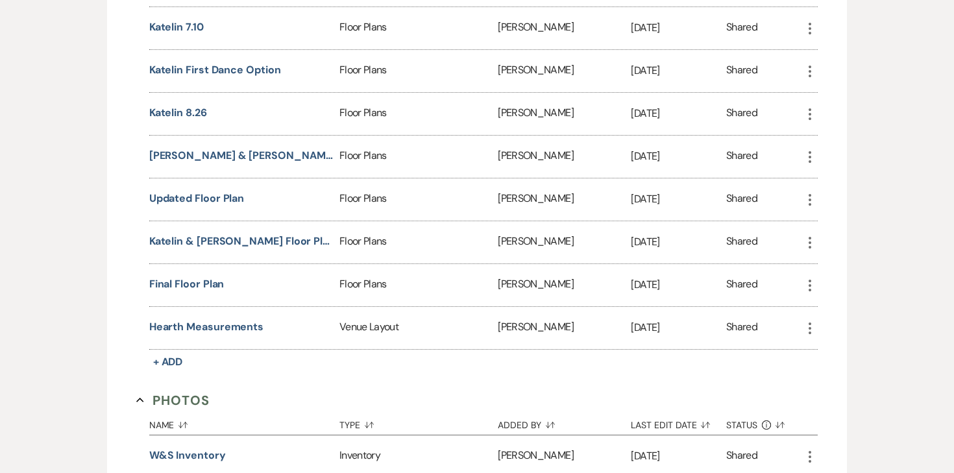
scroll to position [2403, 0]
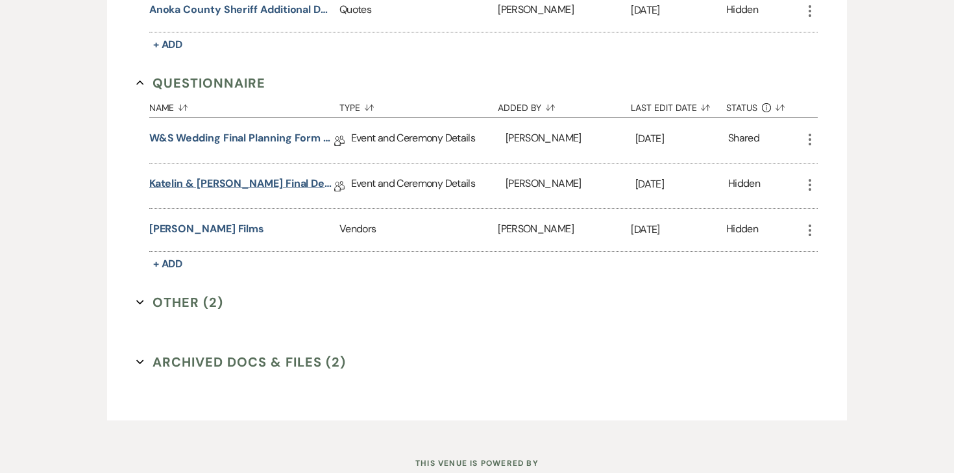
click at [216, 176] on link "Katelin & Eli Final Details" at bounding box center [241, 186] width 185 height 20
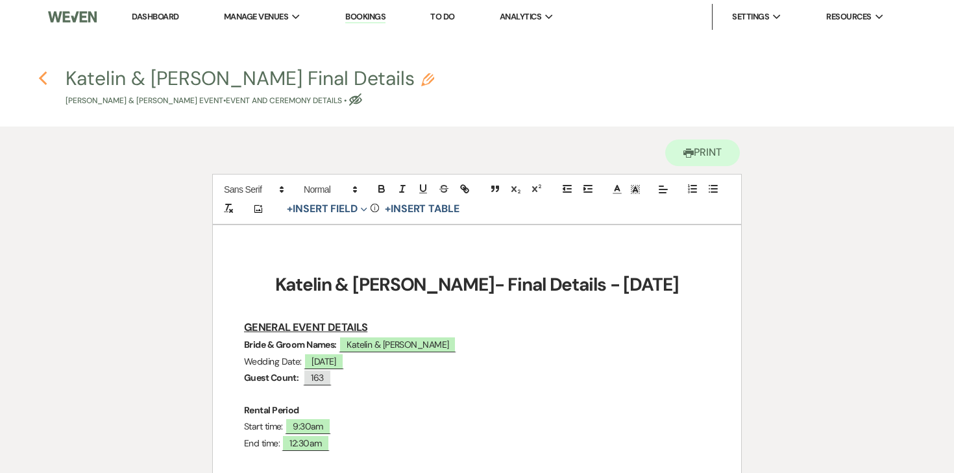
click at [42, 81] on use "button" at bounding box center [42, 78] width 8 height 14
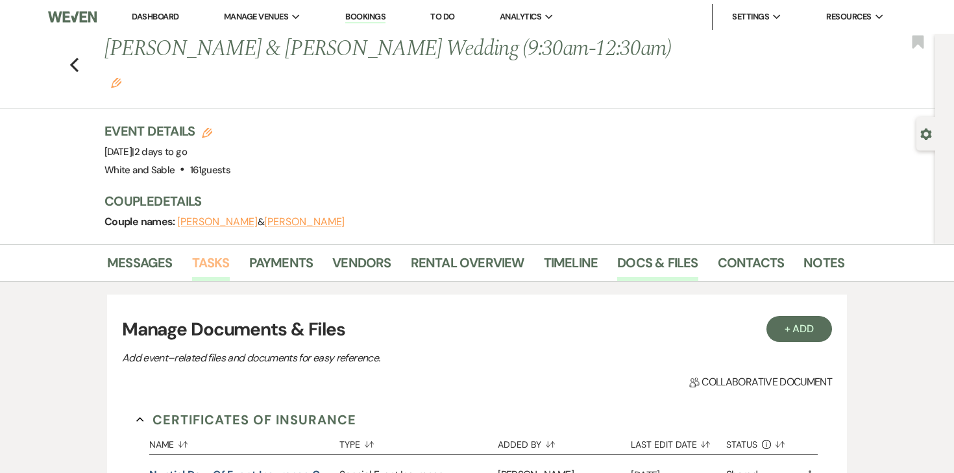
click at [217, 252] on link "Tasks" at bounding box center [211, 266] width 38 height 29
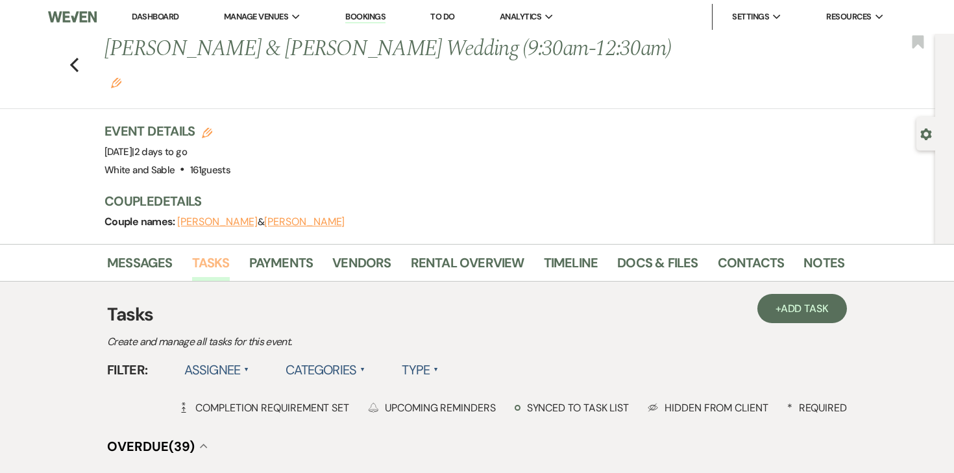
scroll to position [61, 0]
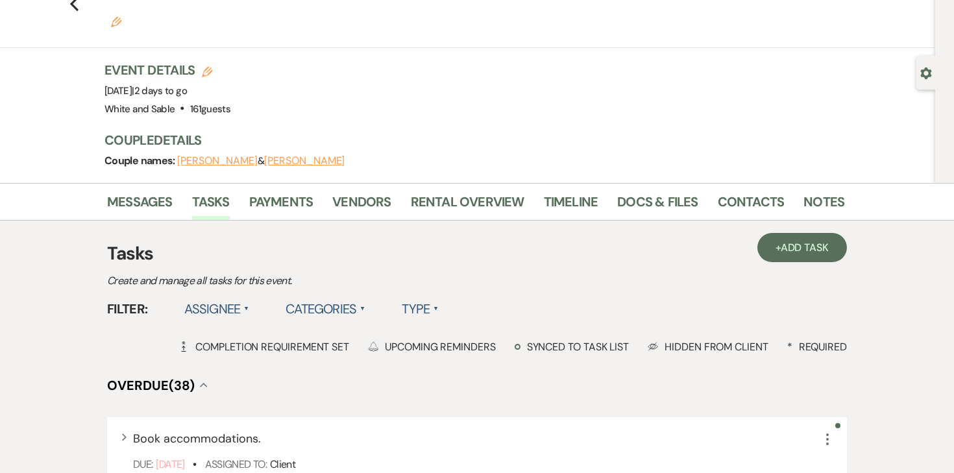
click at [227, 297] on label "Assignee ▲" at bounding box center [217, 308] width 66 height 23
click at [223, 350] on li "Assigned to venue" at bounding box center [249, 365] width 130 height 30
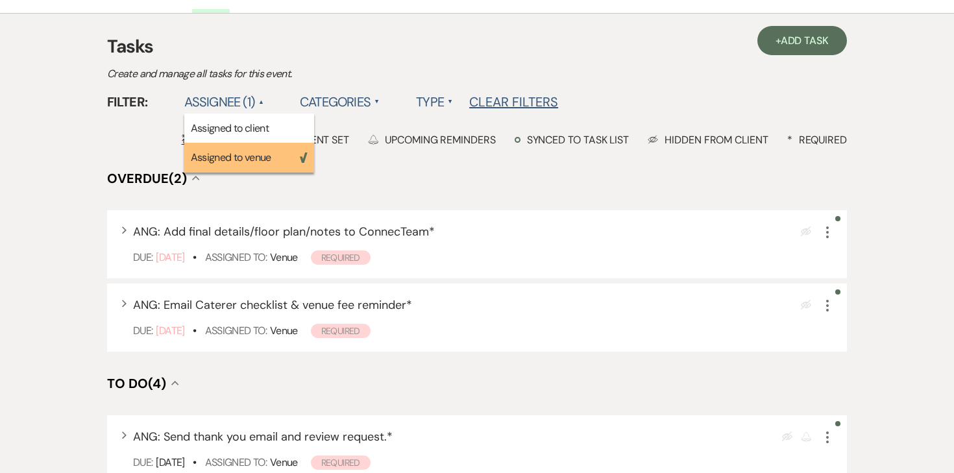
scroll to position [284, 0]
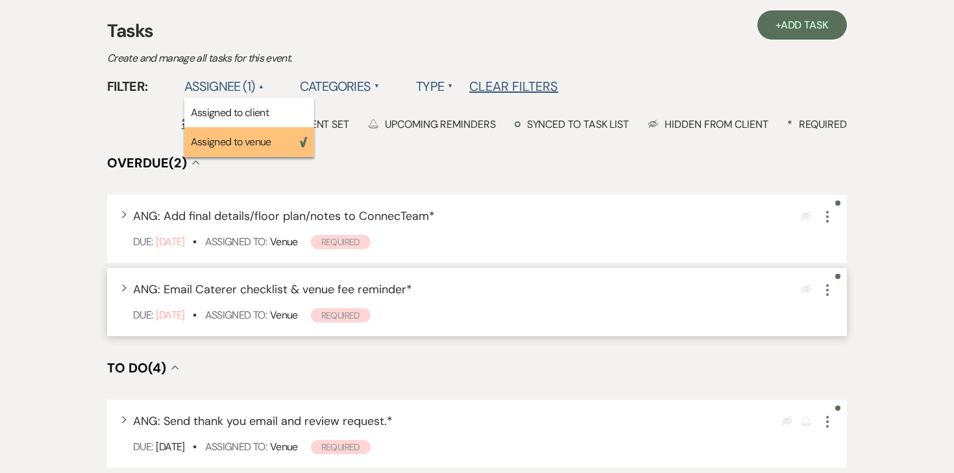
click at [824, 282] on icon "More" at bounding box center [828, 290] width 16 height 16
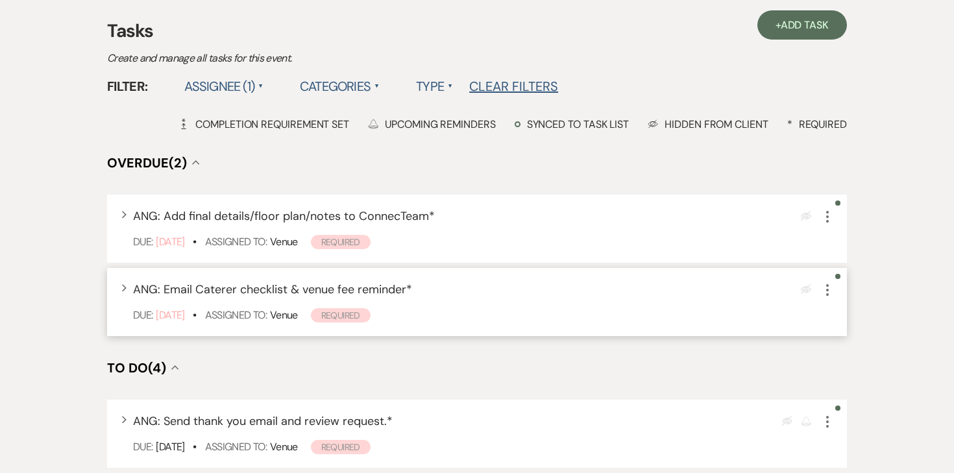
click at [824, 282] on icon "More" at bounding box center [828, 290] width 16 height 16
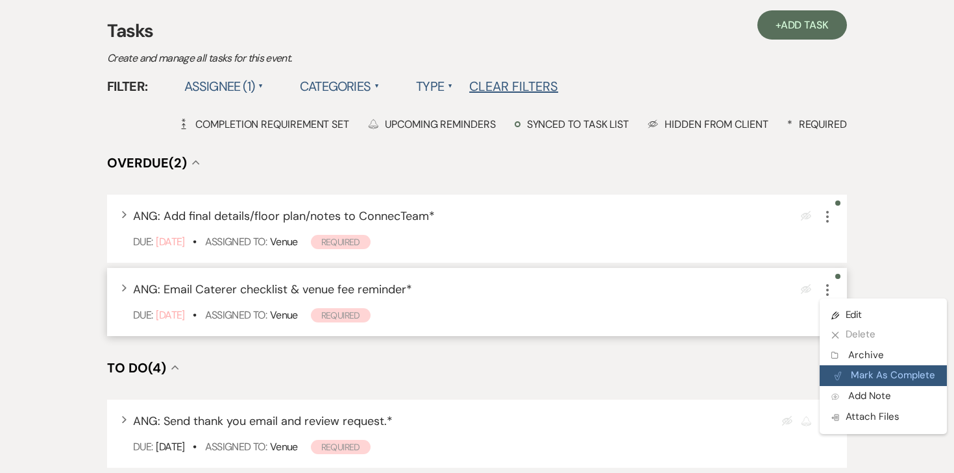
click at [846, 365] on button "Plan Portal Link Mark As Complete" at bounding box center [883, 375] width 127 height 21
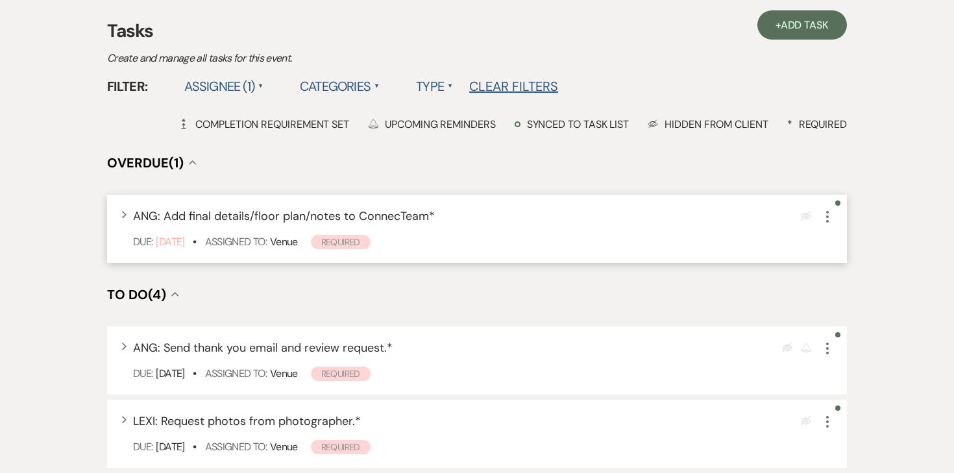
scroll to position [0, 0]
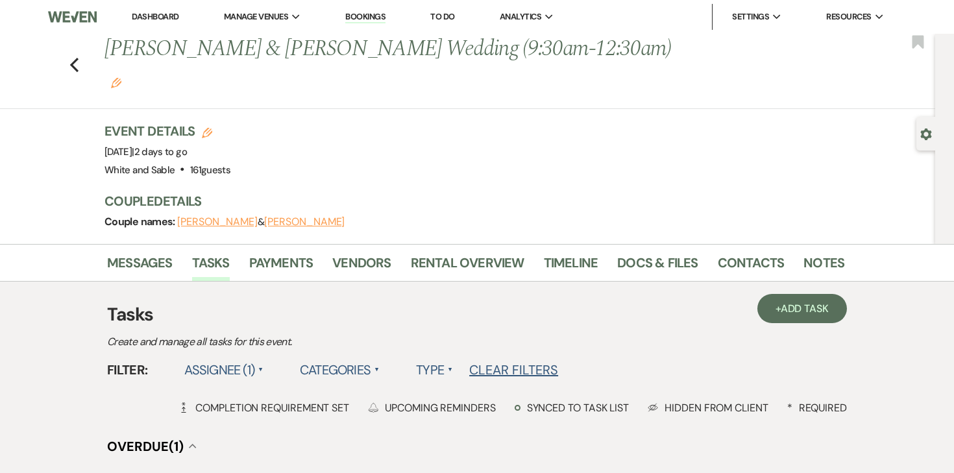
click at [162, 15] on link "Dashboard" at bounding box center [155, 16] width 47 height 11
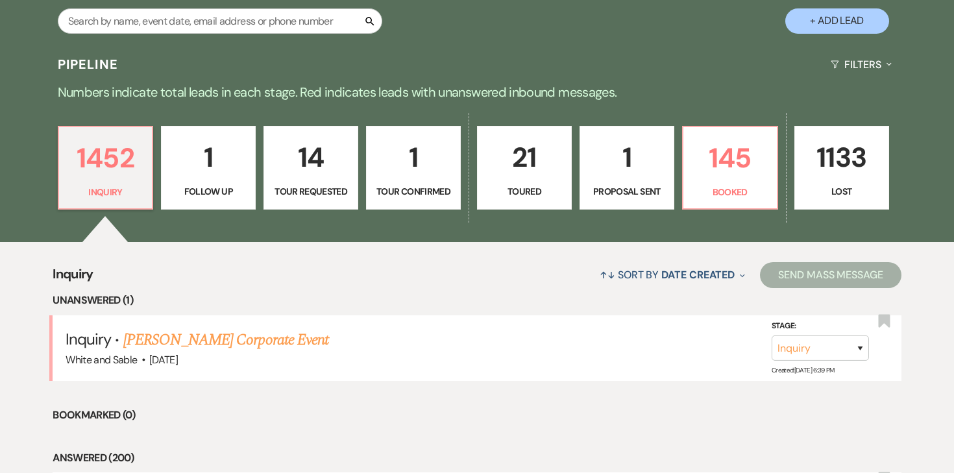
scroll to position [264, 0]
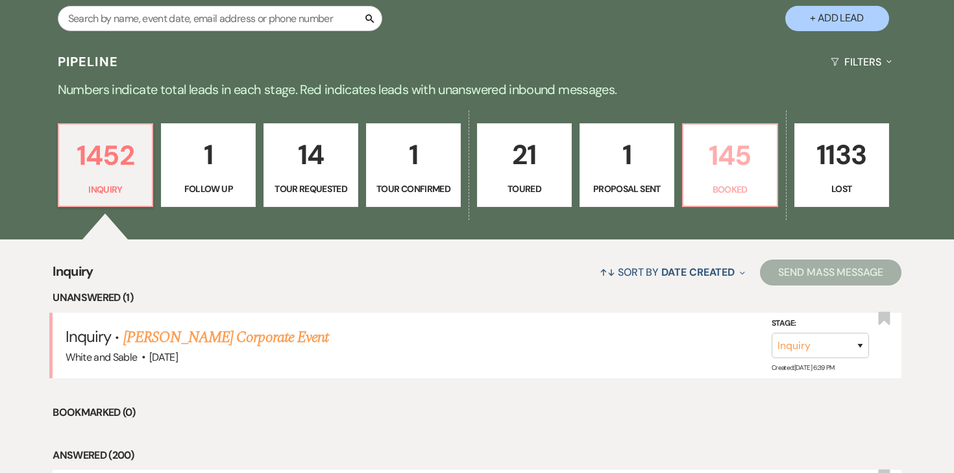
click at [730, 179] on link "145 Booked" at bounding box center [730, 165] width 96 height 84
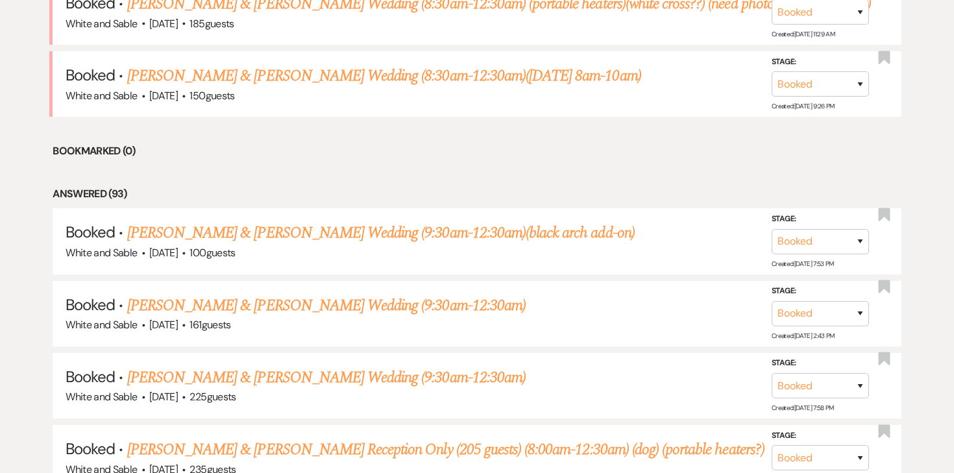
scroll to position [598, 0]
click at [284, 307] on link "[PERSON_NAME] & [PERSON_NAME] Wedding (9:30am-12:30am)" at bounding box center [326, 304] width 399 height 23
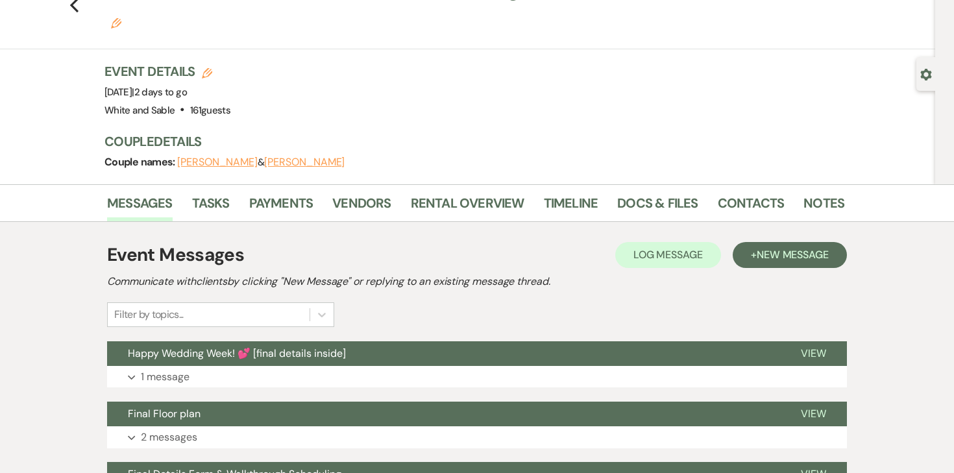
scroll to position [119, 0]
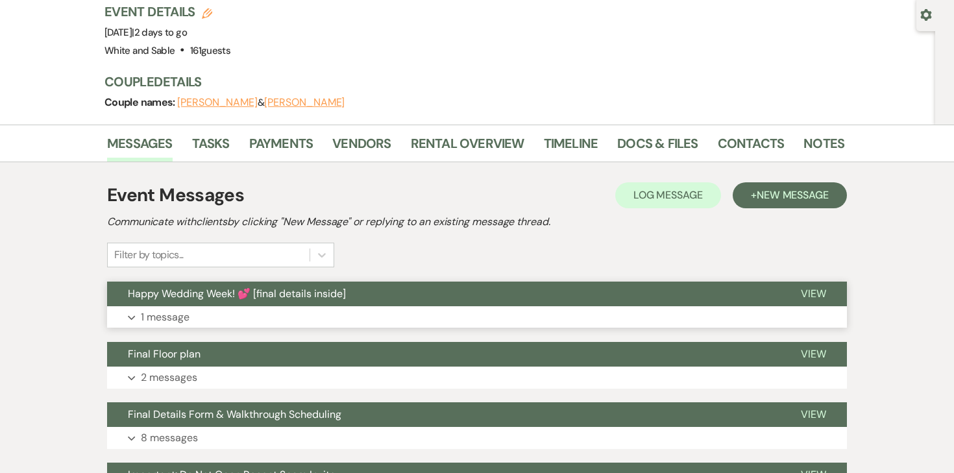
click at [176, 309] on p "1 message" at bounding box center [165, 317] width 49 height 17
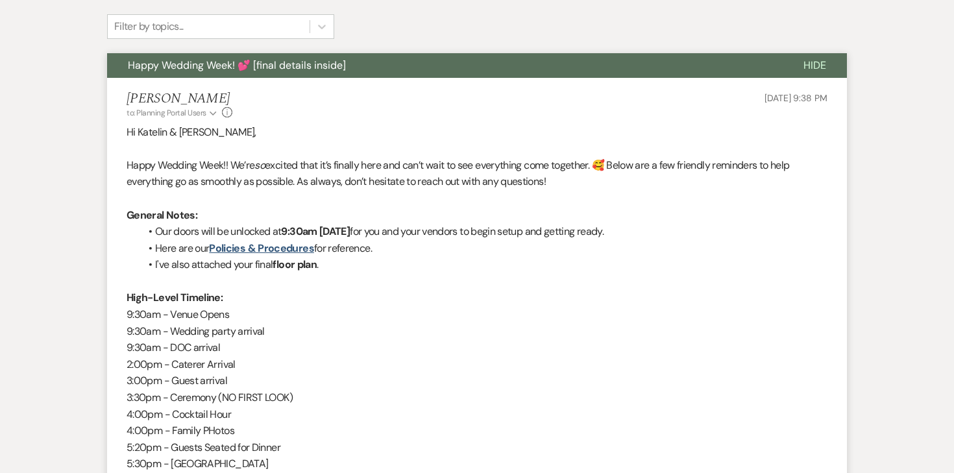
scroll to position [349, 0]
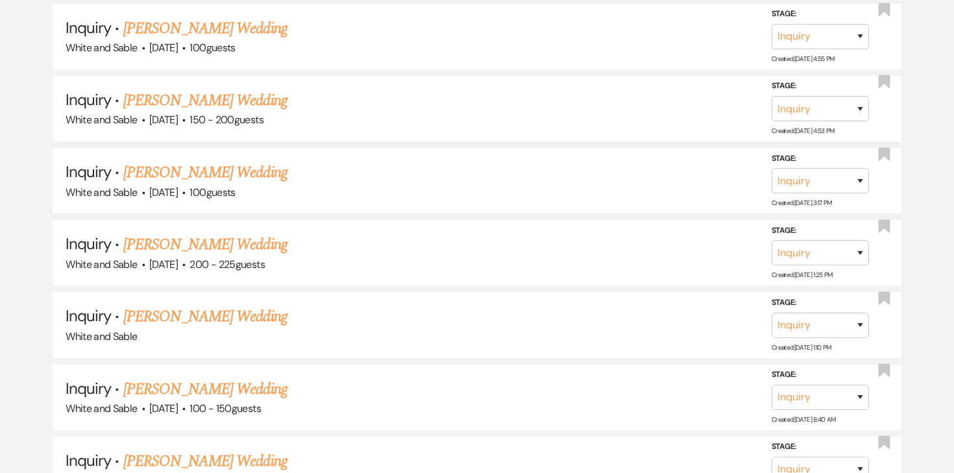
scroll to position [876, 0]
click at [217, 310] on link "Tara Rolfer's Wedding" at bounding box center [205, 315] width 164 height 23
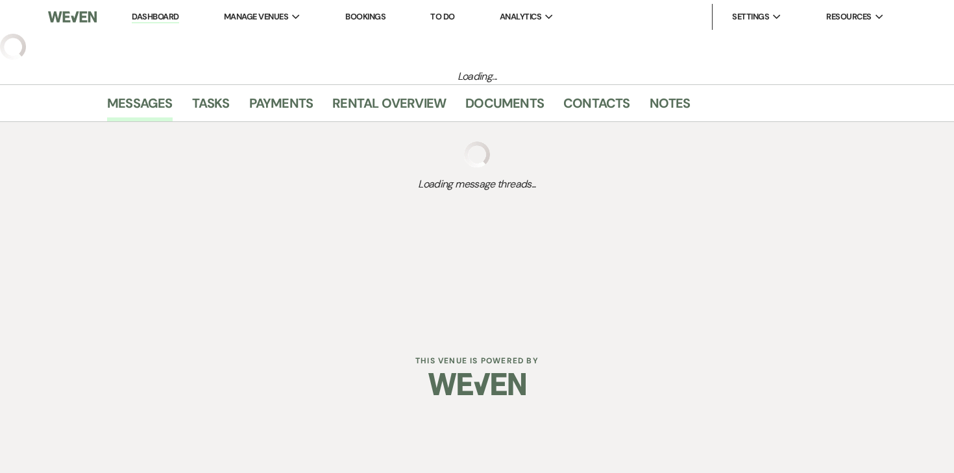
select select "5"
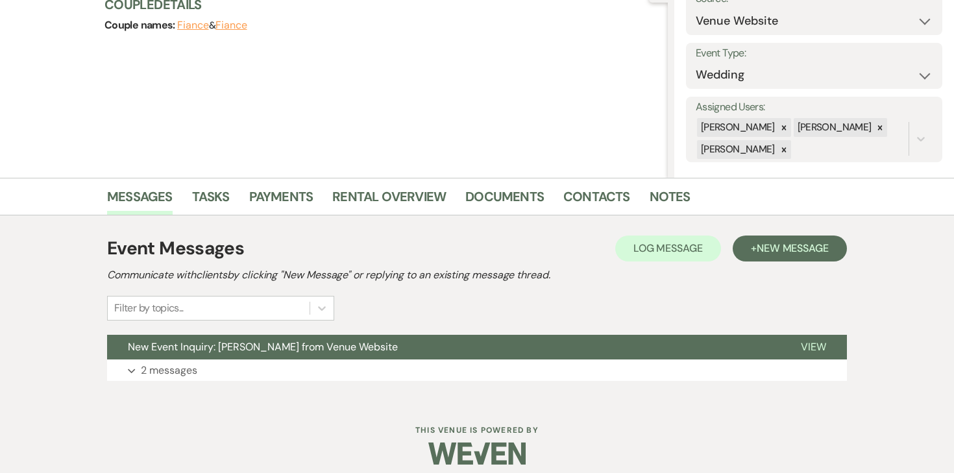
scroll to position [159, 0]
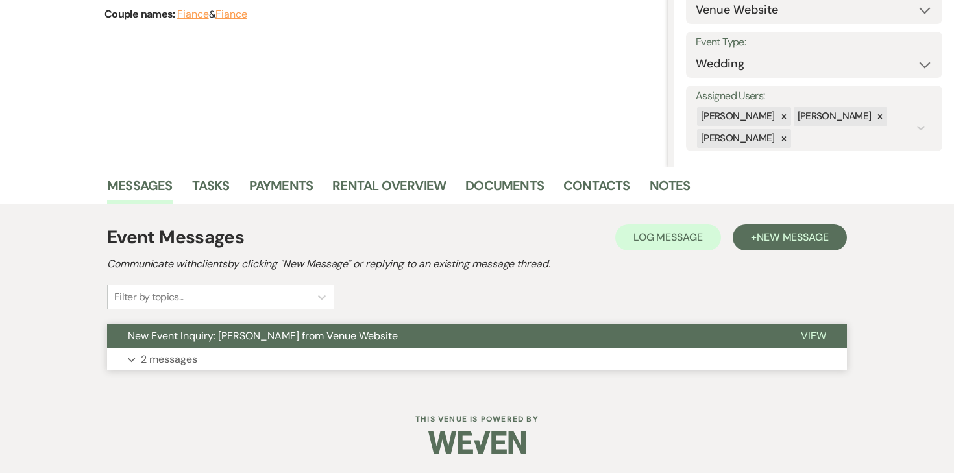
click at [178, 363] on p "2 messages" at bounding box center [169, 359] width 56 height 17
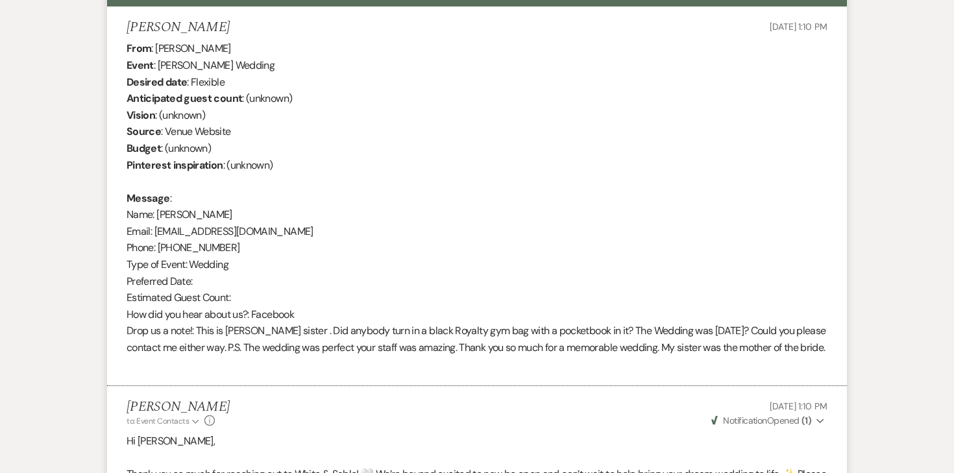
scroll to position [465, 0]
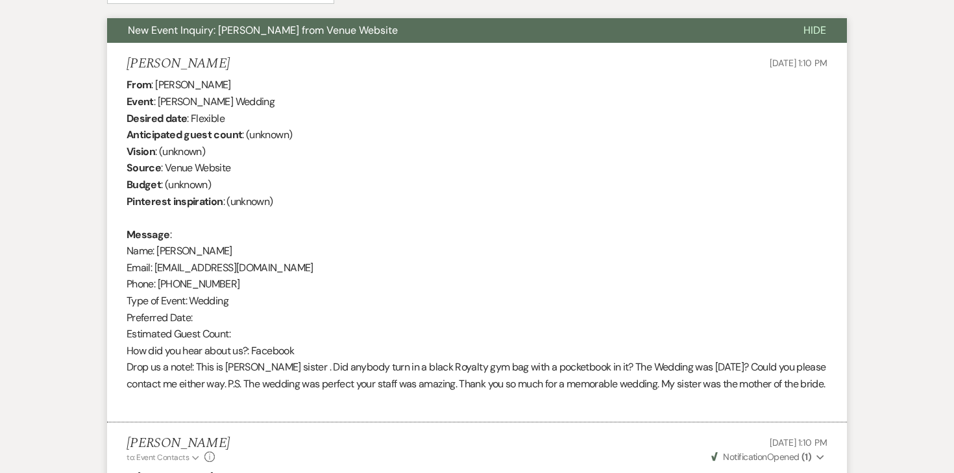
drag, startPoint x: 153, startPoint y: 267, endPoint x: 267, endPoint y: 267, distance: 114.9
click at [267, 267] on div "From : Tara Rolfer Event : Tara Rolfer's Wedding Desired date : Flexible Antici…" at bounding box center [477, 243] width 701 height 332
drag, startPoint x: 254, startPoint y: 265, endPoint x: 160, endPoint y: 264, distance: 93.5
click at [160, 264] on div "From : Tara Rolfer Event : Tara Rolfer's Wedding Desired date : Flexible Antici…" at bounding box center [477, 243] width 701 height 332
click at [170, 267] on div "From : Tara Rolfer Event : Tara Rolfer's Wedding Desired date : Flexible Antici…" at bounding box center [477, 243] width 701 height 332
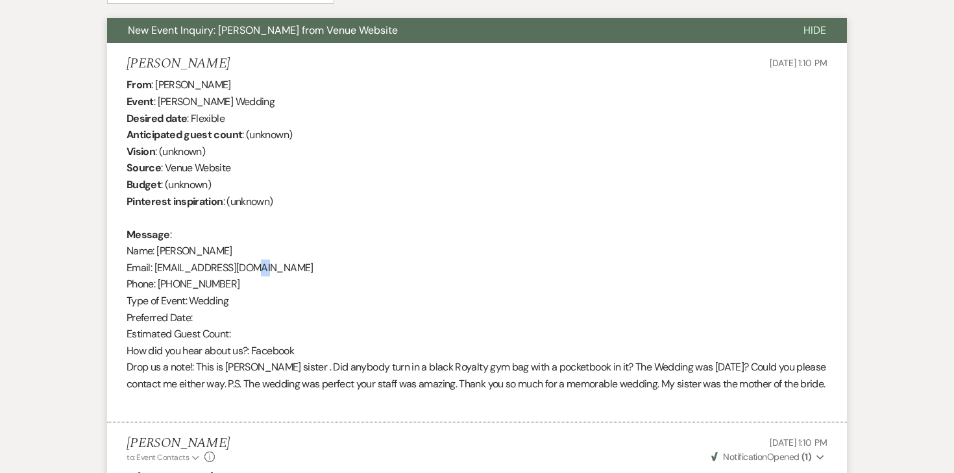
drag, startPoint x: 259, startPoint y: 269, endPoint x: 244, endPoint y: 269, distance: 14.9
click at [244, 269] on div "From : Tara Rolfer Event : Tara Rolfer's Wedding Desired date : Flexible Antici…" at bounding box center [477, 243] width 701 height 332
click at [255, 269] on div "From : Tara Rolfer Event : Tara Rolfer's Wedding Desired date : Flexible Antici…" at bounding box center [477, 243] width 701 height 332
drag, startPoint x: 257, startPoint y: 268, endPoint x: 156, endPoint y: 267, distance: 101.3
click at [156, 267] on div "From : Tara Rolfer Event : Tara Rolfer's Wedding Desired date : Flexible Antici…" at bounding box center [477, 243] width 701 height 332
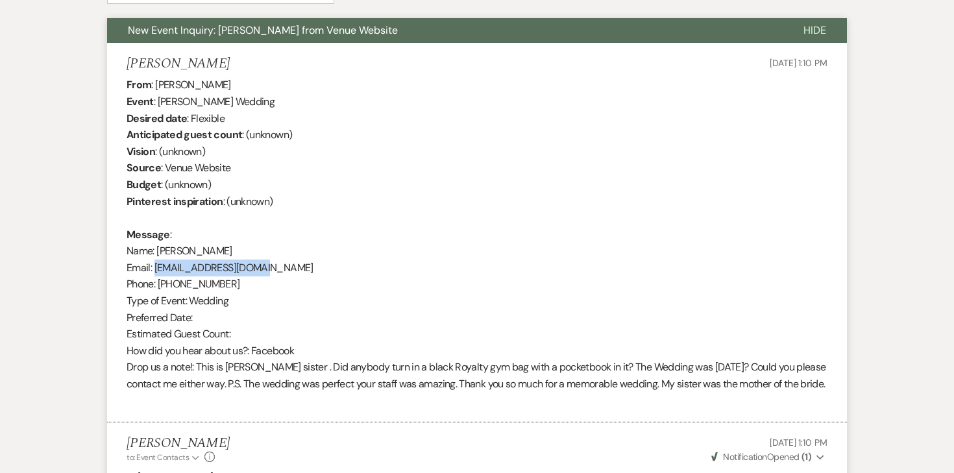
copy div "tntrolfer@comcast.net"
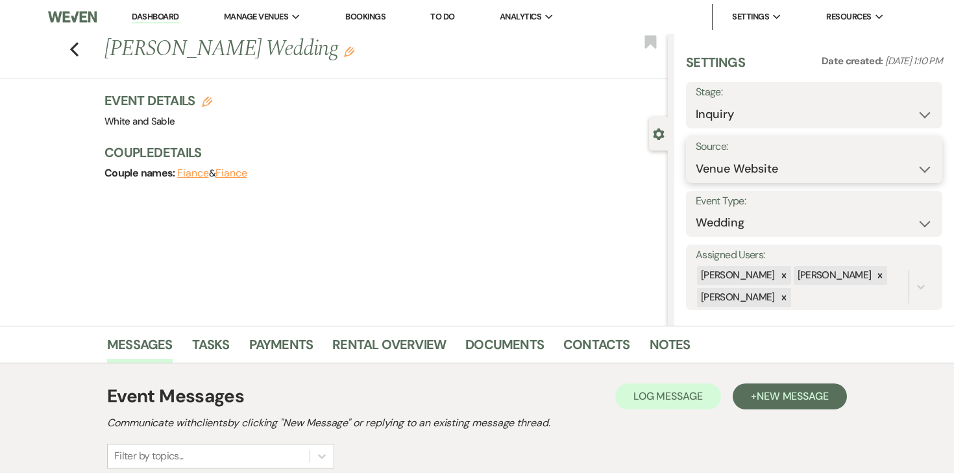
click at [728, 157] on select "Weven Venue Website Instagram Facebook Pinterest Google The Knot Wedding Wire H…" at bounding box center [814, 168] width 237 height 25
click at [734, 110] on select "Inquiry Follow Up Tour Requested Tour Confirmed Toured Proposal Sent Booked Lost" at bounding box center [814, 114] width 237 height 25
select select "8"
click at [696, 102] on select "Inquiry Follow Up Tour Requested Tour Confirmed Toured Proposal Sent Booked Lost" at bounding box center [814, 114] width 237 height 25
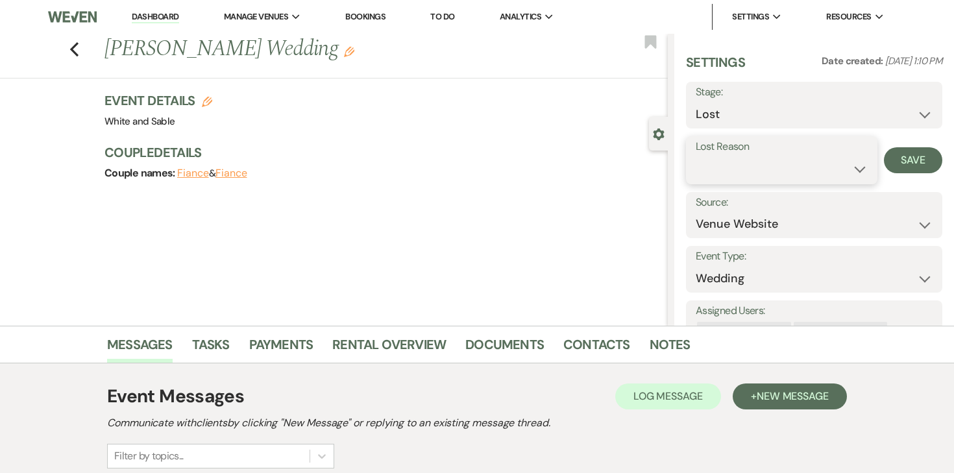
click at [750, 161] on select "Booked Elsewhere Budget Date Unavailable No Response Not a Good Match Capacity …" at bounding box center [782, 168] width 172 height 25
select select "2"
click at [696, 156] on select "Booked Elsewhere Budget Date Unavailable No Response Not a Good Match Capacity …" at bounding box center [782, 168] width 172 height 25
click at [859, 159] on input "Other" at bounding box center [848, 168] width 67 height 25
type input "lost item"
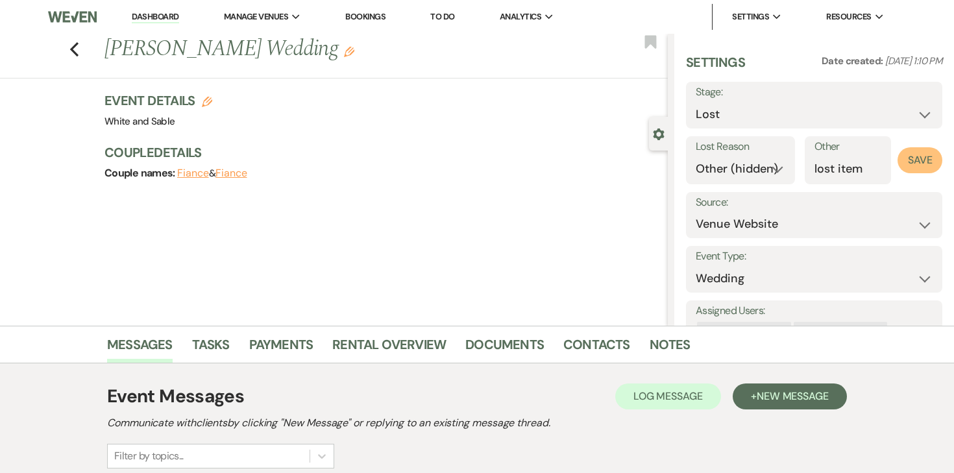
click at [918, 158] on button "Save" at bounding box center [920, 160] width 45 height 26
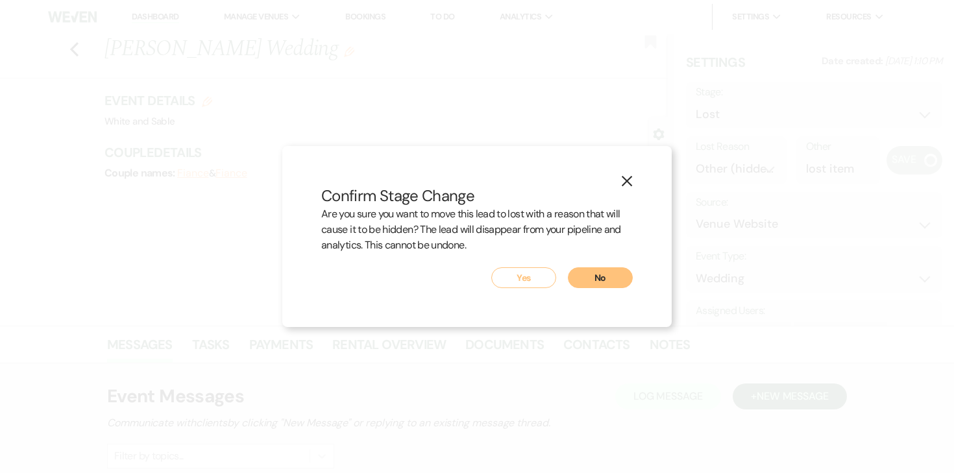
click at [539, 286] on button "Yes" at bounding box center [523, 277] width 65 height 21
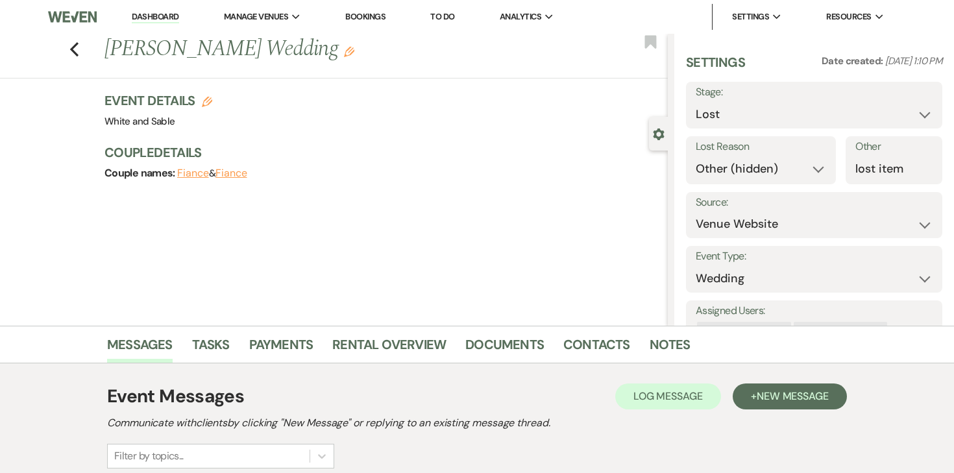
click at [139, 18] on link "Dashboard" at bounding box center [155, 17] width 47 height 12
select select "8"
select select "2"
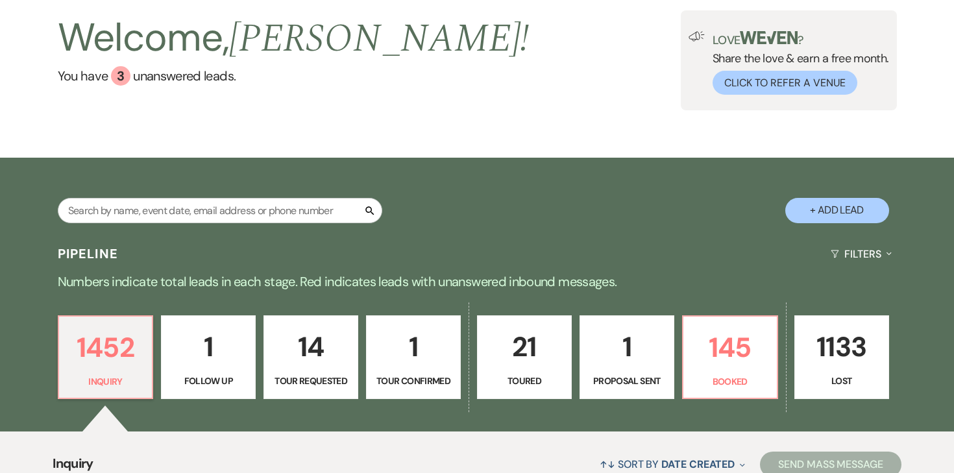
scroll to position [119, 0]
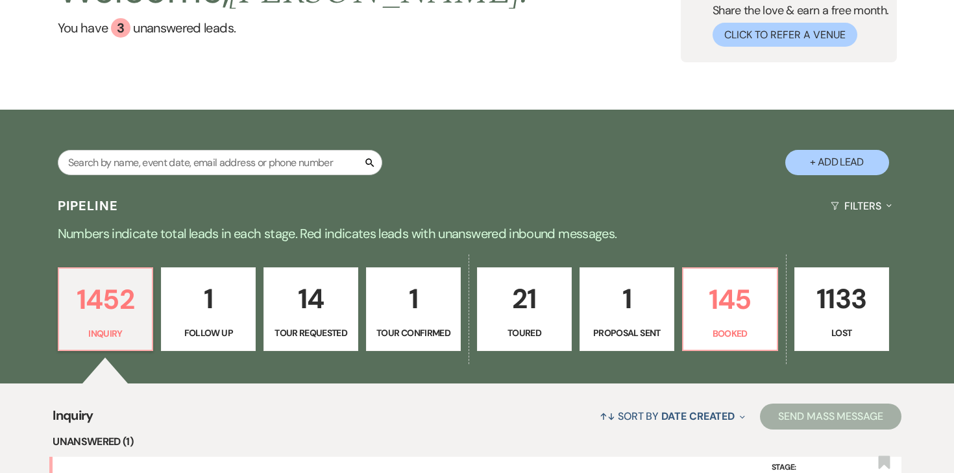
click at [691, 229] on p "Numbers indicate total leads in each stage. Red indicates leads with unanswered…" at bounding box center [477, 233] width 935 height 21
click at [713, 281] on p "145" at bounding box center [730, 299] width 78 height 43
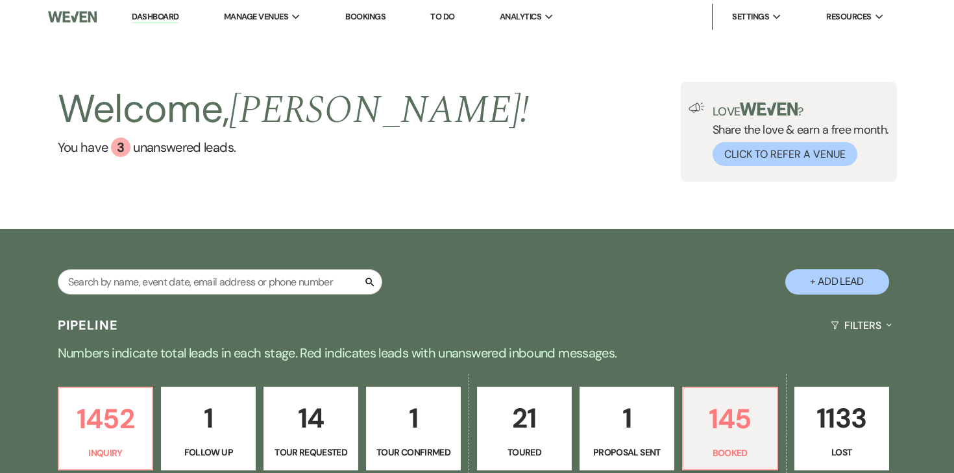
click at [625, 430] on p "1" at bounding box center [627, 418] width 78 height 43
select select "6"
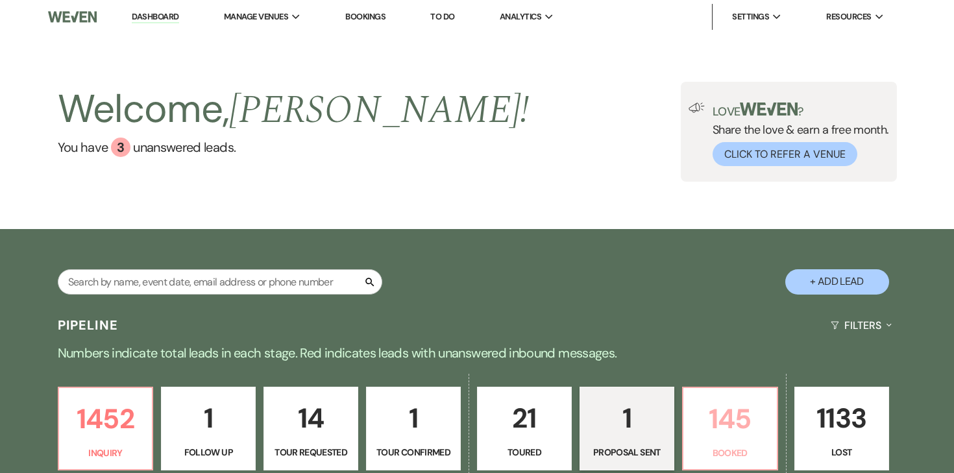
click at [737, 424] on p "145" at bounding box center [730, 418] width 78 height 43
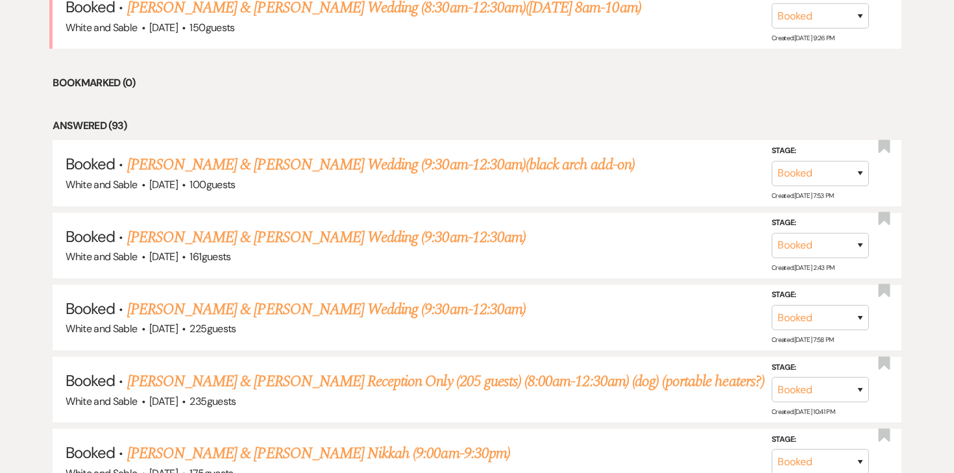
scroll to position [667, 0]
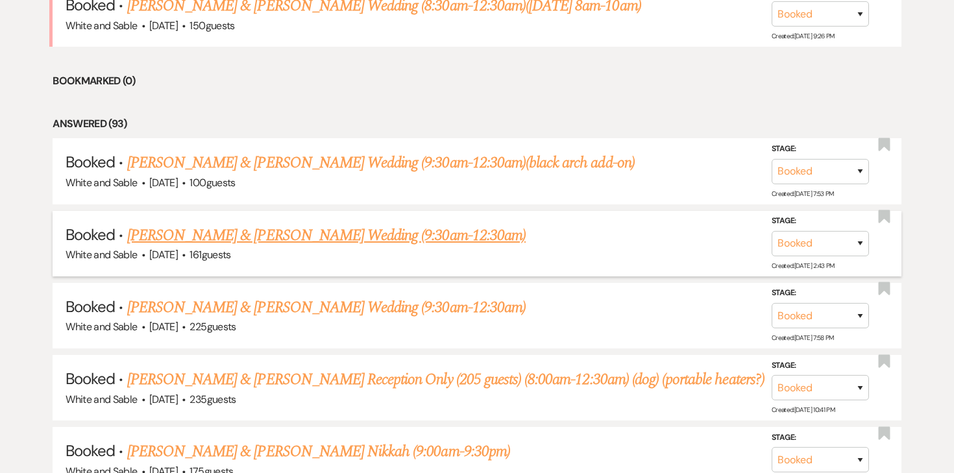
click at [406, 231] on link "[PERSON_NAME] & [PERSON_NAME] Wedding (9:30am-12:30am)" at bounding box center [326, 235] width 399 height 23
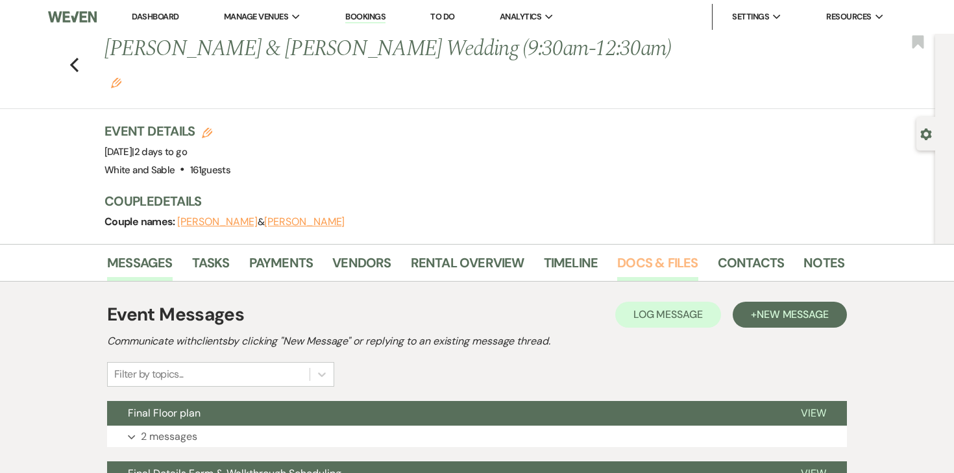
click at [652, 252] on link "Docs & Files" at bounding box center [657, 266] width 80 height 29
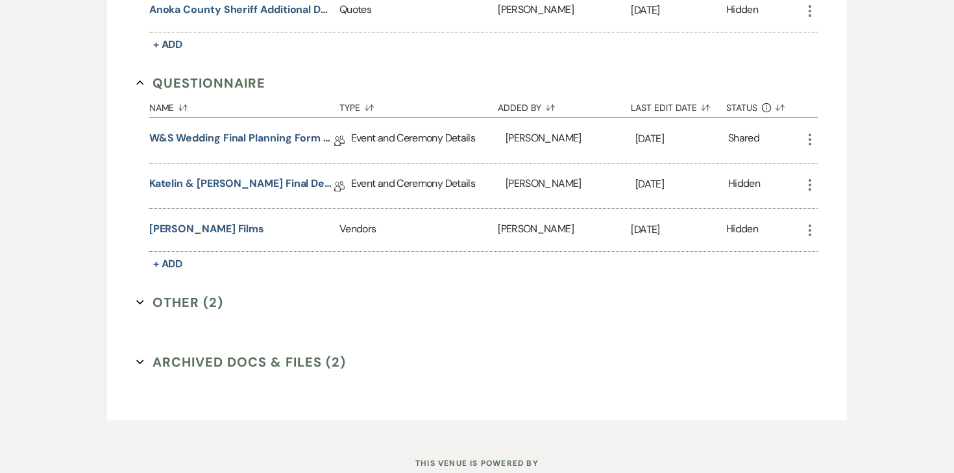
scroll to position [2357, 0]
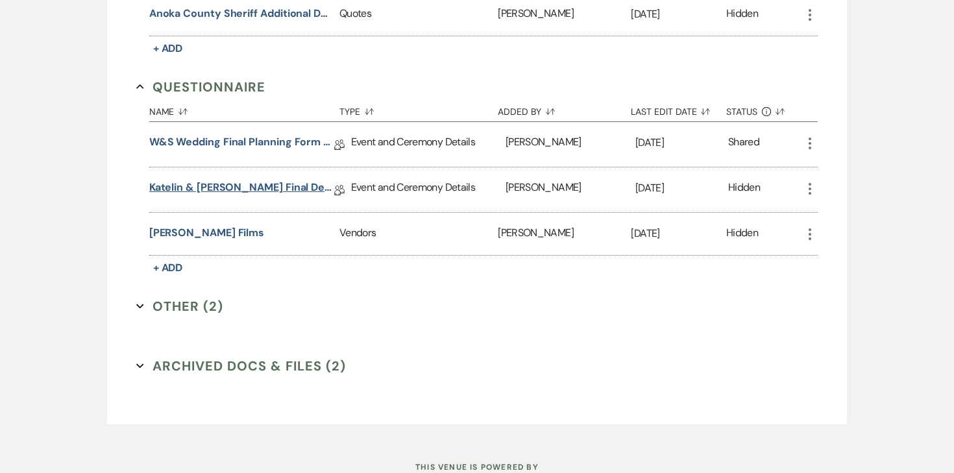
click at [217, 180] on link "Katelin & Eli Final Details" at bounding box center [241, 190] width 185 height 20
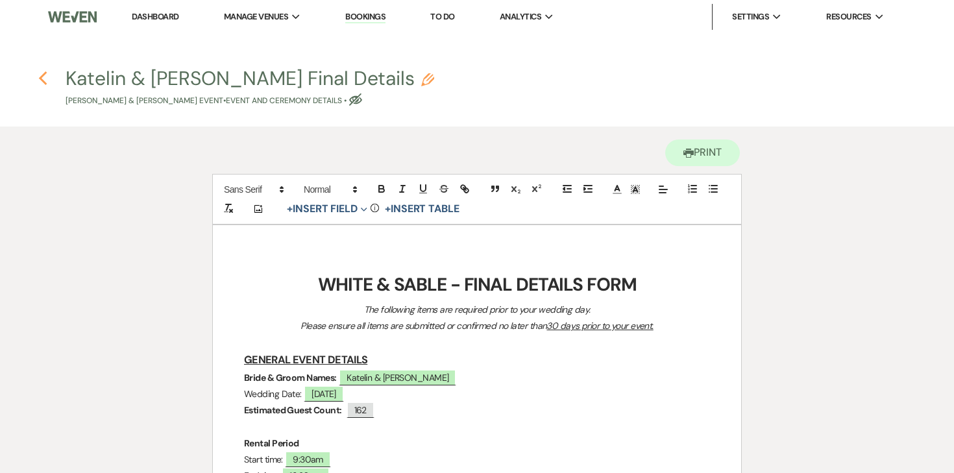
click at [38, 75] on icon "Previous" at bounding box center [43, 79] width 10 height 16
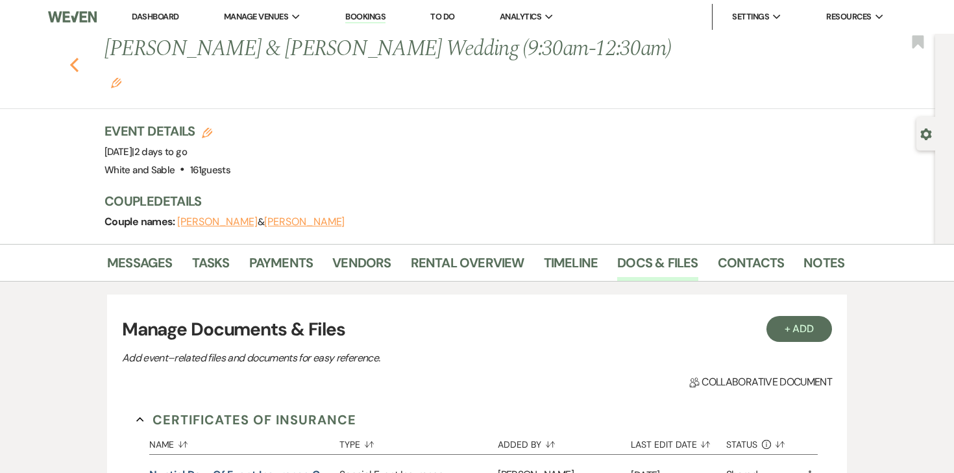
click at [74, 57] on icon "Previous" at bounding box center [74, 65] width 10 height 16
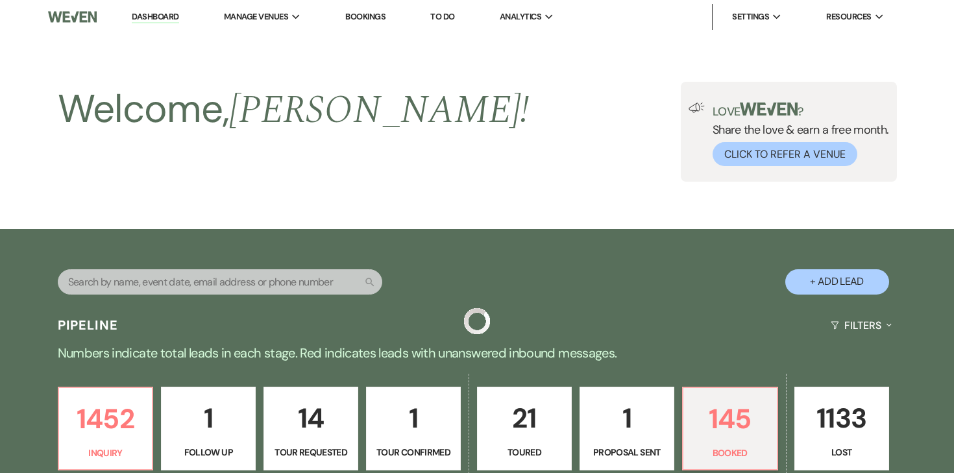
scroll to position [667, 0]
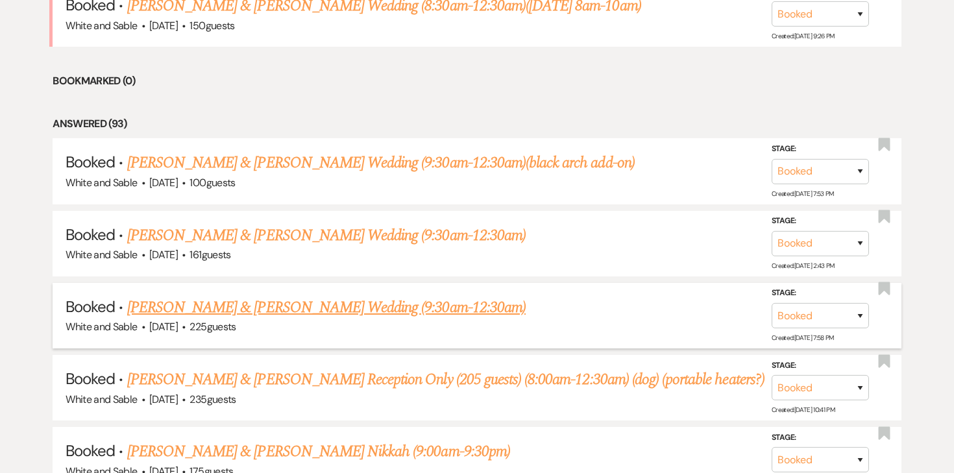
click at [250, 296] on link "[PERSON_NAME] & [PERSON_NAME] Wedding (9:30am-12:30am)" at bounding box center [326, 307] width 399 height 23
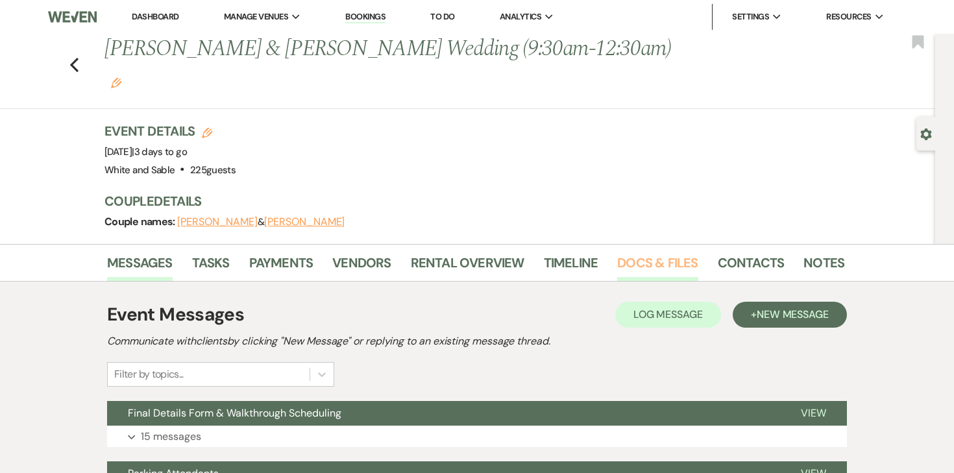
click at [659, 252] on link "Docs & Files" at bounding box center [657, 266] width 80 height 29
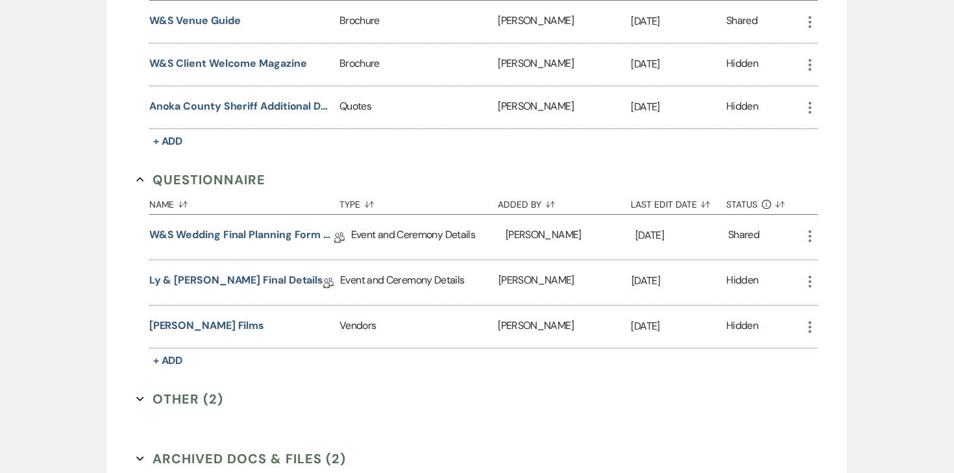
scroll to position [2230, 0]
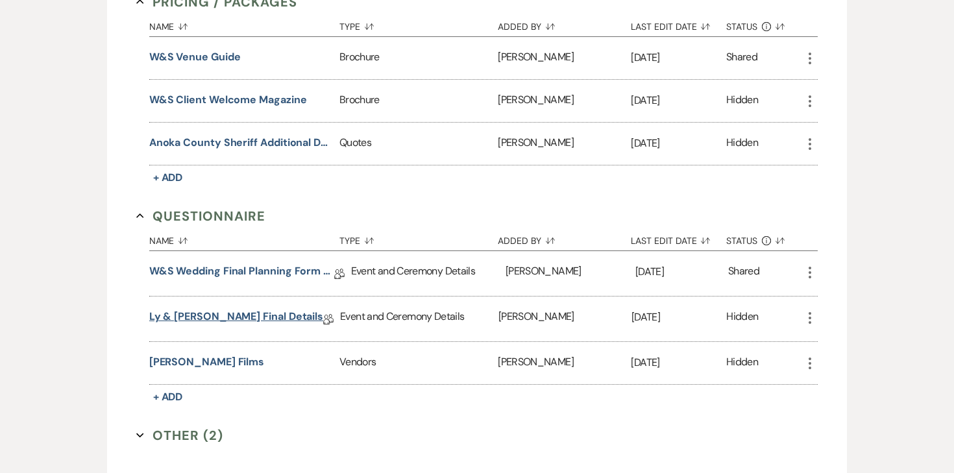
click at [241, 309] on link "Ly & Adam Final Details" at bounding box center [236, 319] width 174 height 20
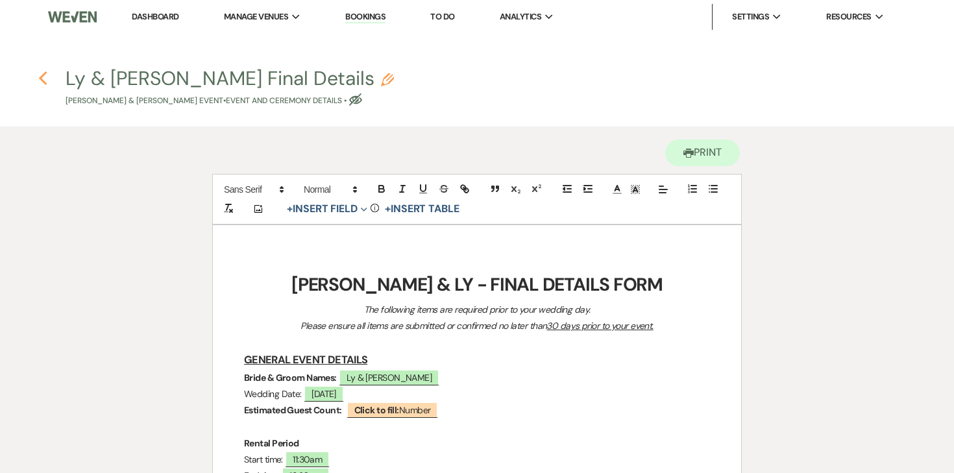
click at [42, 77] on use "button" at bounding box center [42, 78] width 8 height 14
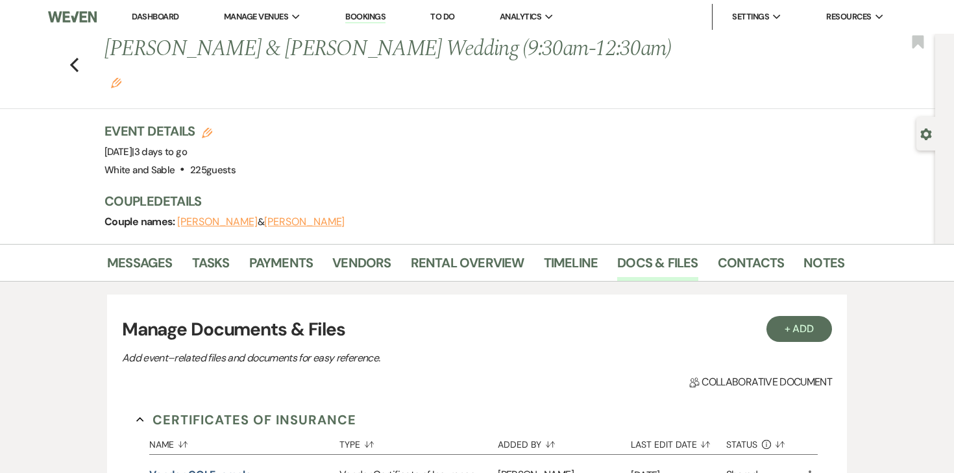
scroll to position [2230, 0]
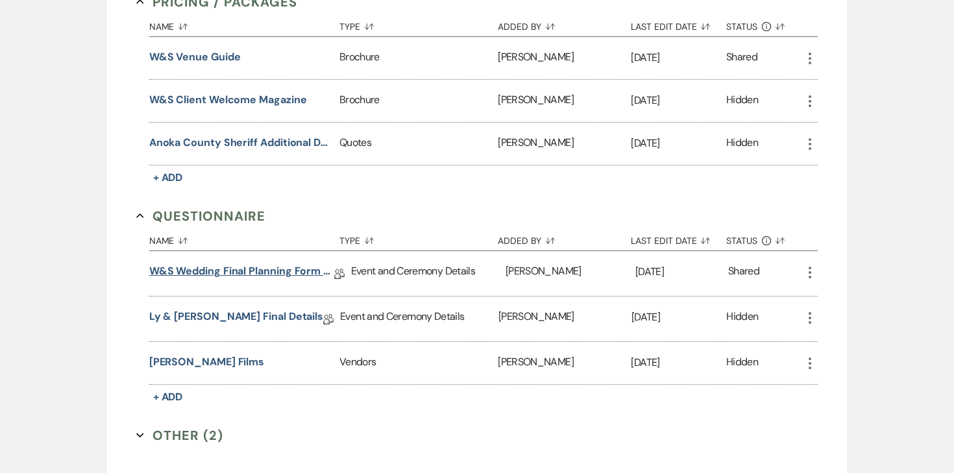
click at [247, 264] on link "W&S Wedding Final Planning Form - Adam & Ly" at bounding box center [241, 274] width 185 height 20
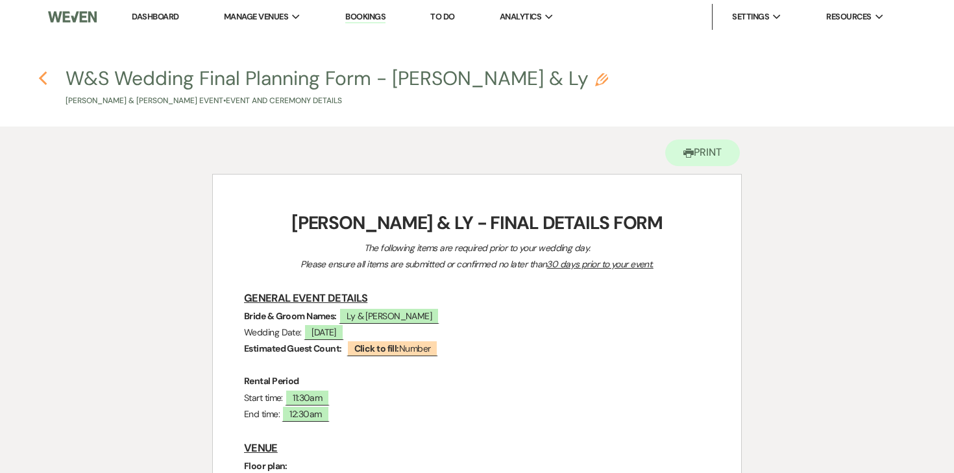
click at [42, 81] on use "button" at bounding box center [42, 78] width 8 height 14
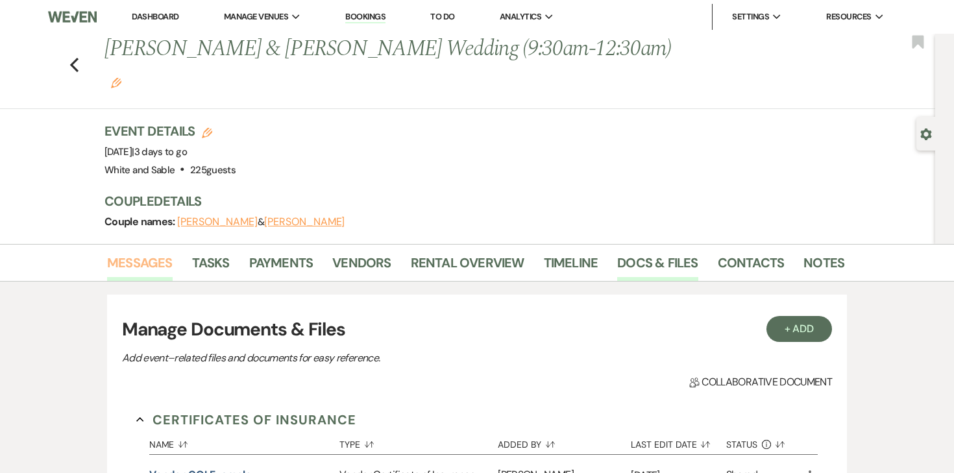
click at [158, 252] on link "Messages" at bounding box center [140, 266] width 66 height 29
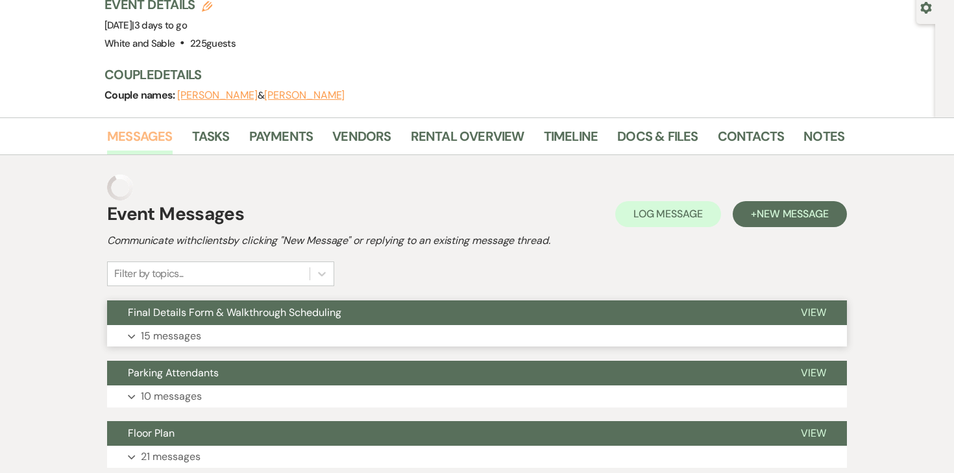
scroll to position [242, 0]
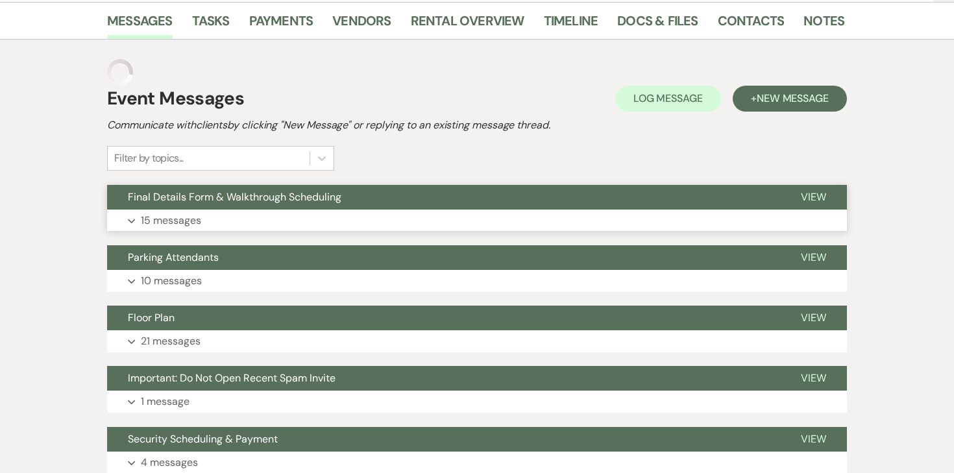
click at [183, 212] on p "15 messages" at bounding box center [171, 220] width 60 height 17
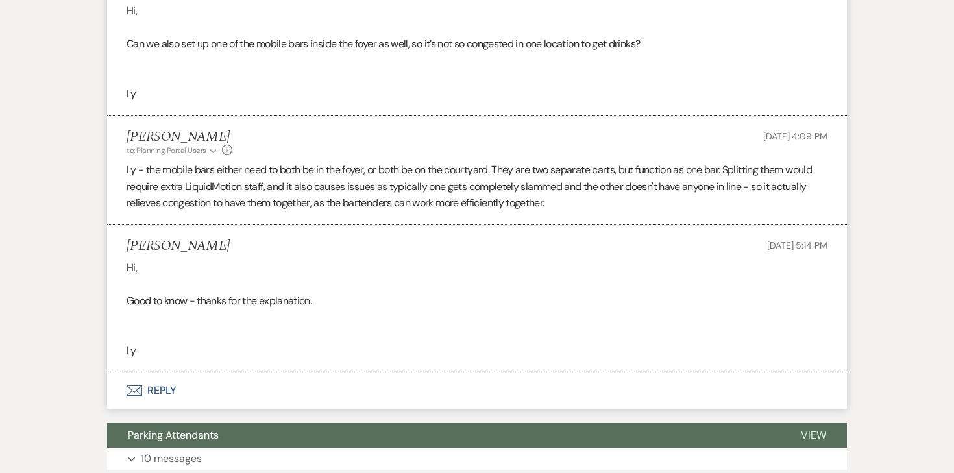
click at [156, 379] on button "Envelope Reply" at bounding box center [477, 391] width 740 height 36
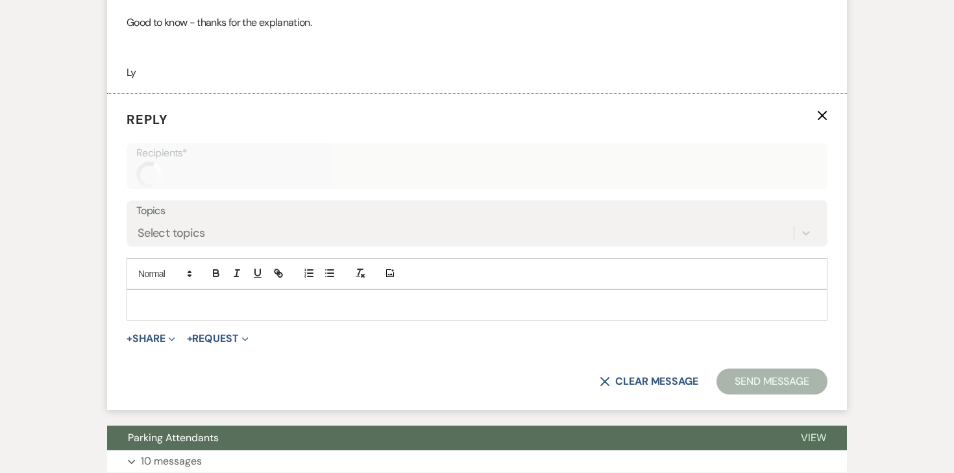
scroll to position [3196, 0]
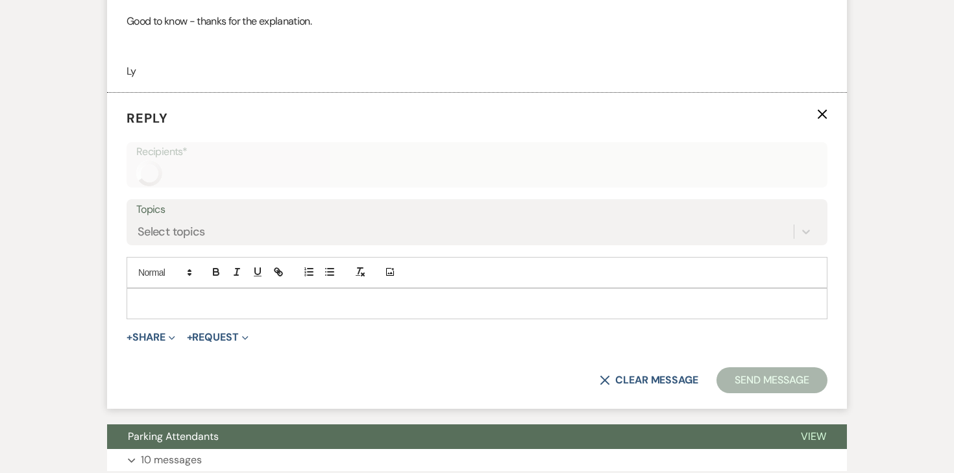
click at [254, 297] on p at bounding box center [477, 304] width 680 height 14
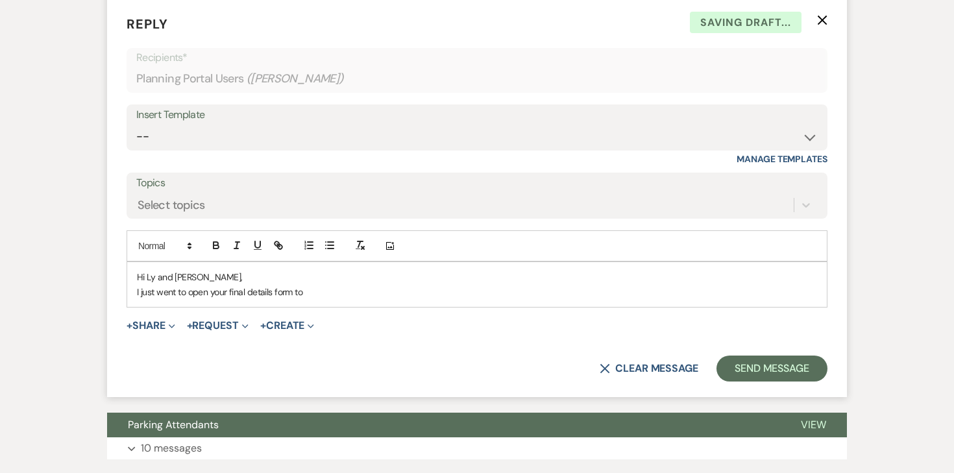
scroll to position [3241, 0]
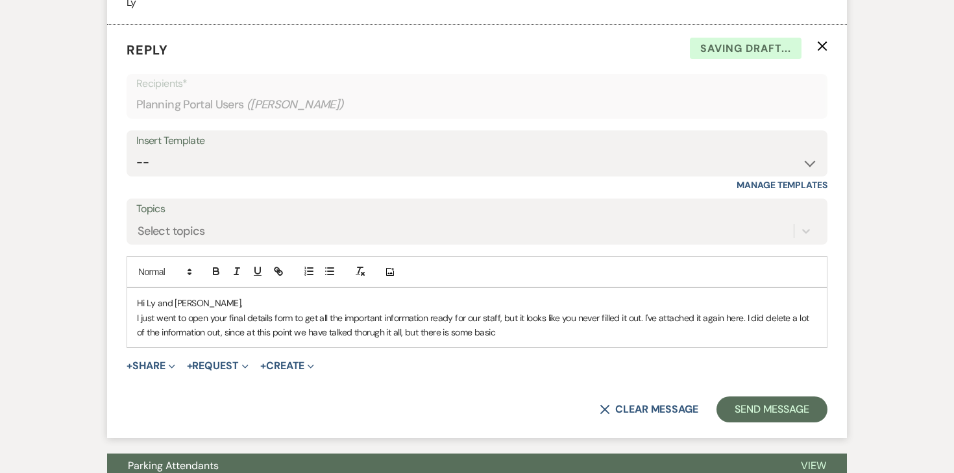
click at [332, 326] on div "Hi Ly and Adam, I just went to open your final details form to get all the impo…" at bounding box center [477, 317] width 700 height 59
drag, startPoint x: 354, startPoint y: 319, endPoint x: 535, endPoint y: 328, distance: 180.7
click at [535, 329] on div "Hi Ly and Adam, I just went to open your final details form to get all the impo…" at bounding box center [477, 317] width 700 height 59
click at [369, 314] on p "I just went to open your final details form to get all the important informatio…" at bounding box center [477, 325] width 680 height 29
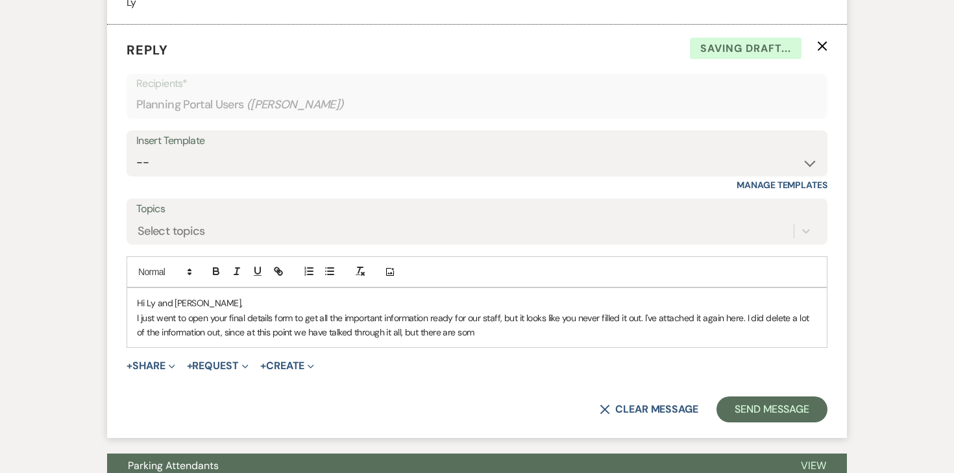
click at [479, 321] on p "I just went to open your final details form to get all the important informatio…" at bounding box center [477, 325] width 680 height 29
drag, startPoint x: 479, startPoint y: 321, endPoint x: 415, endPoint y: 319, distance: 64.3
click at [415, 319] on p "I just went to open your final details form to get all the important informatio…" at bounding box center [477, 325] width 680 height 29
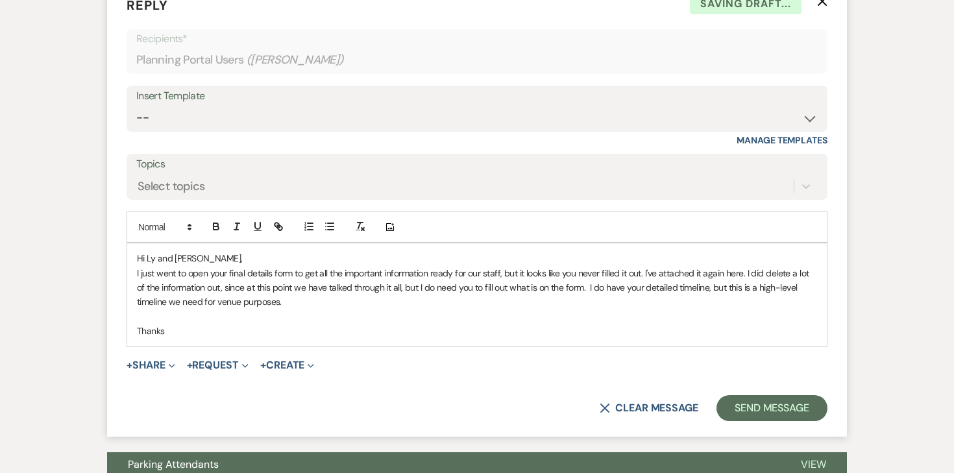
scroll to position [3299, 0]
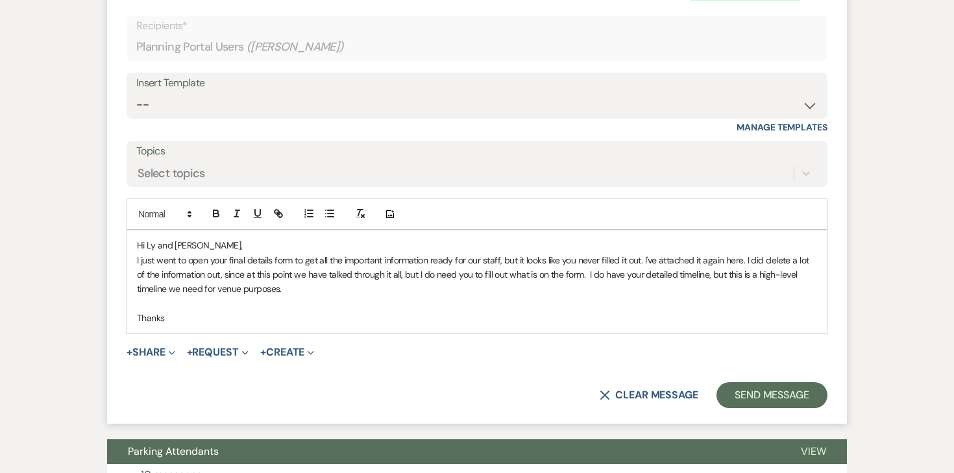
click at [153, 311] on p "Thanks" at bounding box center [477, 318] width 680 height 14
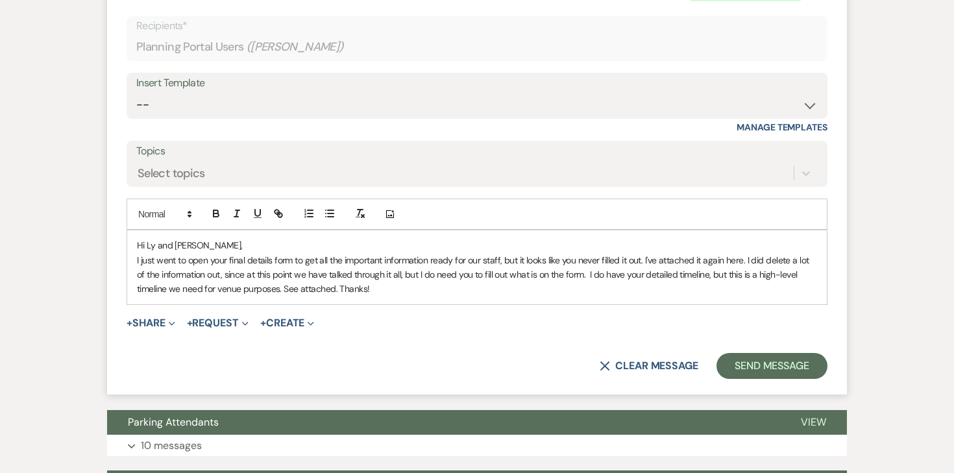
click at [281, 279] on p "I just went to open your final details form to get all the important informatio…" at bounding box center [477, 274] width 680 height 43
drag, startPoint x: 517, startPoint y: 275, endPoint x: 452, endPoint y: 272, distance: 65.0
click at [452, 272] on p "I just went to open your final details form to get all the important informatio…" at bounding box center [477, 274] width 680 height 43
click at [215, 318] on button "+ Request Expand" at bounding box center [218, 323] width 62 height 10
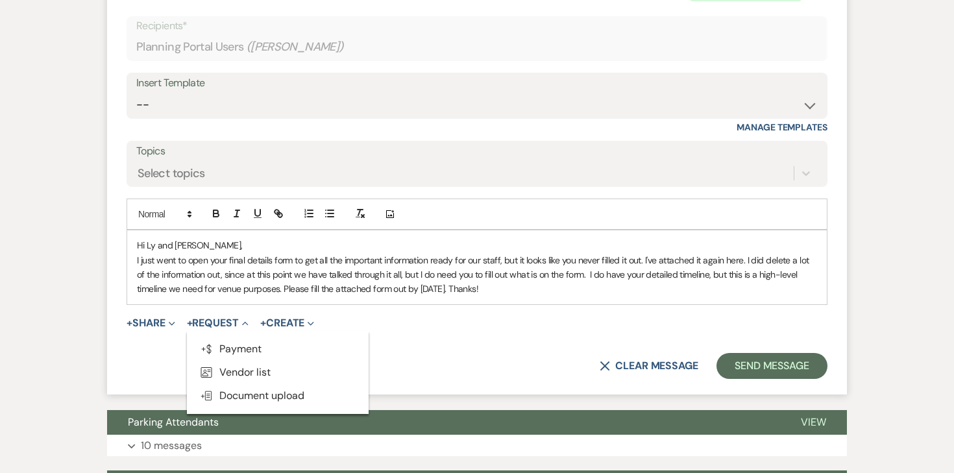
click at [184, 315] on div "+ Share Expand Doc Upload Documents Add Photo Images Pref Vendors Preferred ven…" at bounding box center [477, 323] width 701 height 16
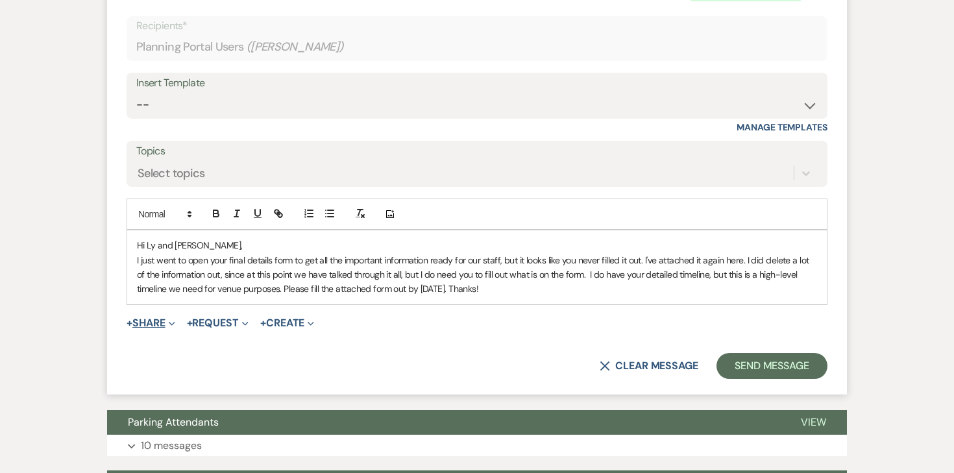
click at [171, 321] on icon "Expand" at bounding box center [172, 324] width 6 height 6
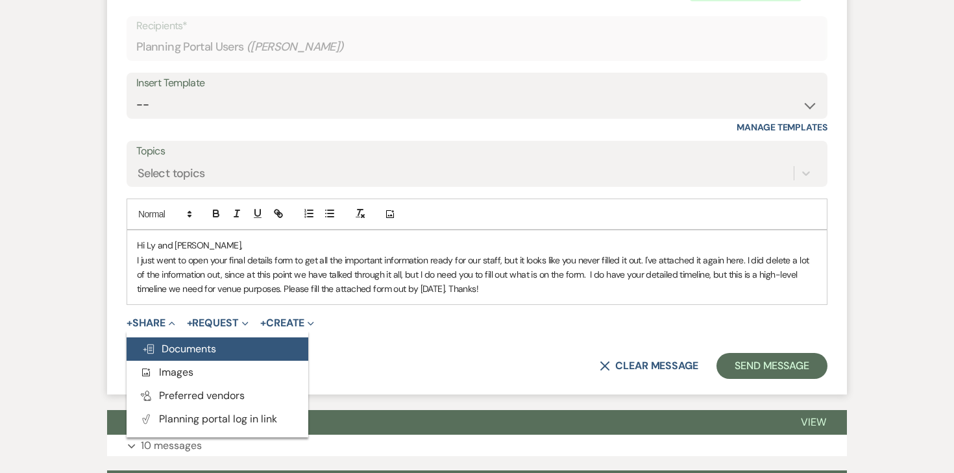
click at [171, 338] on button "Doc Upload Documents" at bounding box center [218, 349] width 182 height 23
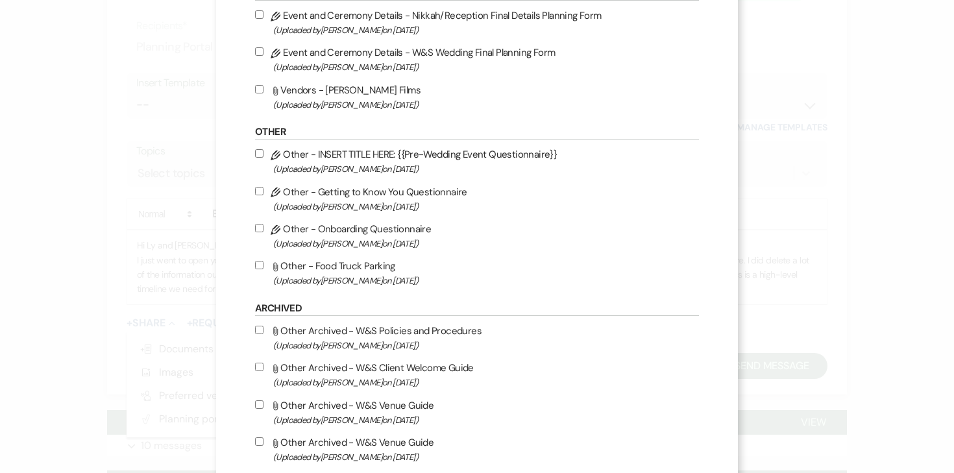
scroll to position [1673, 0]
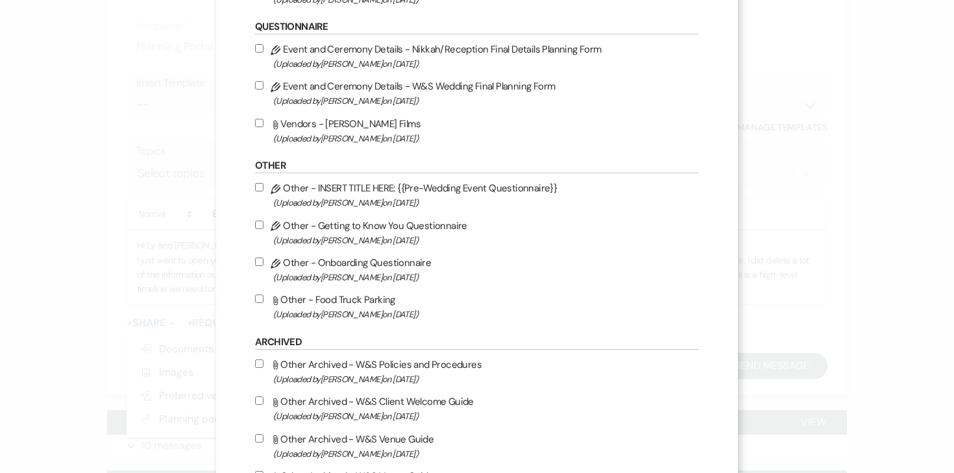
click at [264, 90] on input "Pencil Event and Ceremony Details - W&S Wedding Final Planning Form (Uploaded b…" at bounding box center [259, 85] width 8 height 8
checkbox input "true"
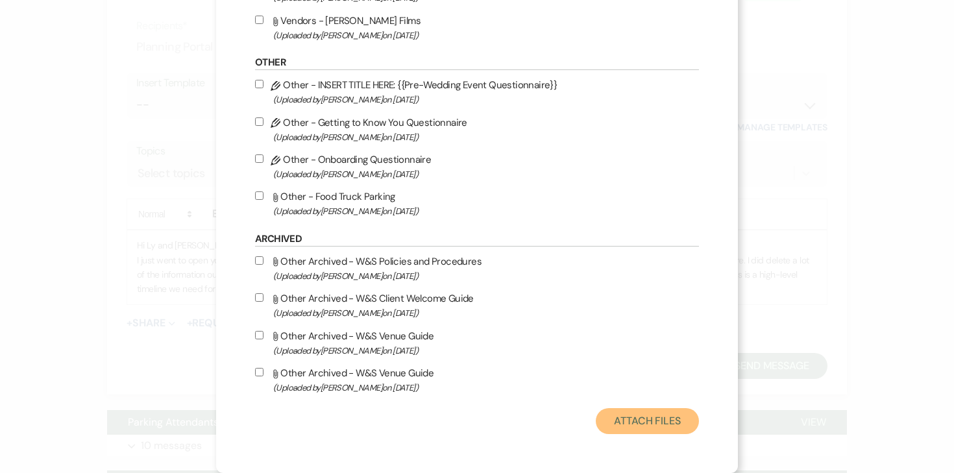
click at [611, 416] on button "Attach Files" at bounding box center [647, 421] width 103 height 26
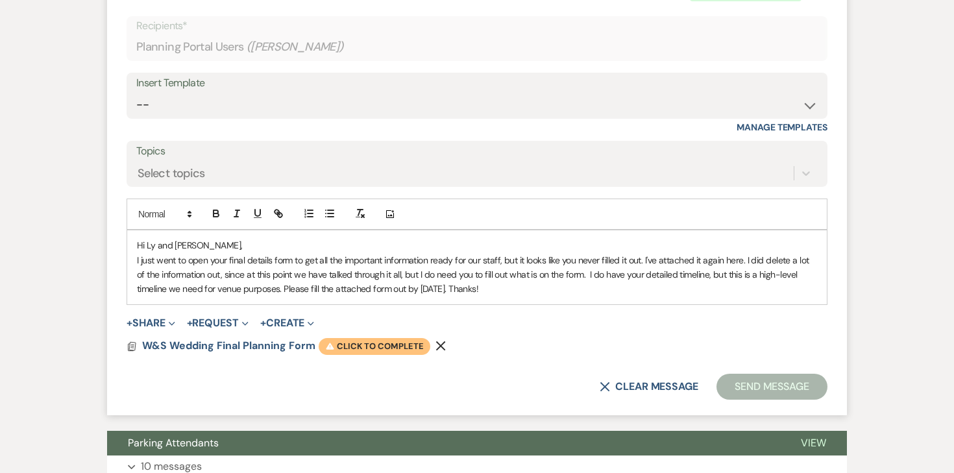
click at [358, 338] on span "Warning Click to complete" at bounding box center [375, 346] width 112 height 17
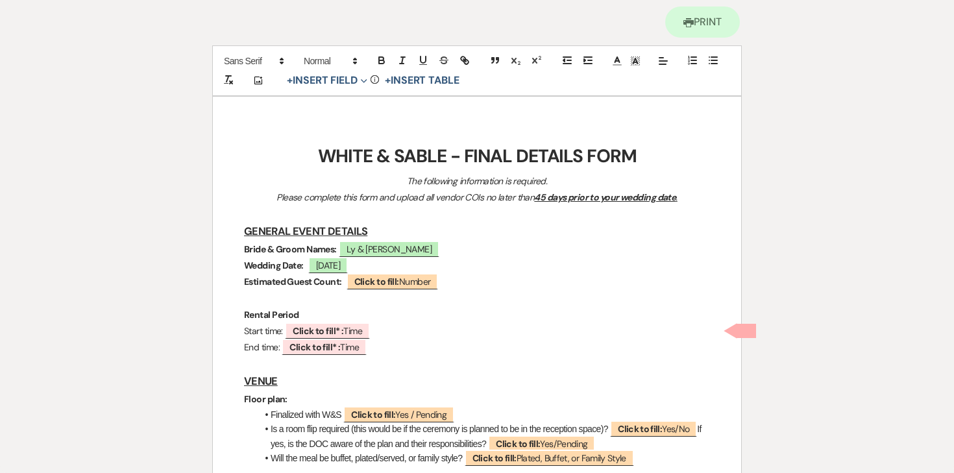
scroll to position [101, 0]
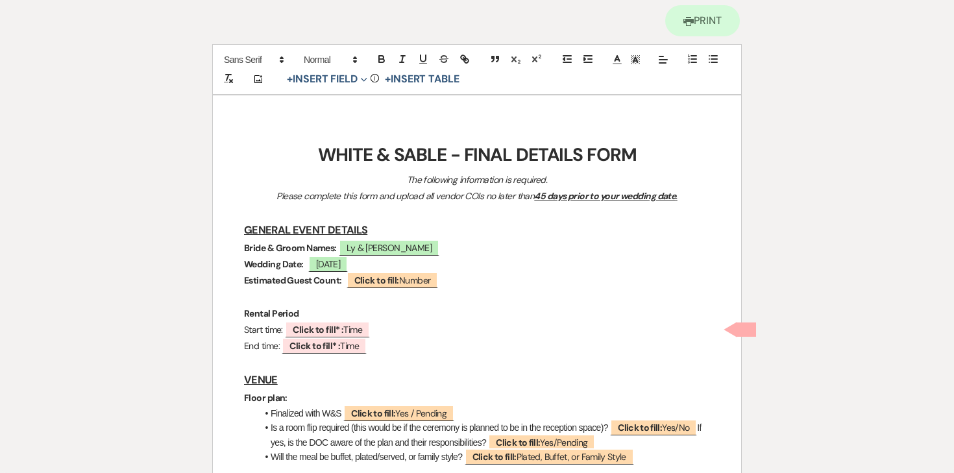
click at [288, 280] on strong "Estimated Guest Count:" at bounding box center [293, 281] width 98 height 12
click at [273, 280] on strong "Estimated Guest Count:" at bounding box center [293, 281] width 98 height 12
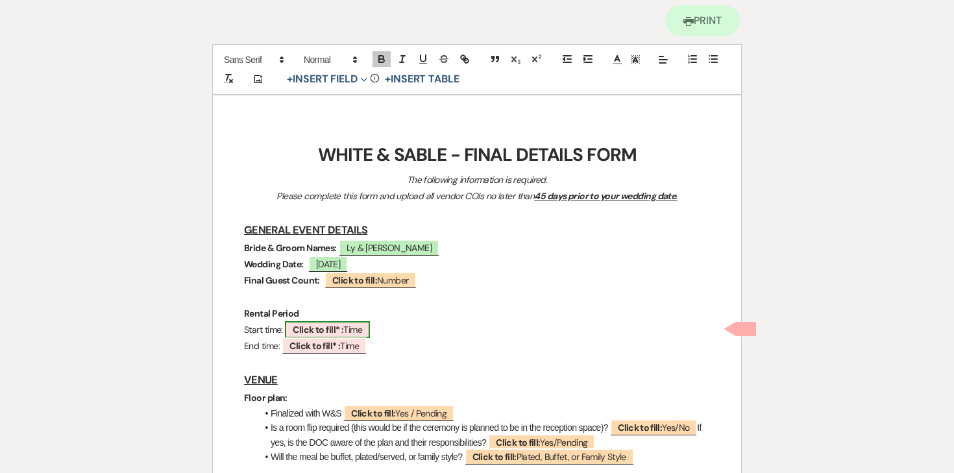
click at [338, 328] on b "Click to fill* :" at bounding box center [318, 330] width 51 height 12
select select "owner"
select select "Time"
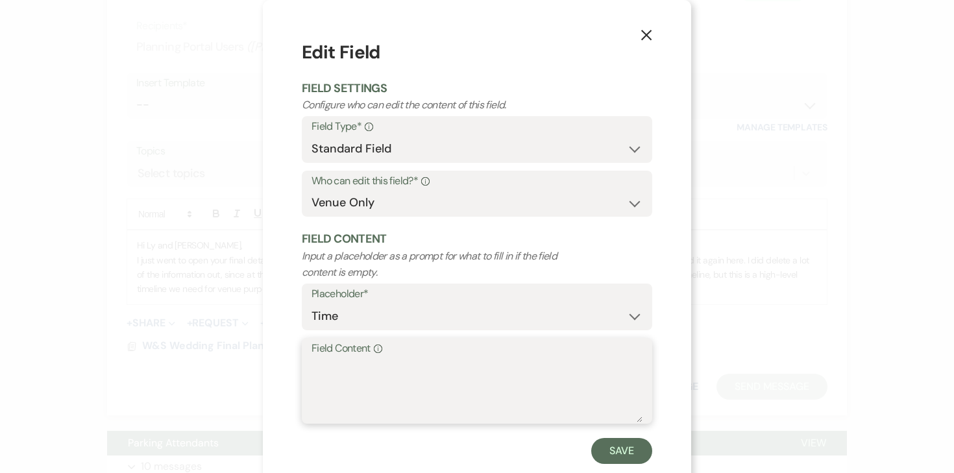
click at [380, 360] on textarea "Field Content Info" at bounding box center [477, 390] width 331 height 65
type textarea "9:30am"
click at [616, 444] on button "Save" at bounding box center [621, 451] width 61 height 26
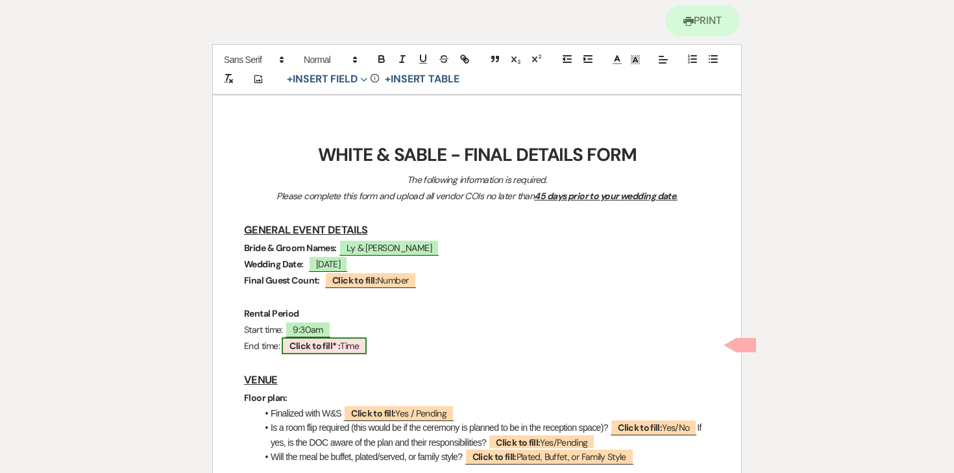
click at [351, 347] on span "Click to fill* : Time" at bounding box center [324, 346] width 85 height 17
select select "owner"
select select "Time"
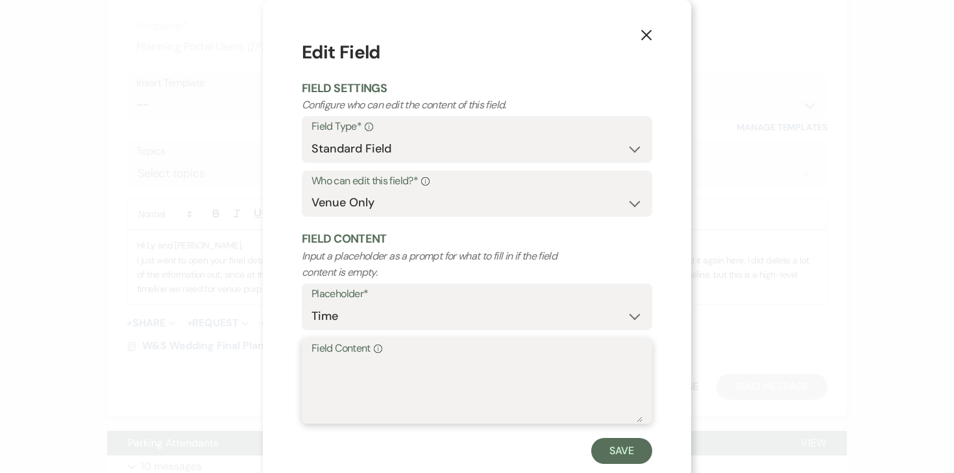
click at [380, 406] on textarea "Field Content Info" at bounding box center [477, 390] width 331 height 65
type textarea "12:30am"
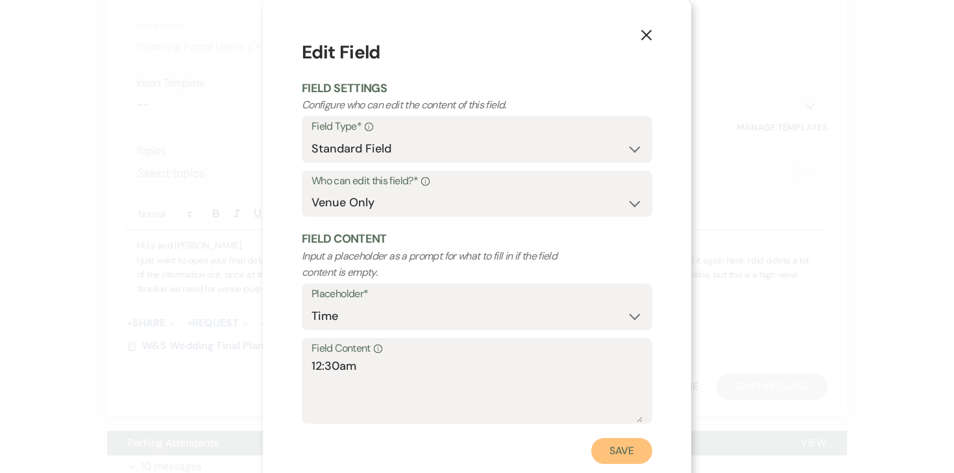
click at [608, 453] on button "Save" at bounding box center [621, 451] width 61 height 26
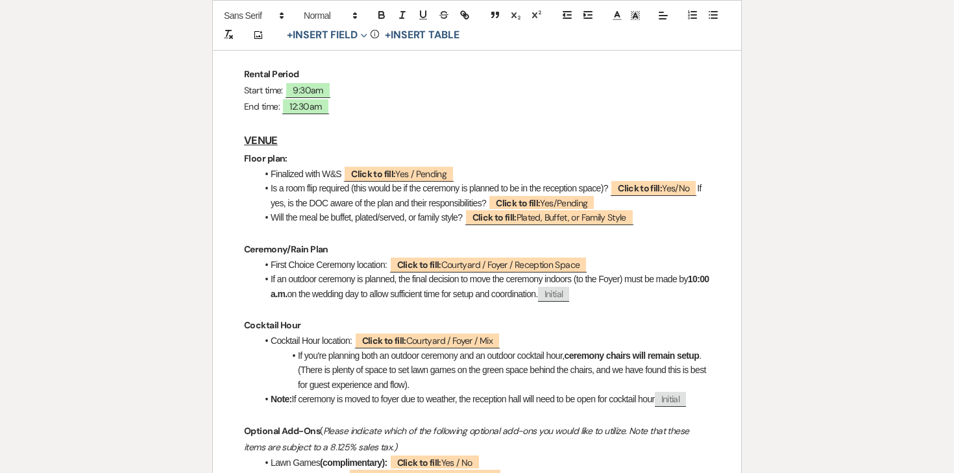
scroll to position [339, 0]
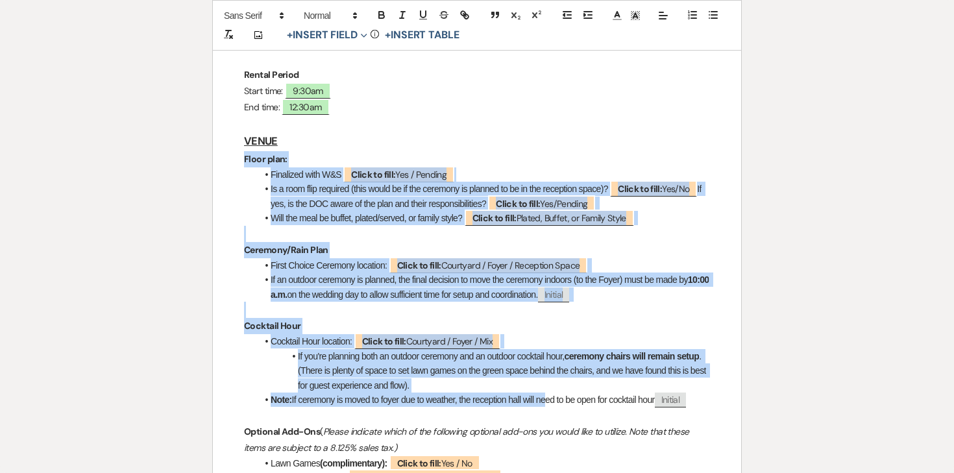
drag, startPoint x: 240, startPoint y: 158, endPoint x: 546, endPoint y: 402, distance: 390.8
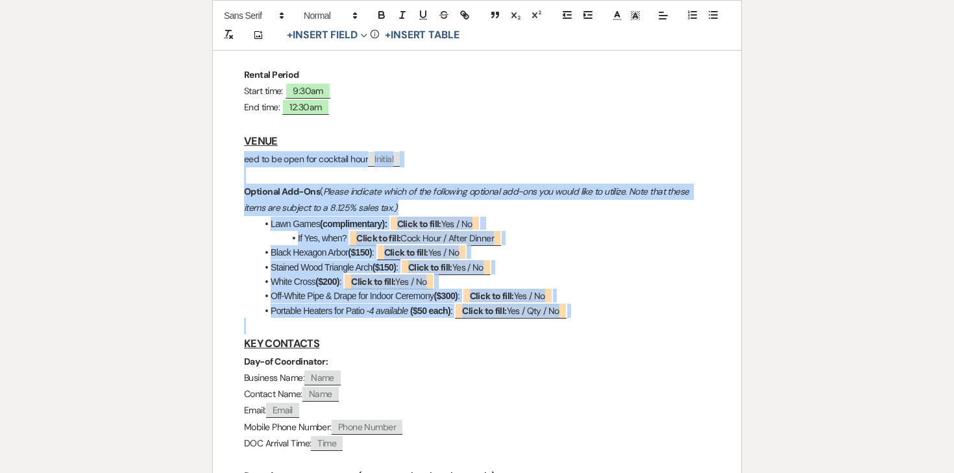
drag, startPoint x: 238, startPoint y: 158, endPoint x: 613, endPoint y: 321, distance: 409.3
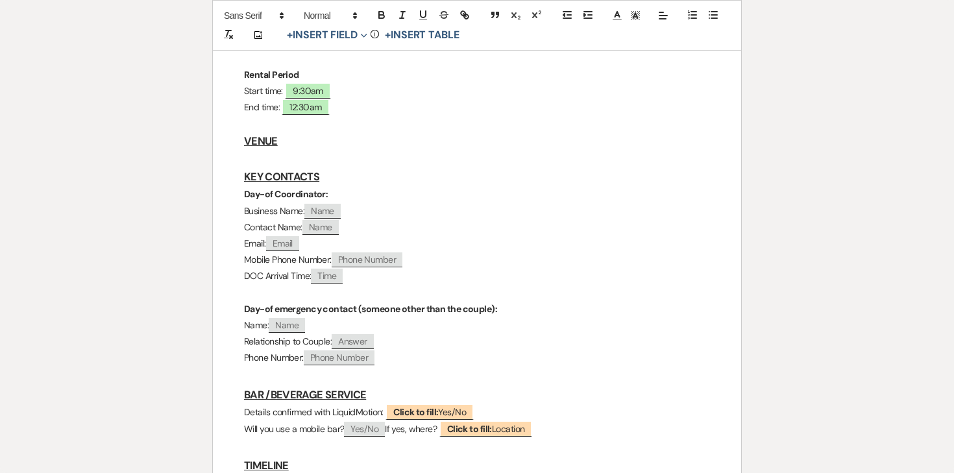
click at [258, 132] on h3 "VENUE" at bounding box center [477, 141] width 466 height 19
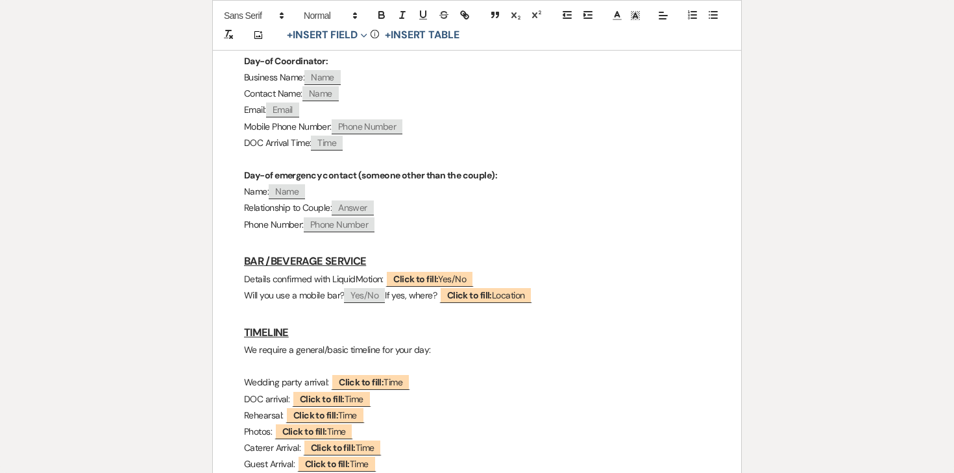
scroll to position [445, 0]
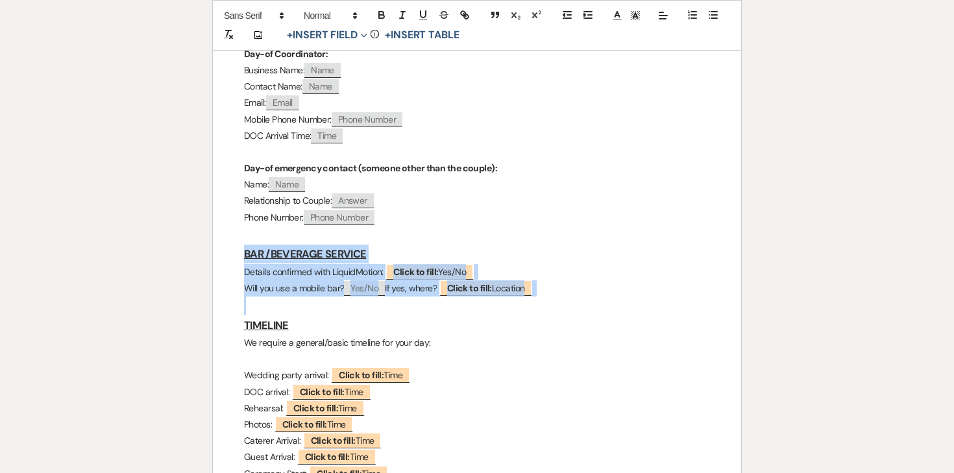
drag, startPoint x: 240, startPoint y: 252, endPoint x: 583, endPoint y: 296, distance: 346.2
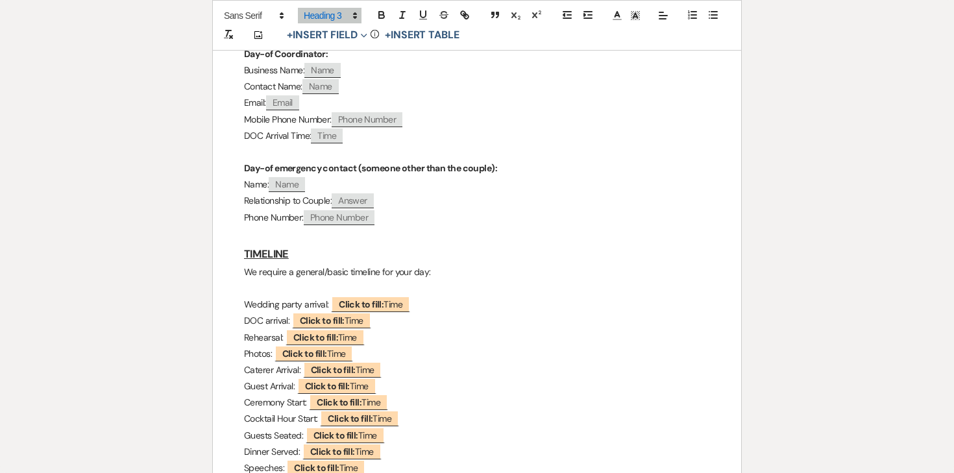
click at [331, 271] on p "We require a general/basic timeline for your day:" at bounding box center [477, 272] width 466 height 16
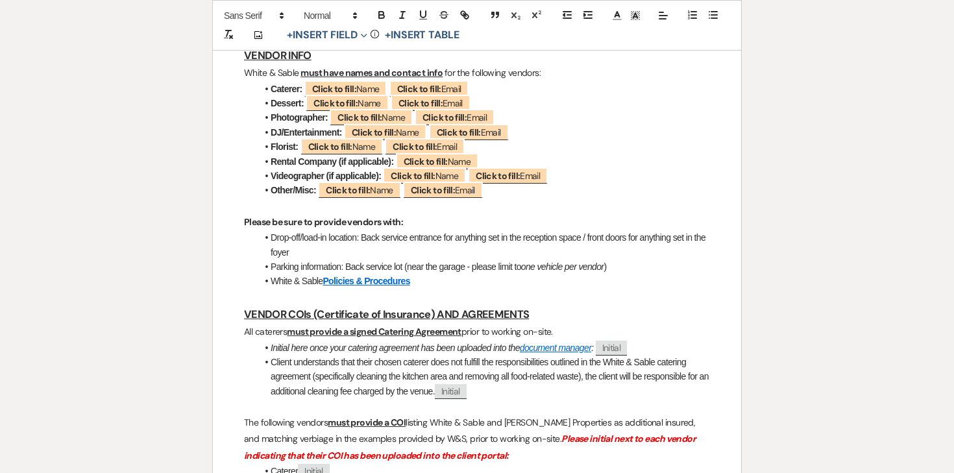
scroll to position [1065, 0]
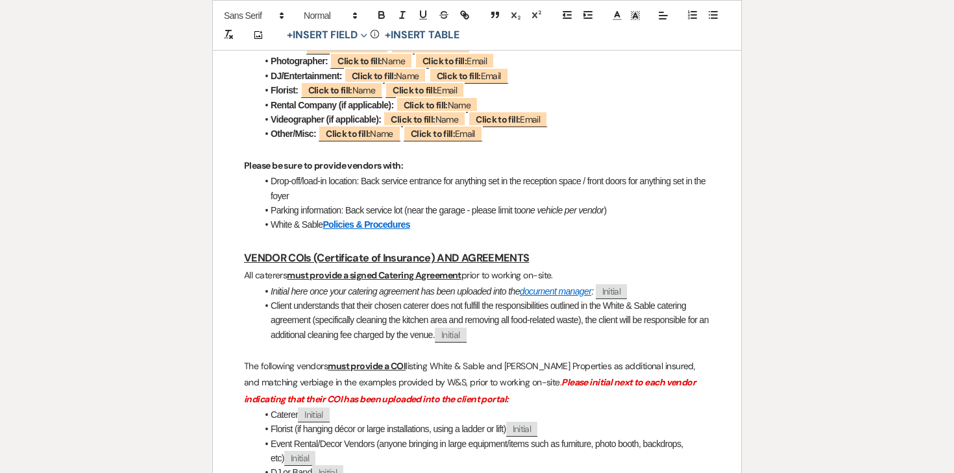
click at [236, 260] on div "WHITE & SABLE - FINAL DETAILS FORM The following information is required. Pleas…" at bounding box center [477, 64] width 528 height 1866
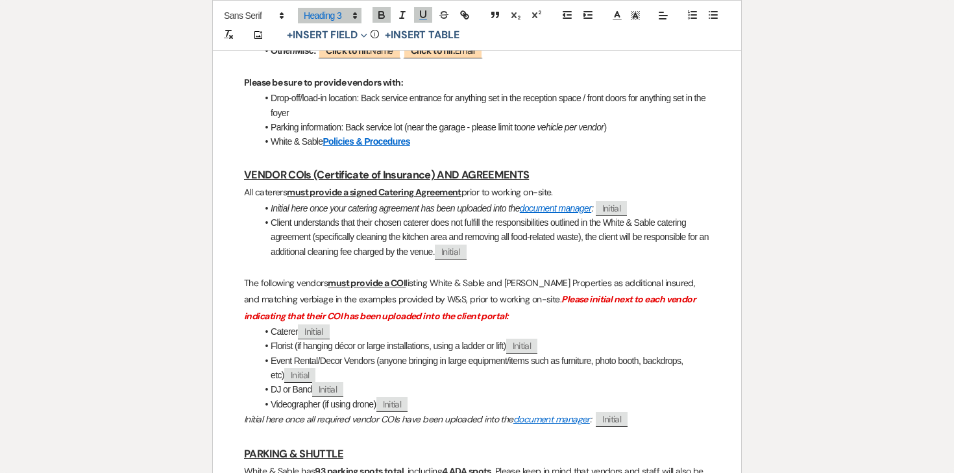
scroll to position [1153, 0]
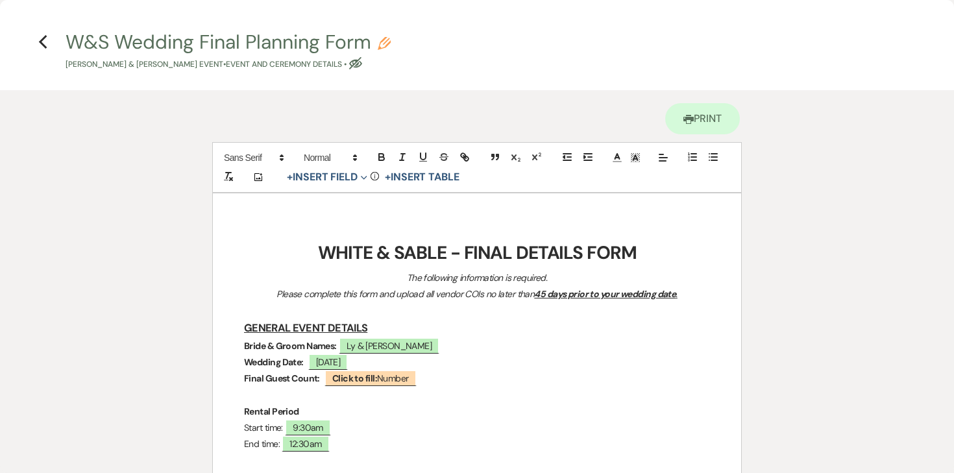
scroll to position [0, 0]
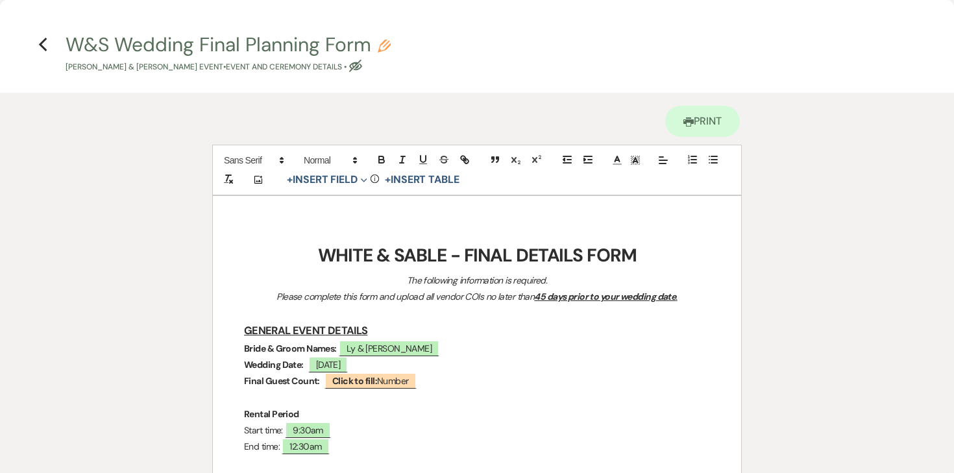
click at [386, 47] on icon "Pencil" at bounding box center [384, 46] width 13 height 13
select select "49"
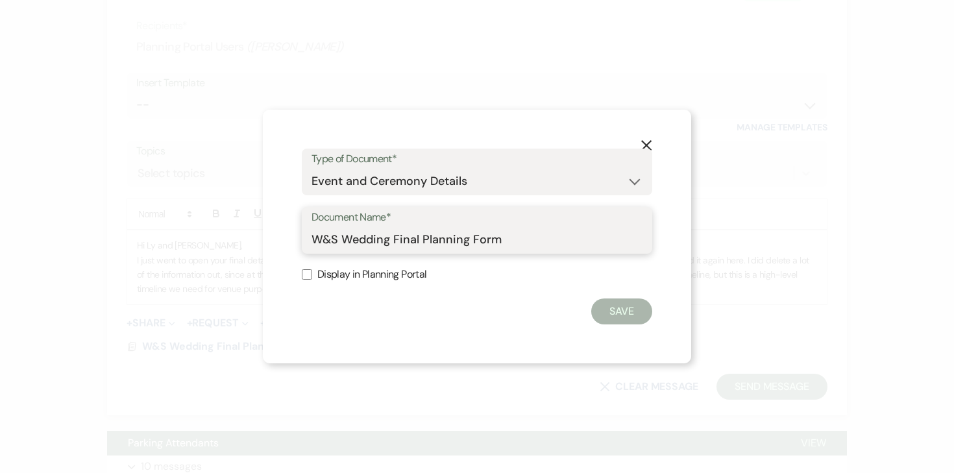
click at [529, 234] on input "W&S Wedding Final Planning Form" at bounding box center [477, 239] width 331 height 25
type input "W&S Wedding Final Planning Form - Ly & Adam - 9.27.25"
click at [620, 311] on button "Save" at bounding box center [621, 312] width 61 height 26
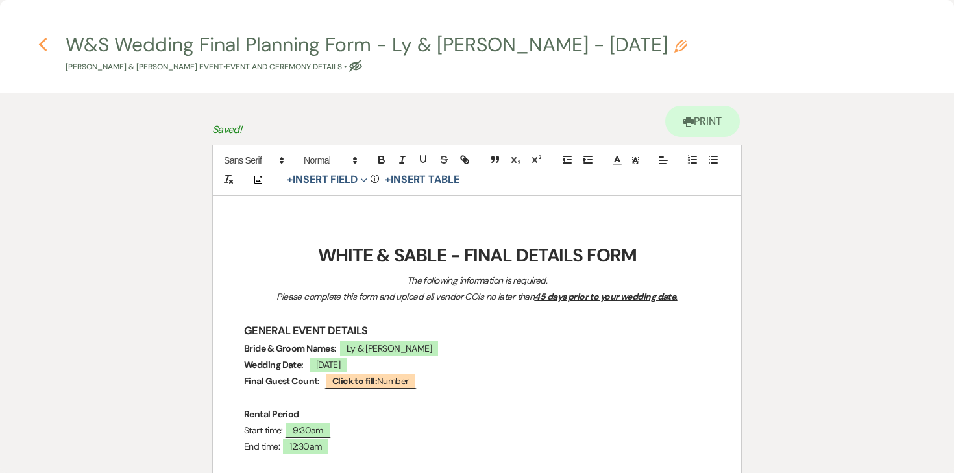
click at [45, 47] on icon "Previous" at bounding box center [43, 45] width 10 height 16
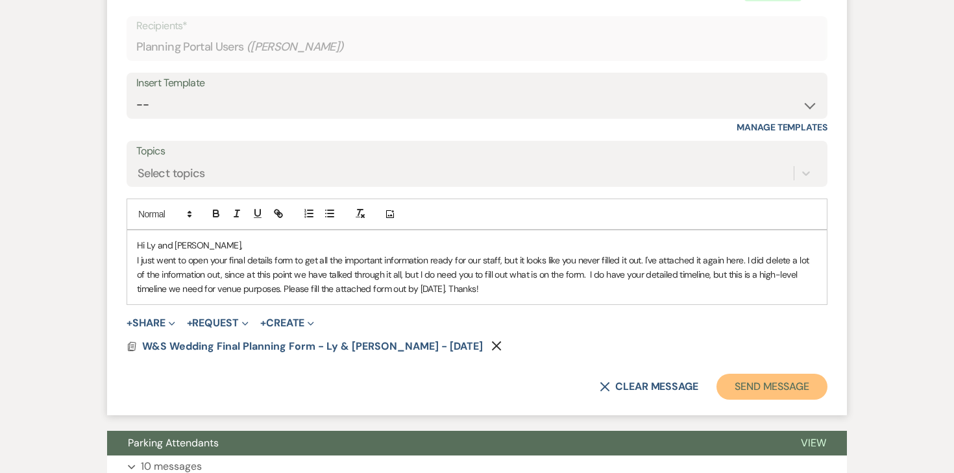
click at [733, 374] on button "Send Message" at bounding box center [772, 387] width 111 height 26
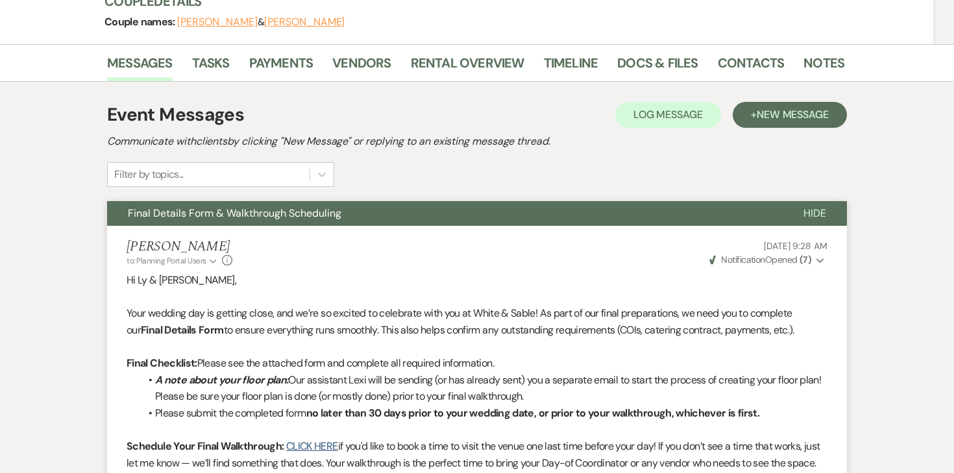
scroll to position [210, 0]
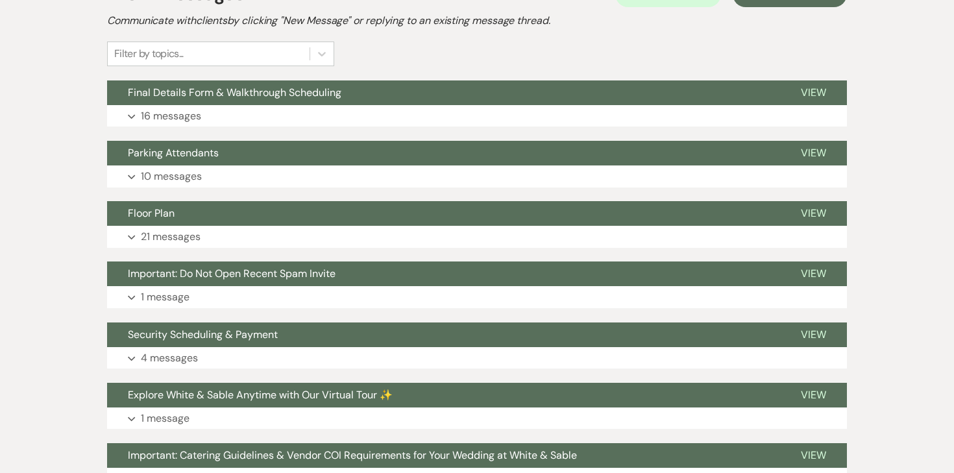
click at [174, 108] on p "16 messages" at bounding box center [171, 116] width 60 height 17
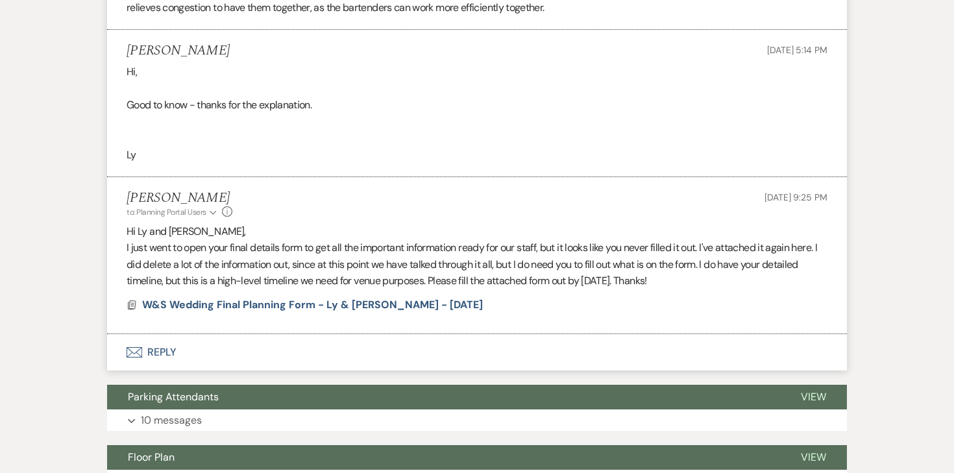
scroll to position [3084, 0]
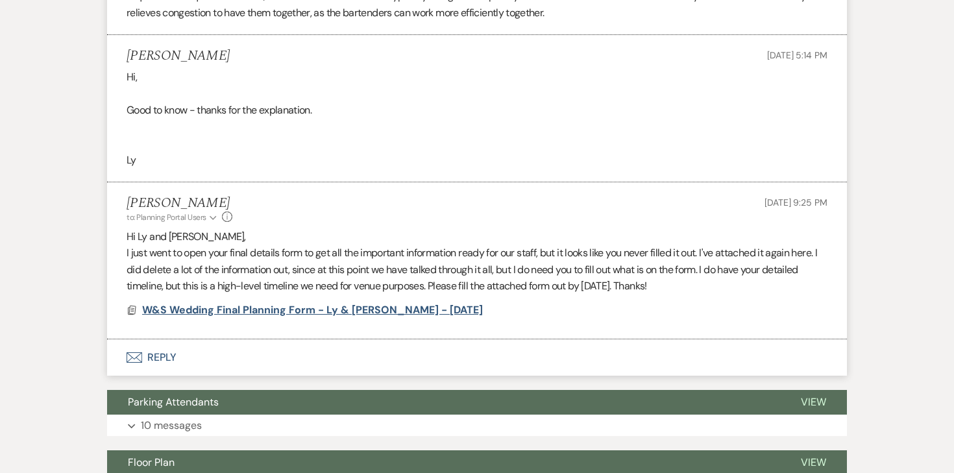
click at [250, 303] on span "W&S Wedding Final Planning Form - Ly & [PERSON_NAME] - [DATE]" at bounding box center [312, 310] width 341 height 14
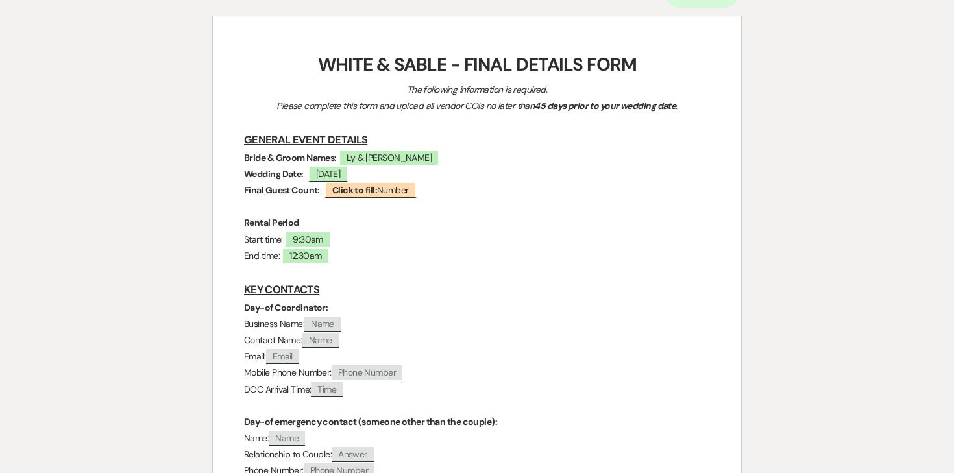
scroll to position [0, 0]
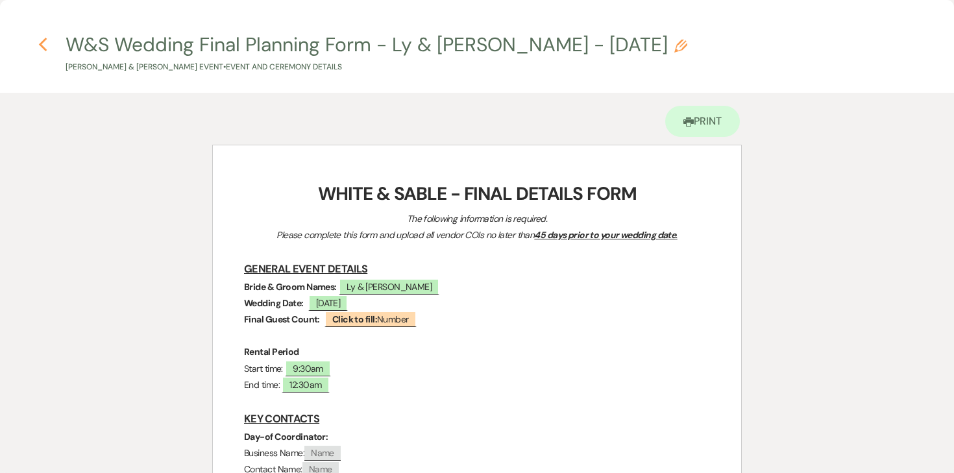
click at [43, 45] on icon "Previous" at bounding box center [43, 45] width 10 height 16
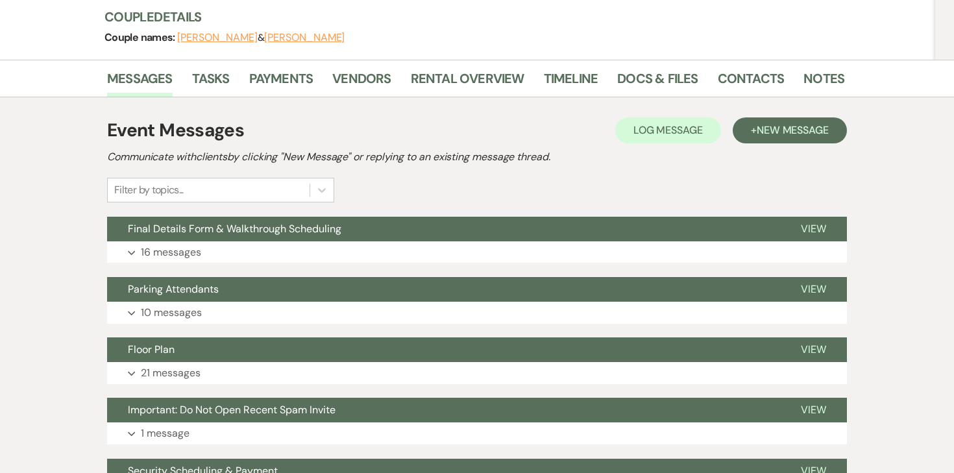
scroll to position [184, 0]
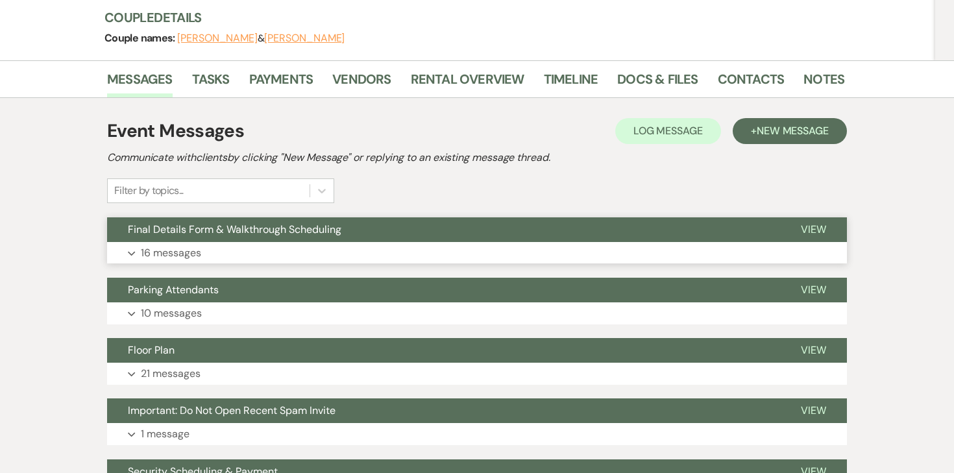
click at [201, 242] on button "Expand 16 messages" at bounding box center [477, 253] width 740 height 22
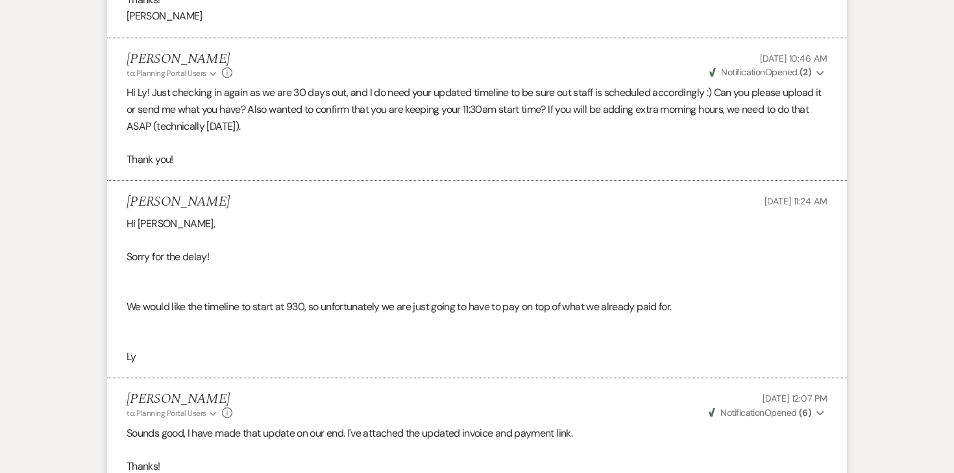
scroll to position [0, 0]
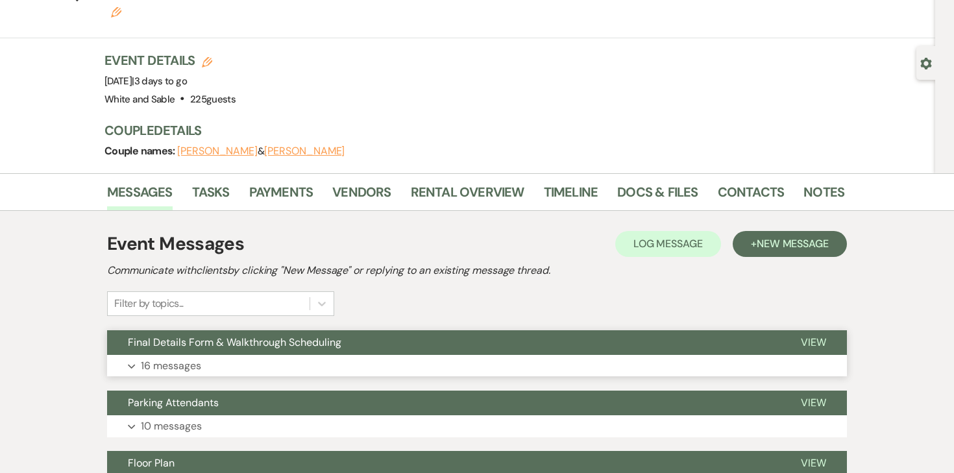
scroll to position [77, 0]
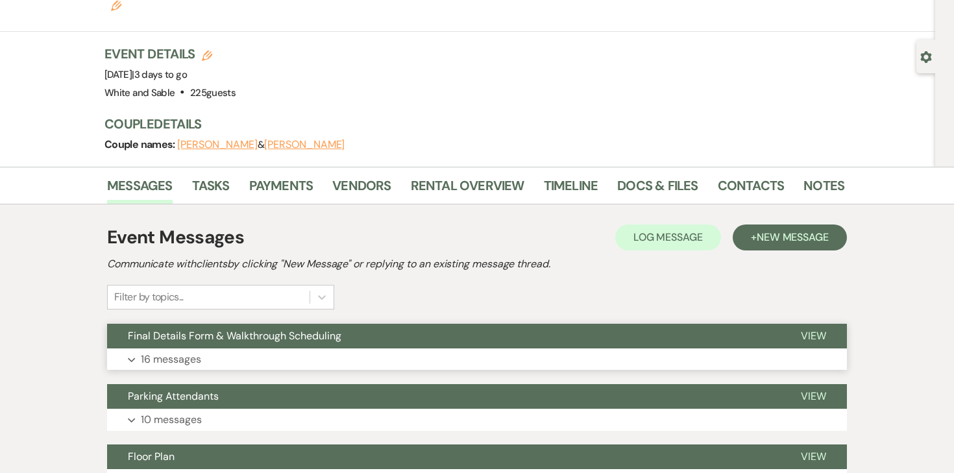
click at [183, 351] on p "16 messages" at bounding box center [171, 359] width 60 height 17
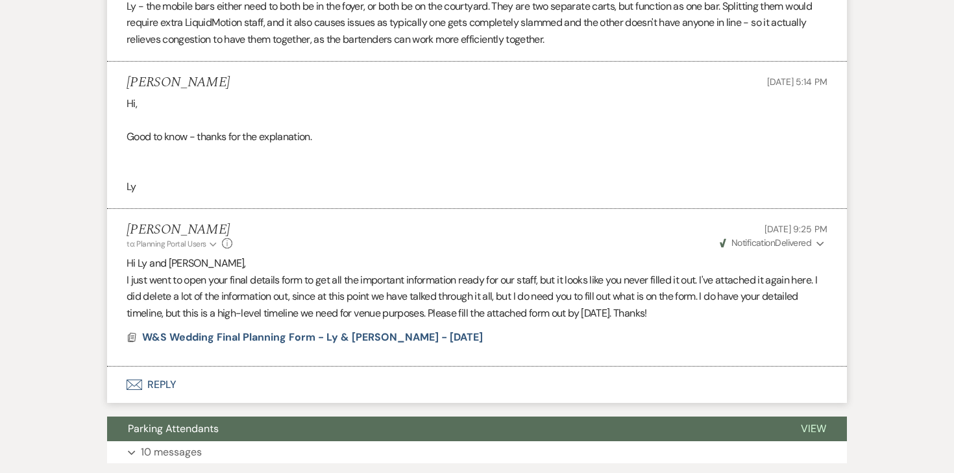
scroll to position [3046, 0]
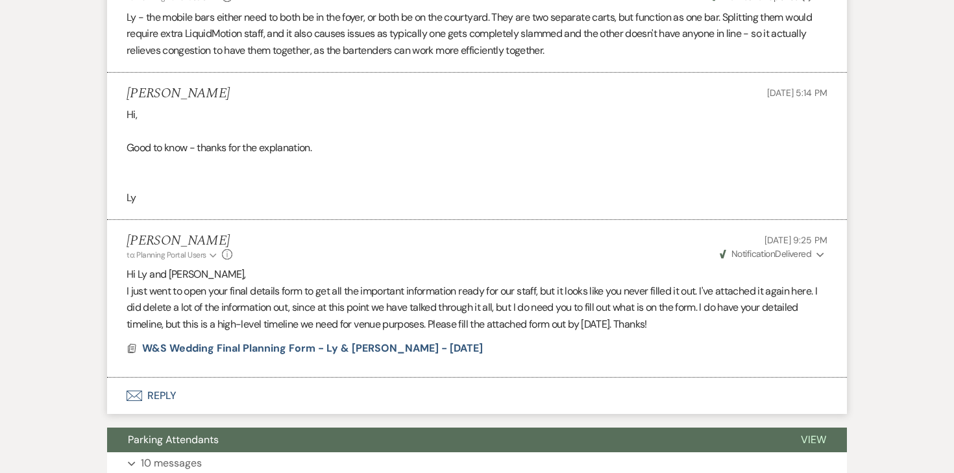
click at [812, 249] on li "[PERSON_NAME] to: Planning Portal Users Expand Info [DATE] 9:25 PM Weven Check …" at bounding box center [477, 299] width 740 height 158
click at [817, 252] on use "button" at bounding box center [820, 254] width 7 height 5
click at [600, 233] on div "[PERSON_NAME] to: Planning Portal Users Expand Info [DATE] 9:25 PM Weven Check …" at bounding box center [477, 247] width 701 height 28
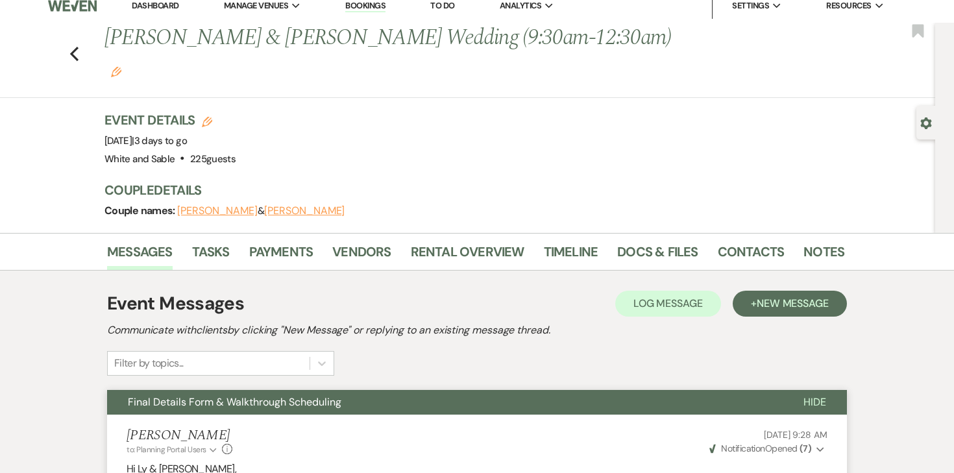
scroll to position [0, 0]
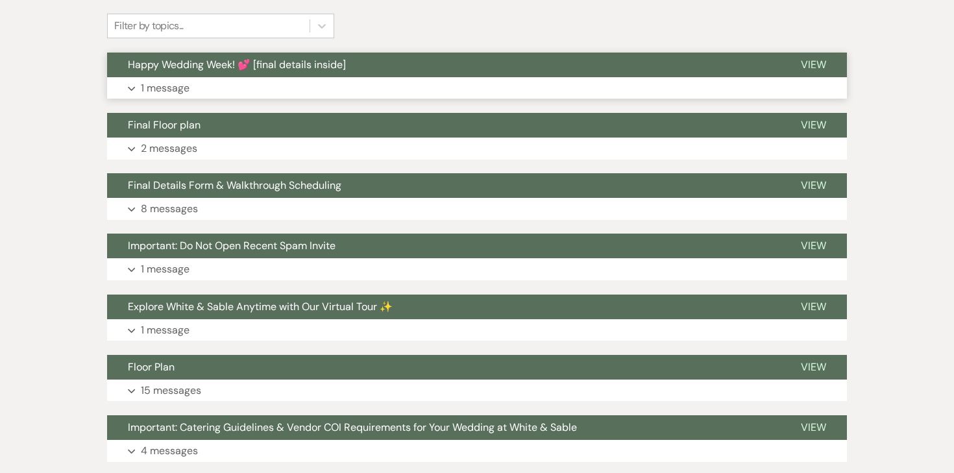
click at [177, 80] on p "1 message" at bounding box center [165, 88] width 49 height 17
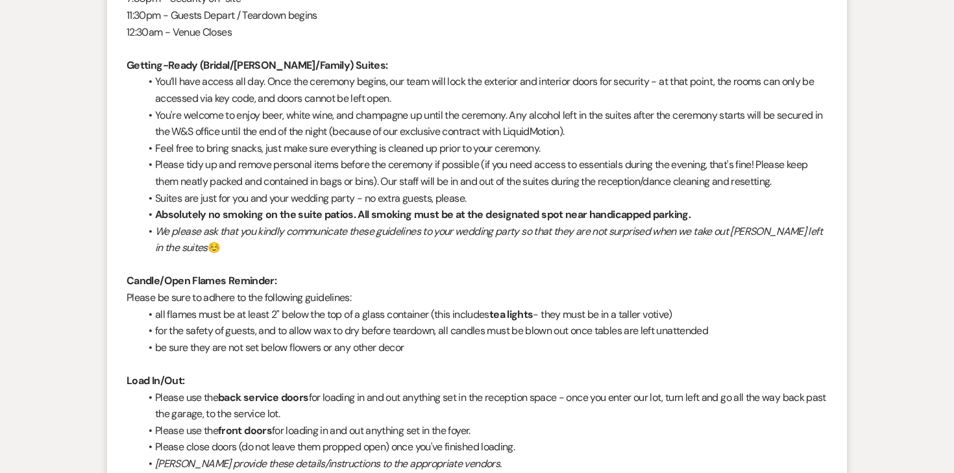
scroll to position [897, 0]
click at [302, 208] on strong "Absolutely no smoking on the suite patios. All smoking must be at the designate…" at bounding box center [422, 215] width 535 height 14
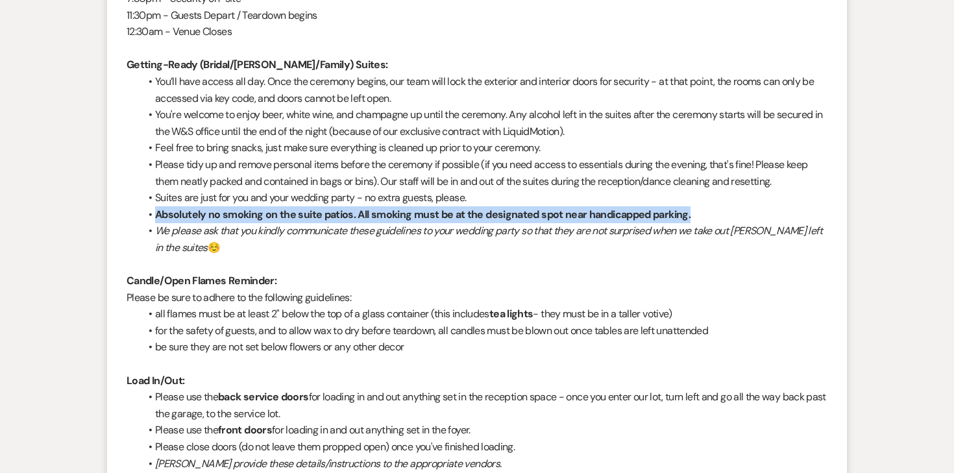
click at [302, 208] on strong "Absolutely no smoking on the suite patios. All smoking must be at the designate…" at bounding box center [422, 215] width 535 height 14
copy strong "Absolutely no smoking on the suite patios. All smoking must be at the designate…"
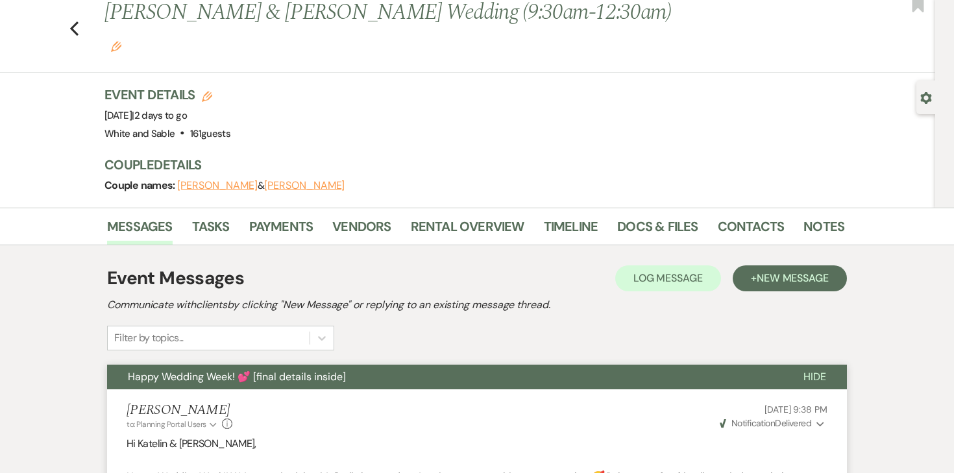
scroll to position [0, 0]
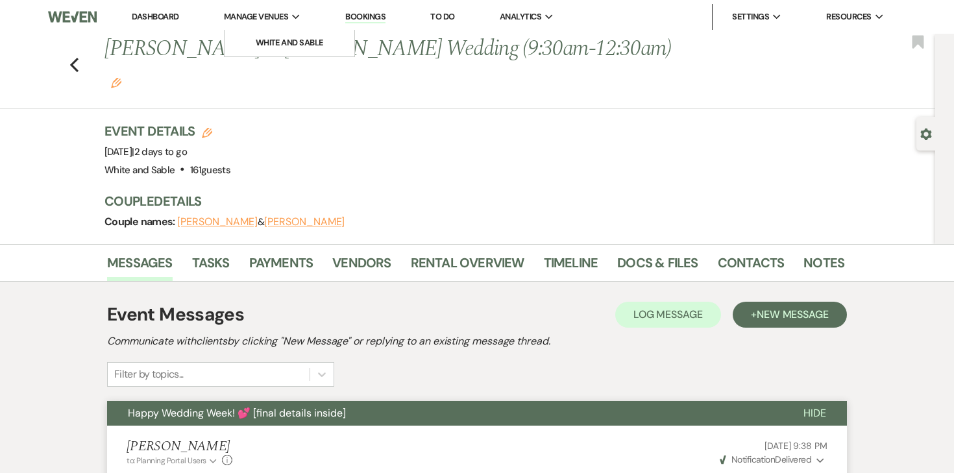
click at [269, 16] on span "Manage Venues" at bounding box center [256, 16] width 64 height 13
click at [271, 42] on li "White and Sable" at bounding box center [289, 42] width 117 height 13
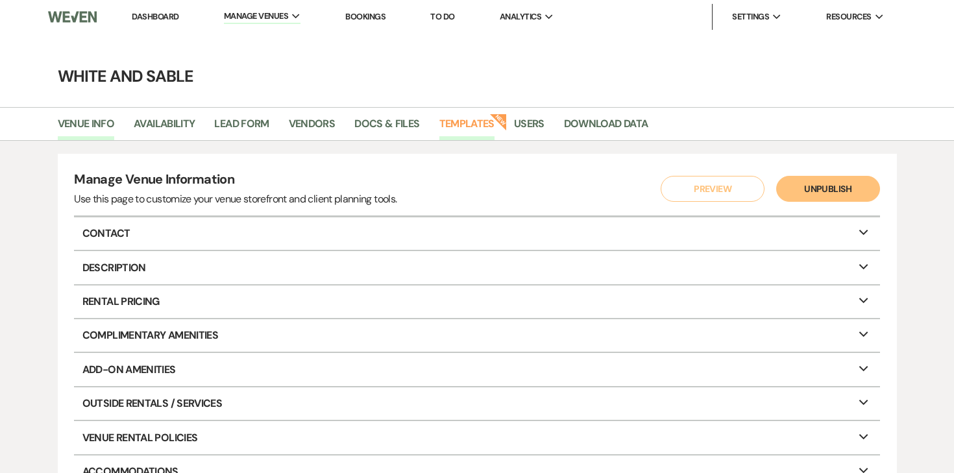
click at [463, 117] on link "Templates" at bounding box center [466, 128] width 55 height 25
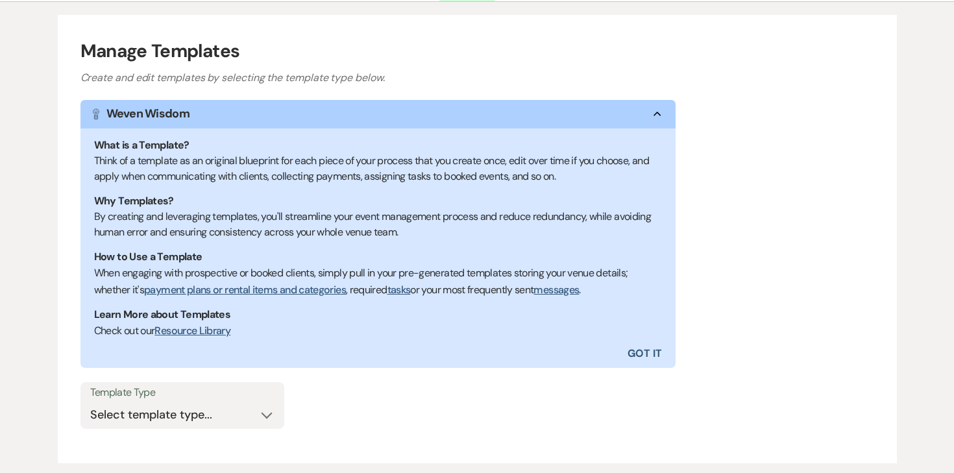
scroll to position [225, 0]
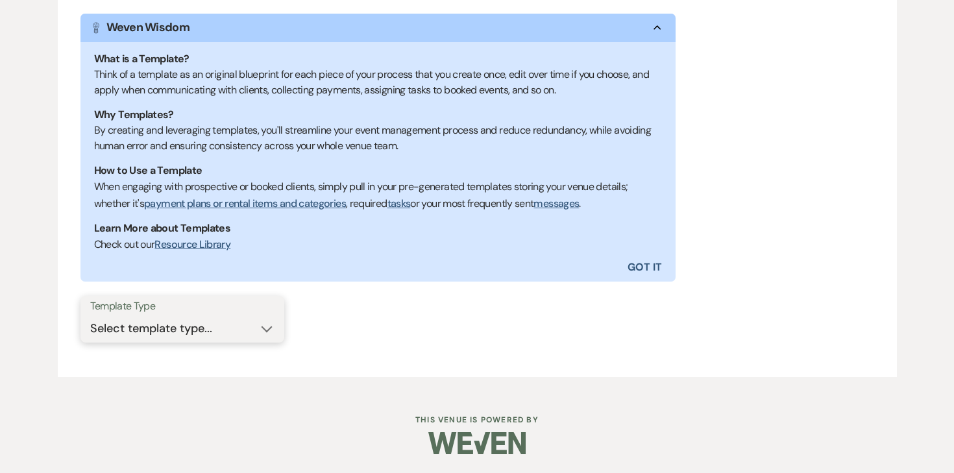
click at [202, 332] on select "Select template type... Task List Message Templates Payment Plan Inventory Item…" at bounding box center [182, 328] width 184 height 25
select select "Message Templates"
click at [90, 316] on select "Select template type... Task List Message Templates Payment Plan Inventory Item…" at bounding box center [182, 328] width 184 height 25
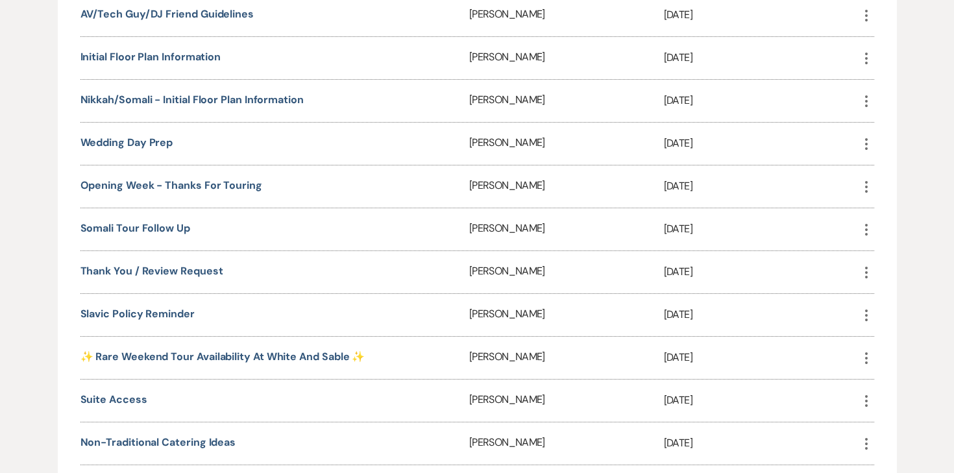
scroll to position [2954, 0]
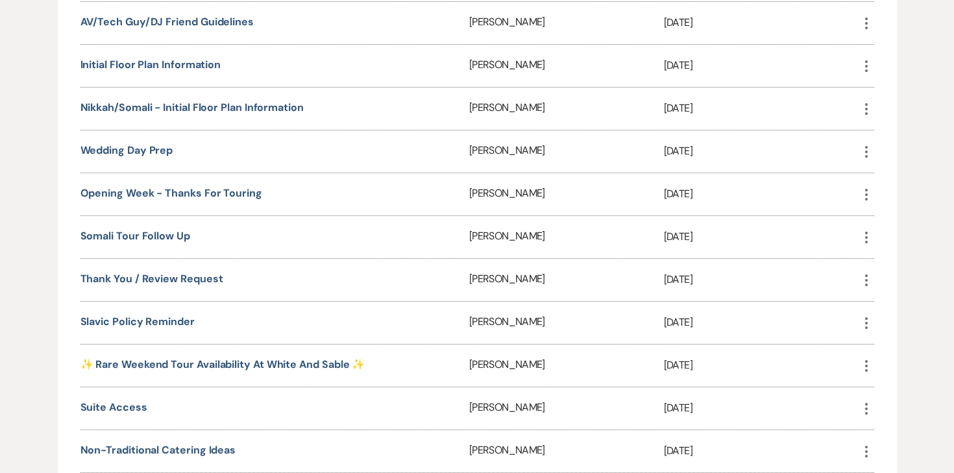
click at [156, 130] on div "Wedding Day Prep" at bounding box center [274, 151] width 389 height 42
click at [156, 143] on link "Wedding Day Prep" at bounding box center [126, 150] width 93 height 14
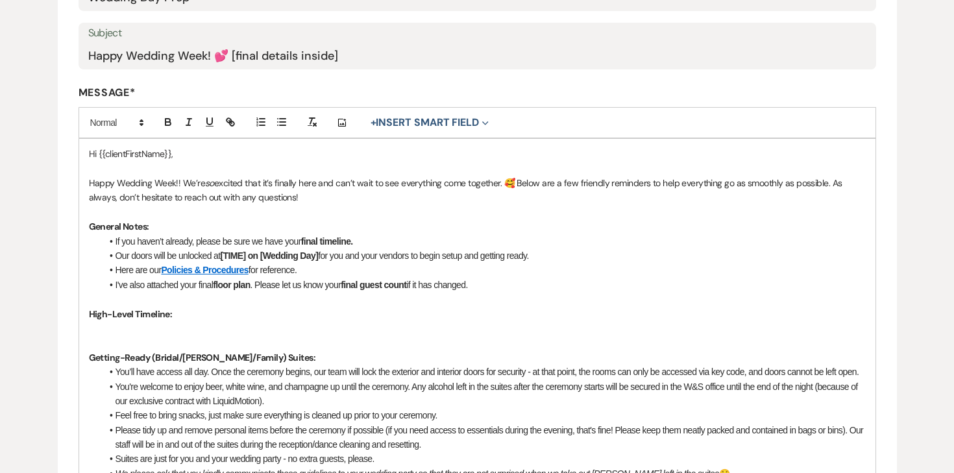
scroll to position [267, 0]
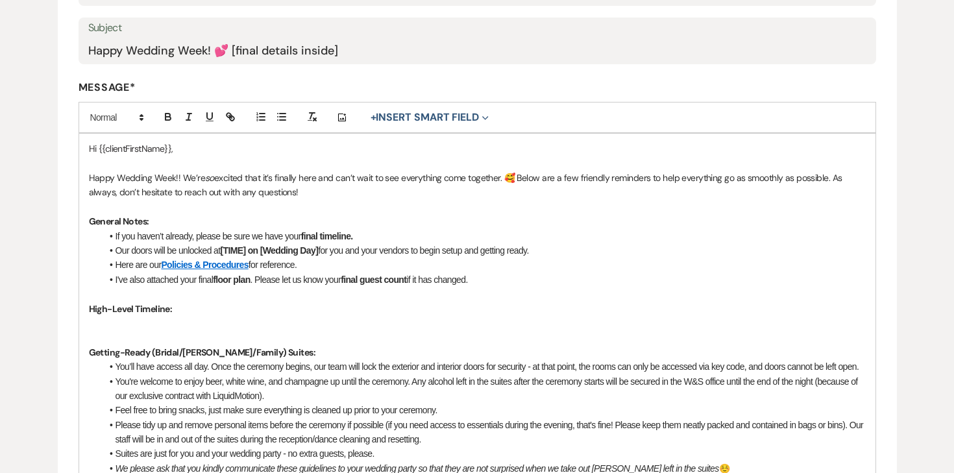
click at [286, 235] on li "If you haven’t already, please be sure we have your final timeline." at bounding box center [484, 236] width 764 height 14
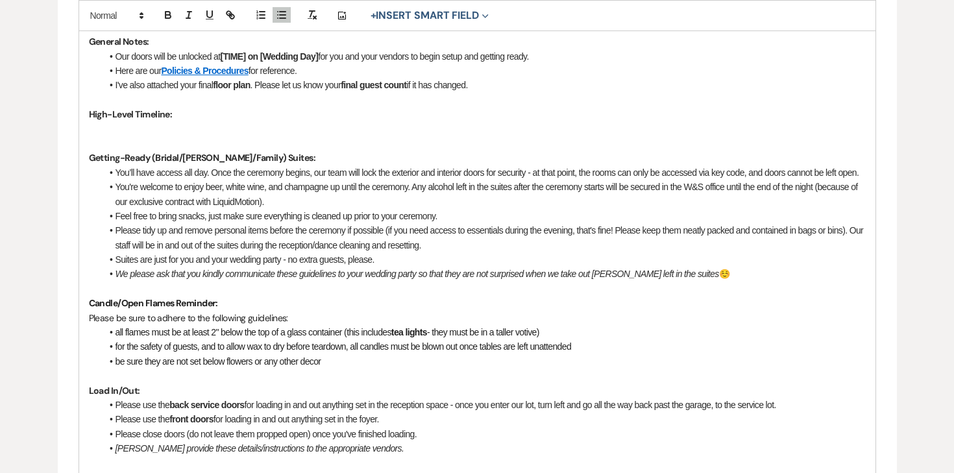
scroll to position [450, 0]
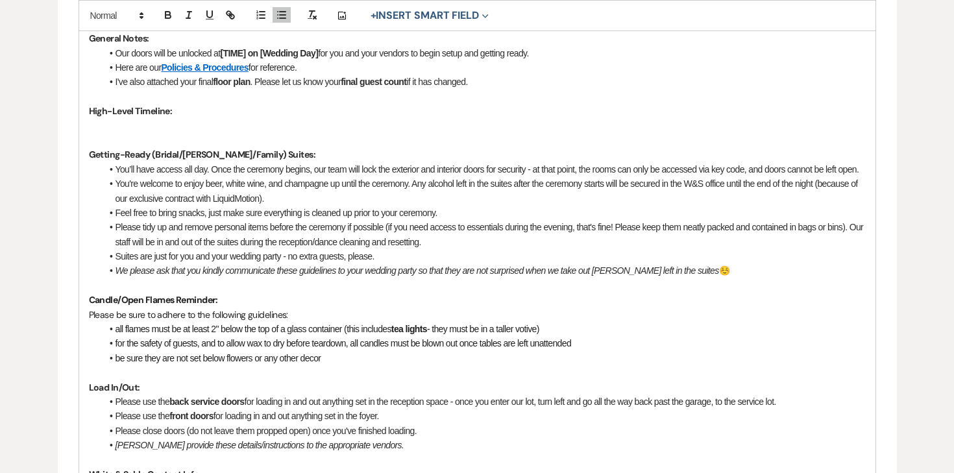
click at [430, 264] on li "Suites are just for you and your wedding party - no extra guests, please." at bounding box center [484, 256] width 764 height 14
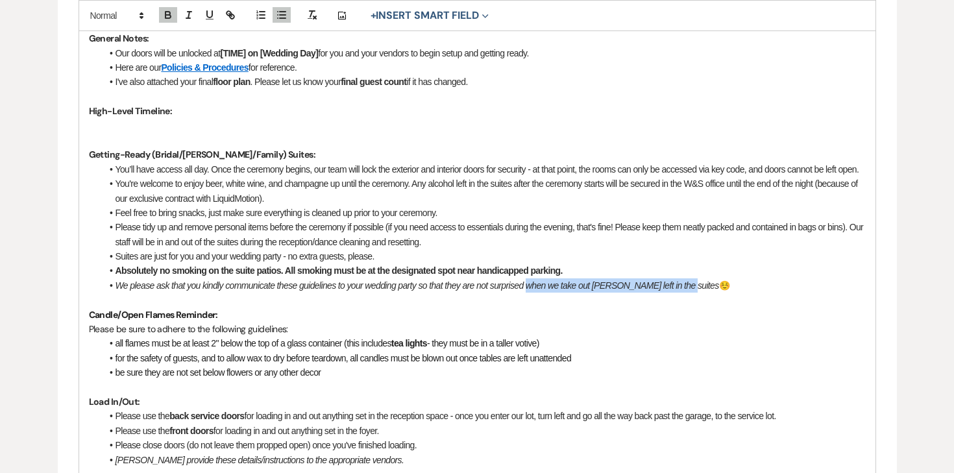
drag, startPoint x: 533, startPoint y: 301, endPoint x: 680, endPoint y: 301, distance: 146.7
click at [680, 291] on em "We please ask that you kindly communicate these guidelines to your wedding part…" at bounding box center [418, 285] width 604 height 10
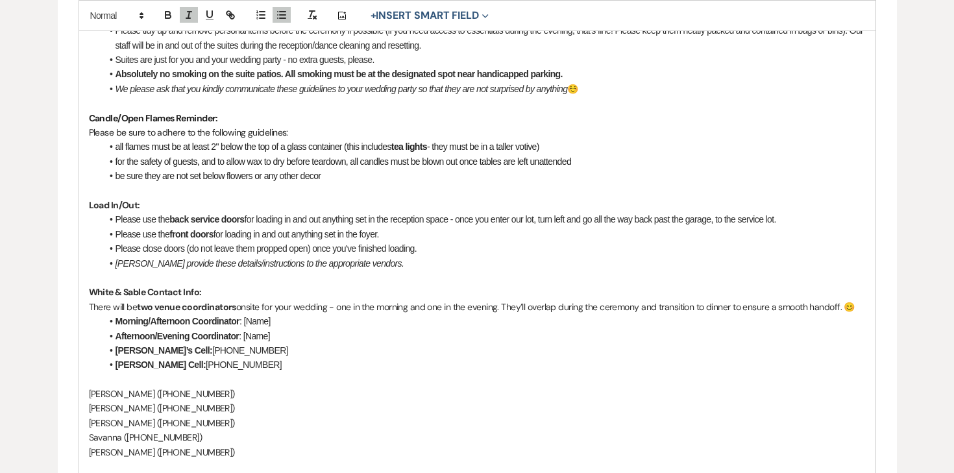
scroll to position [720, 0]
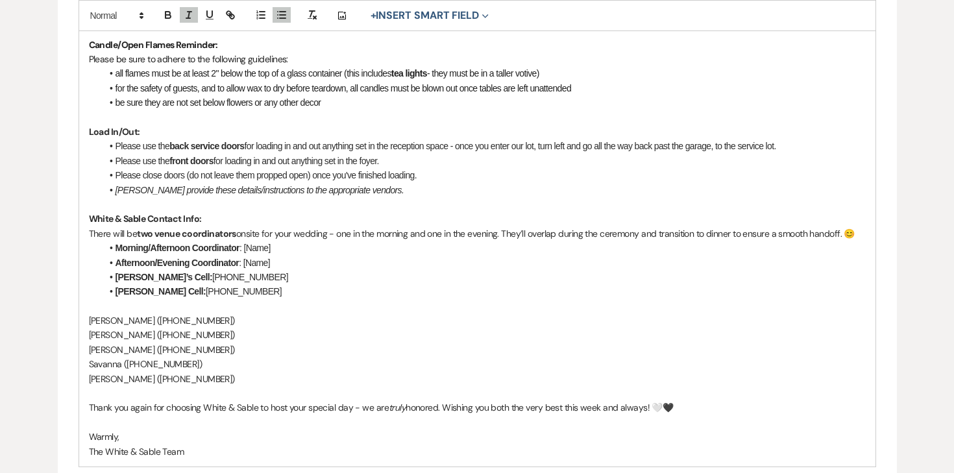
click at [244, 371] on p "Savanna ([PHONE_NUMBER]‬)" at bounding box center [477, 364] width 777 height 14
click at [242, 386] on p "[PERSON_NAME] ‭([PHONE_NUMBER]‬)" at bounding box center [477, 379] width 777 height 14
click at [212, 386] on p "[PERSON_NAME] ‭([PHONE_NUMBER]‬)" at bounding box center [477, 379] width 777 height 14
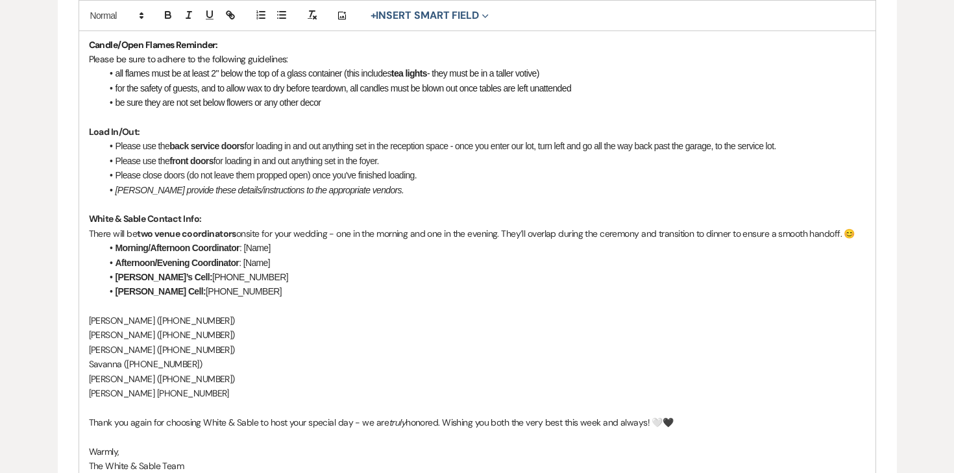
click at [127, 400] on p "[PERSON_NAME] ‭[PHONE_NUMBER]‬" at bounding box center [477, 393] width 777 height 14
click at [139, 400] on p "Ashley ‭[PHONE_NUMBER]‬" at bounding box center [477, 393] width 777 height 14
click at [174, 400] on p "[PERSON_NAME]([PHONE_NUMBER]‬" at bounding box center [477, 393] width 777 height 14
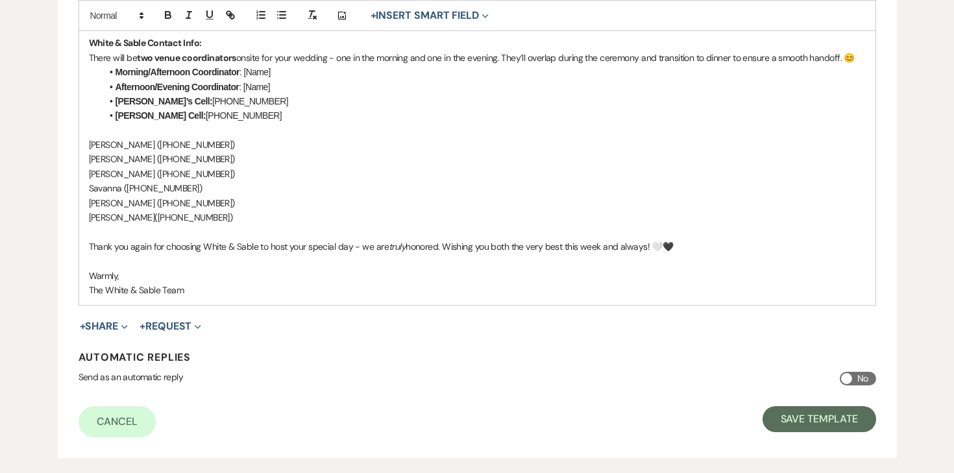
scroll to position [933, 0]
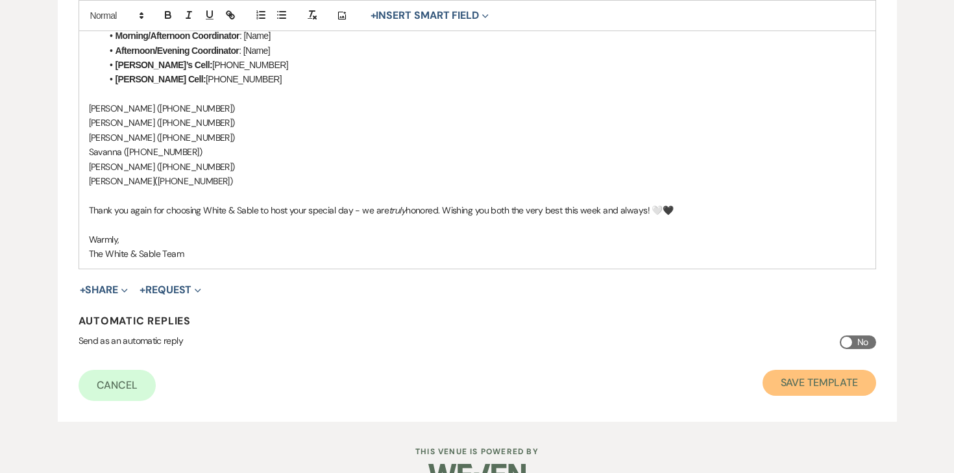
click at [857, 395] on button "Save Template" at bounding box center [820, 383] width 114 height 26
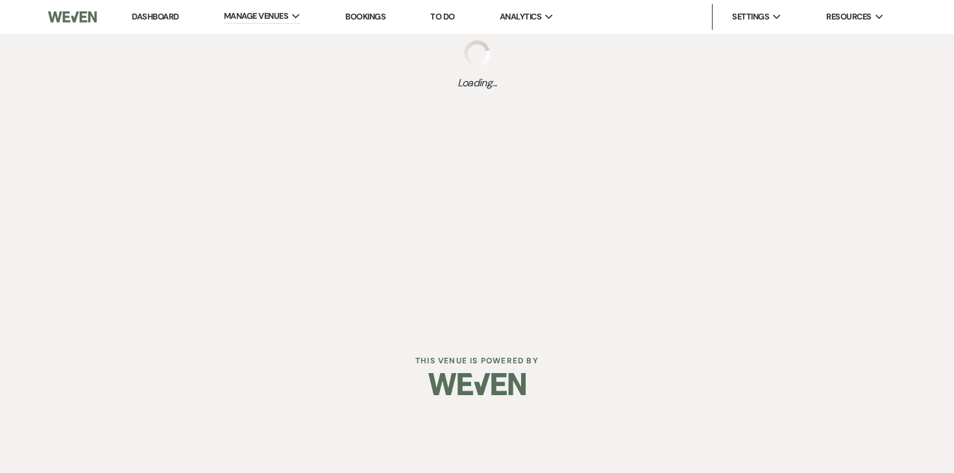
select select "Message Templates"
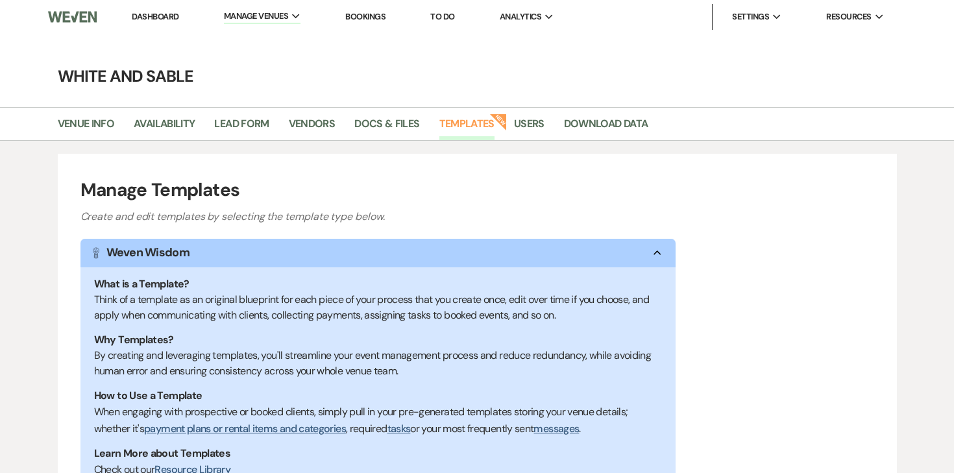
click at [150, 8] on li "Dashboard" at bounding box center [155, 17] width 60 height 26
click at [147, 20] on link "Dashboard" at bounding box center [155, 16] width 47 height 11
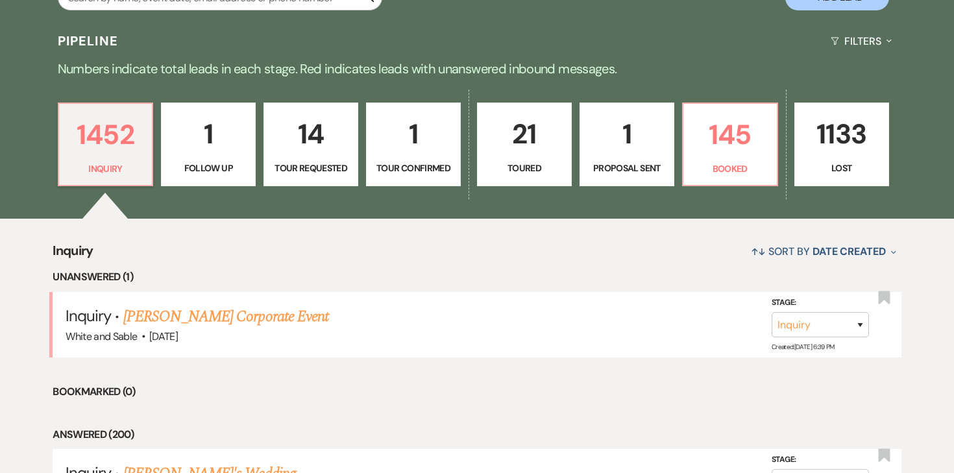
scroll to position [306, 0]
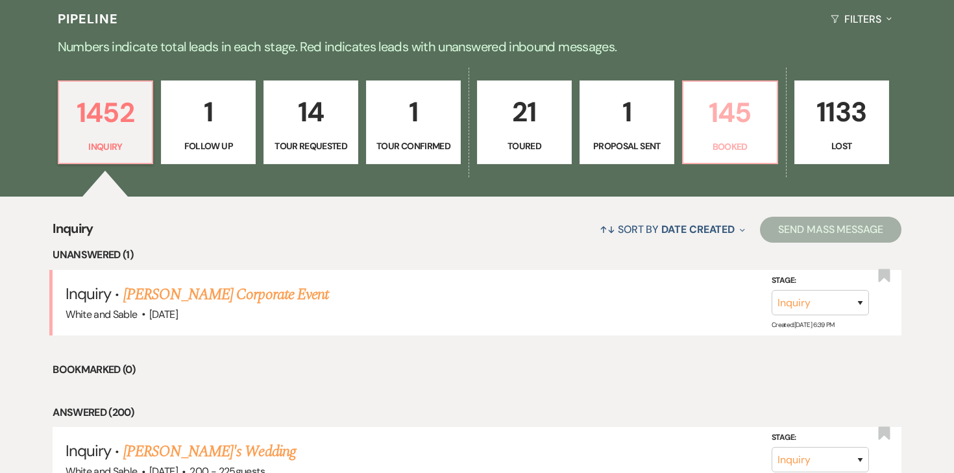
click at [719, 123] on p "145" at bounding box center [730, 112] width 78 height 43
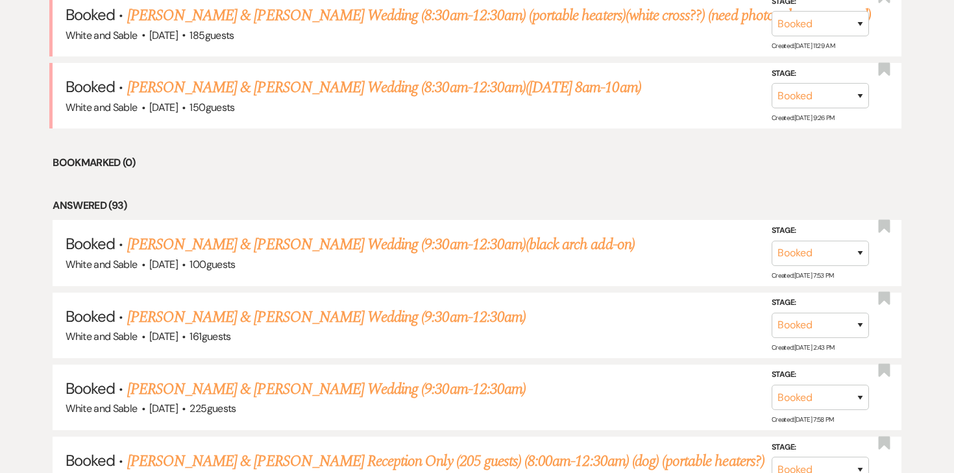
scroll to position [591, 0]
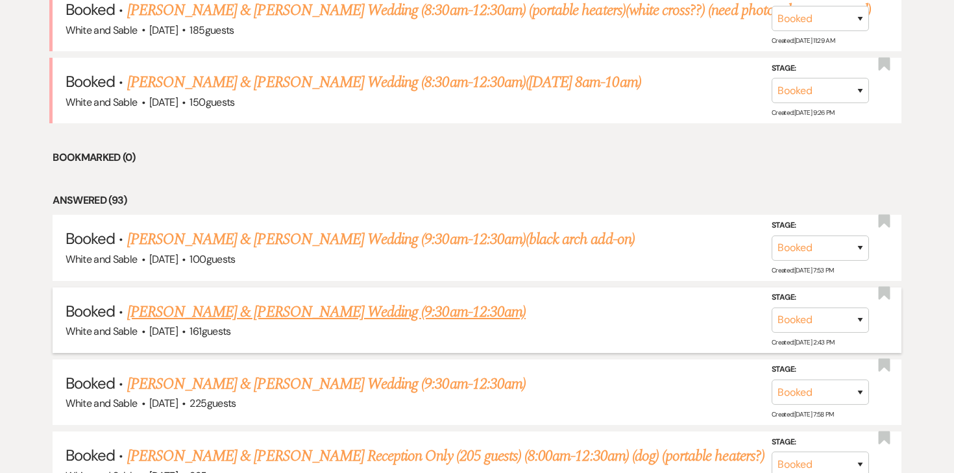
click at [397, 315] on link "[PERSON_NAME] & [PERSON_NAME] Wedding (9:30am-12:30am)" at bounding box center [326, 312] width 399 height 23
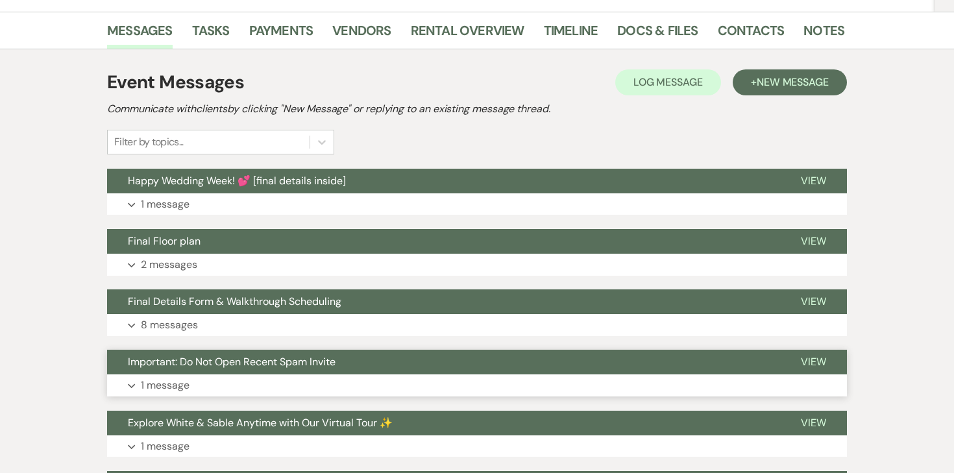
scroll to position [251, 0]
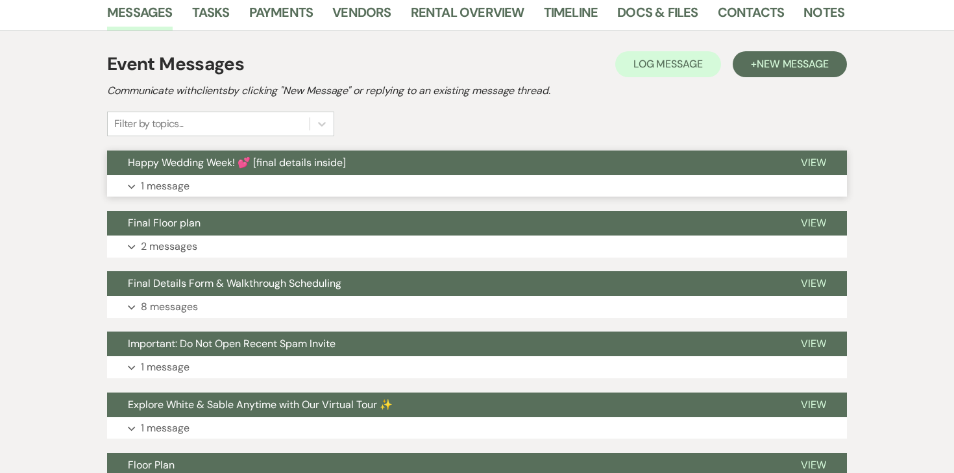
click at [167, 178] on p "1 message" at bounding box center [165, 186] width 49 height 17
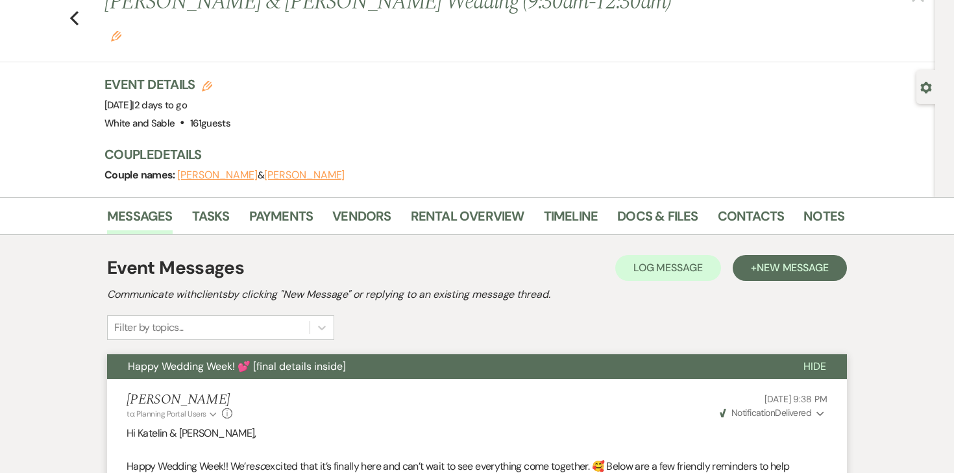
scroll to position [0, 0]
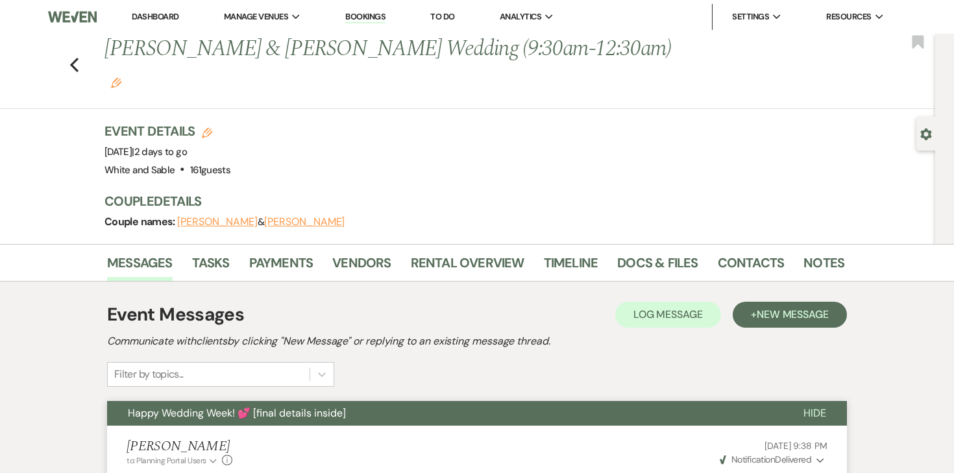
click at [148, 9] on li "Dashboard" at bounding box center [155, 17] width 60 height 26
click at [147, 16] on link "Dashboard" at bounding box center [155, 16] width 47 height 11
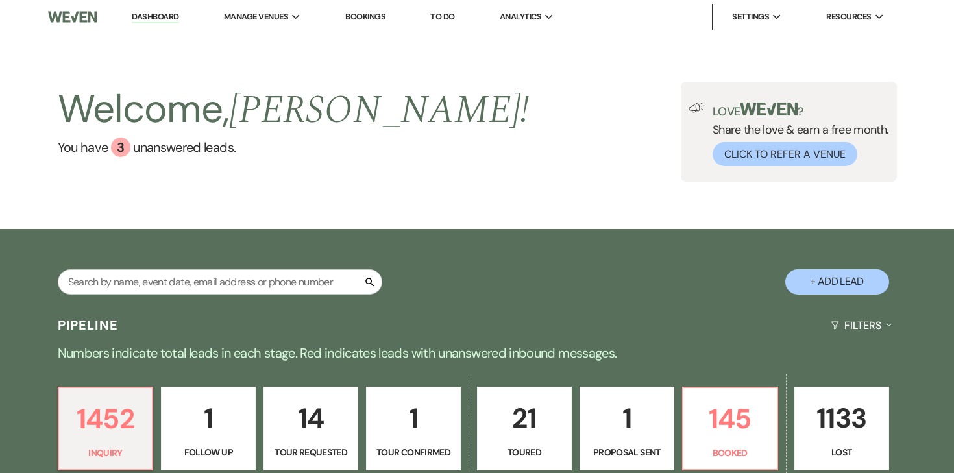
click at [446, 18] on link "To Do" at bounding box center [442, 16] width 24 height 11
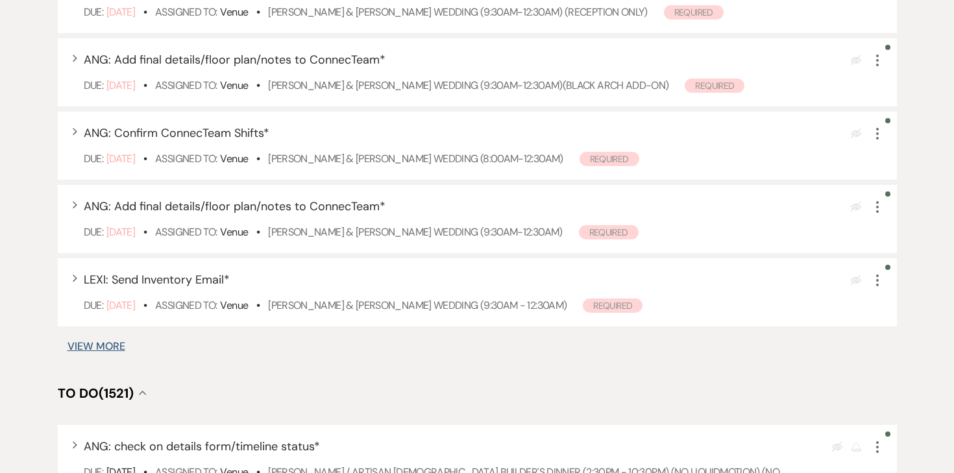
scroll to position [685, 0]
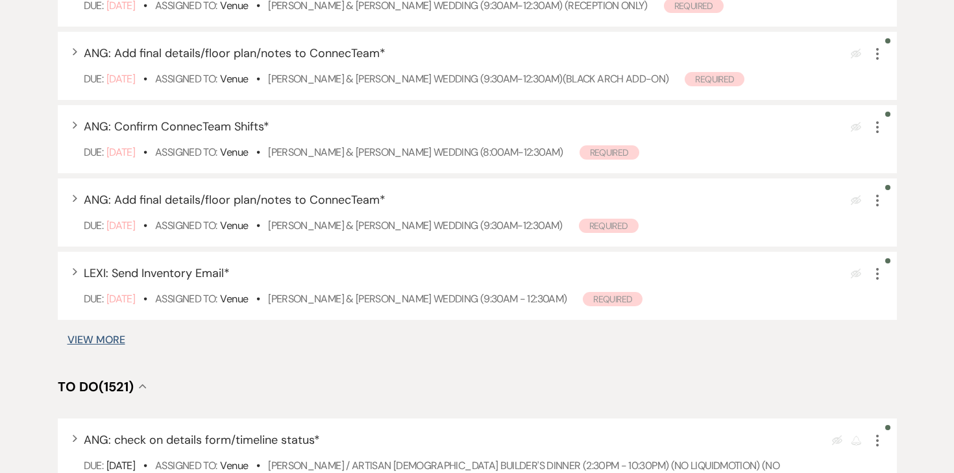
click at [106, 340] on button "View More" at bounding box center [97, 340] width 58 height 10
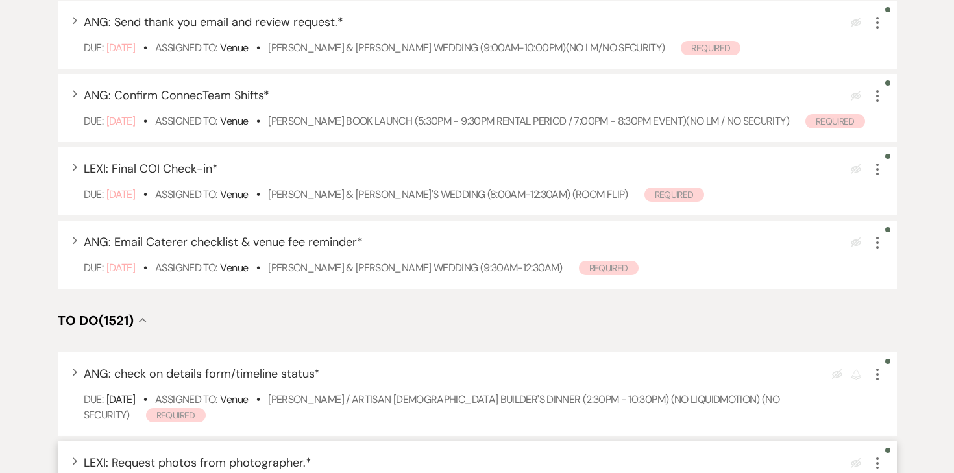
scroll to position [1288, 0]
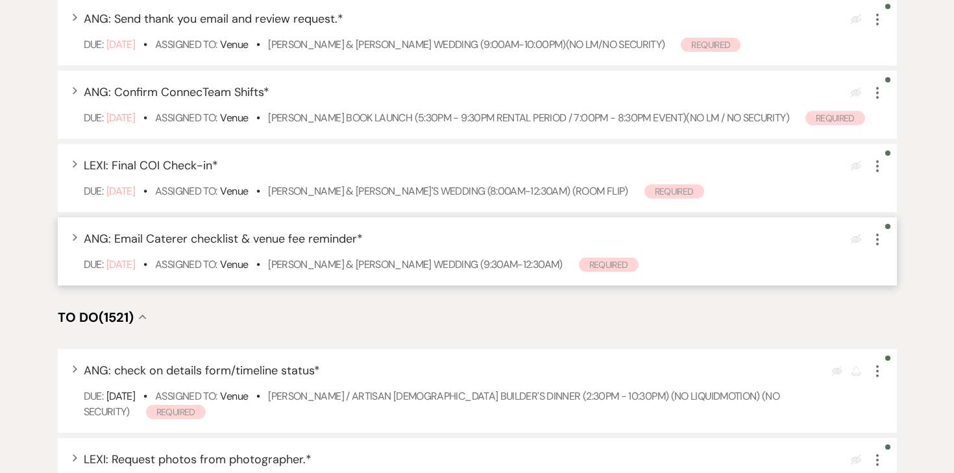
click at [879, 247] on icon "More" at bounding box center [878, 240] width 16 height 16
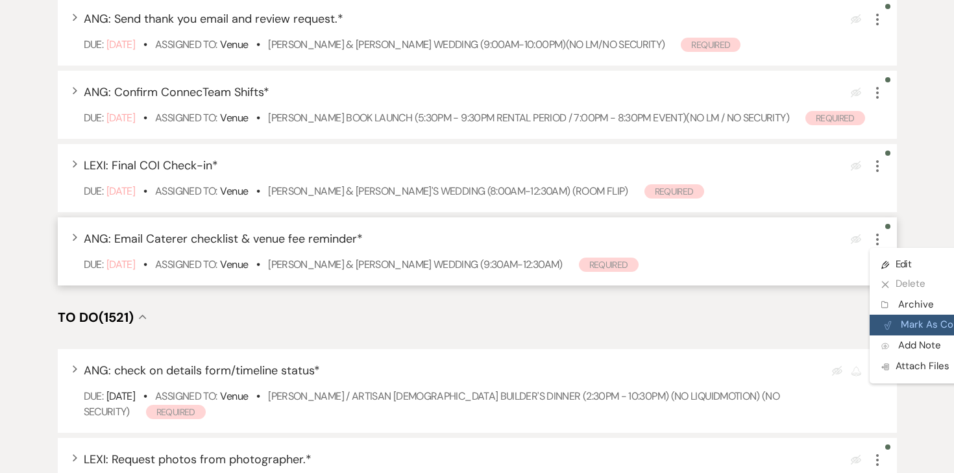
click at [893, 336] on button "Plan Portal Link Mark As Complete" at bounding box center [933, 325] width 127 height 21
